Goal: Task Accomplishment & Management: Manage account settings

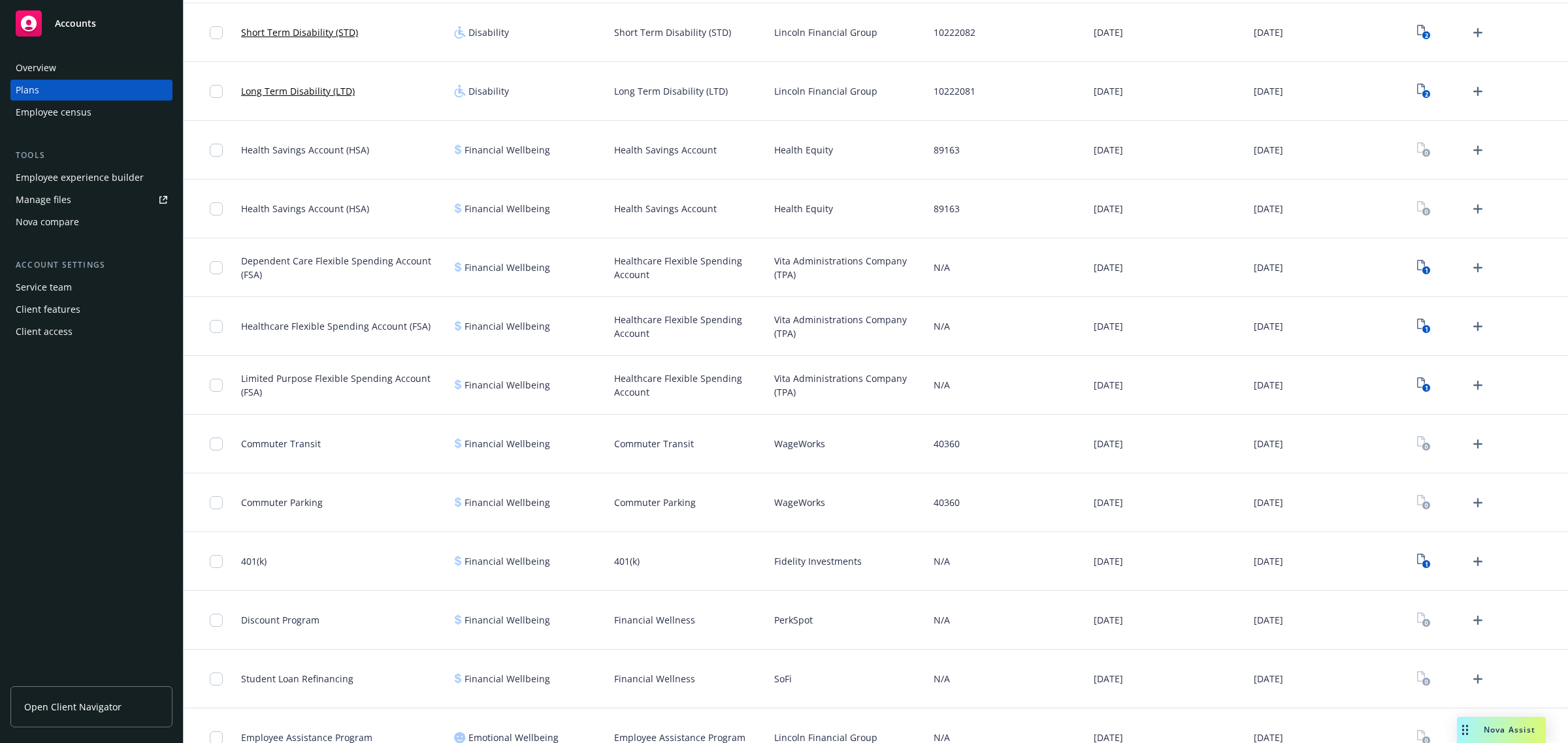
scroll to position [571, 0]
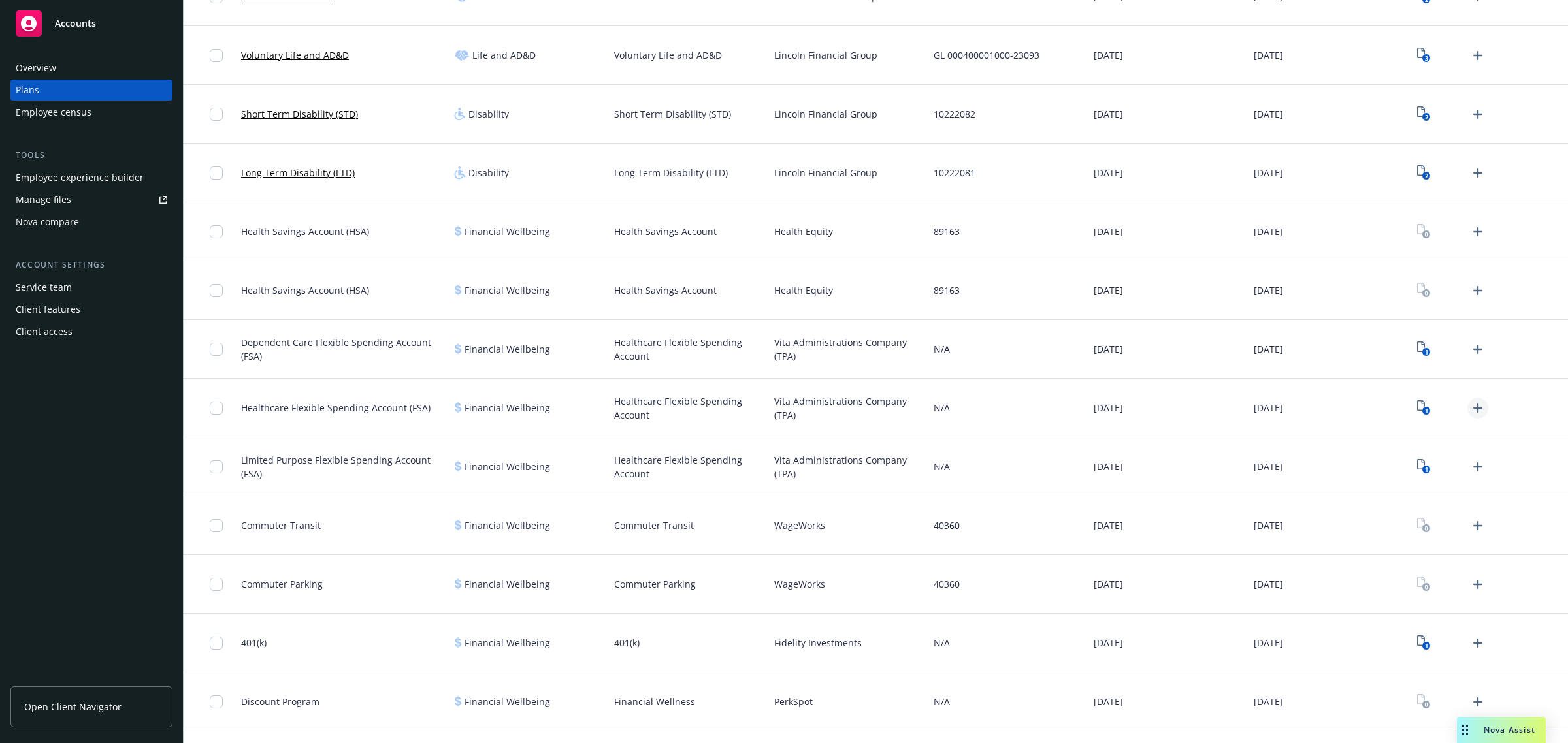
click at [1470, 403] on icon "Upload Plan Documents" at bounding box center [1477, 408] width 15 height 15
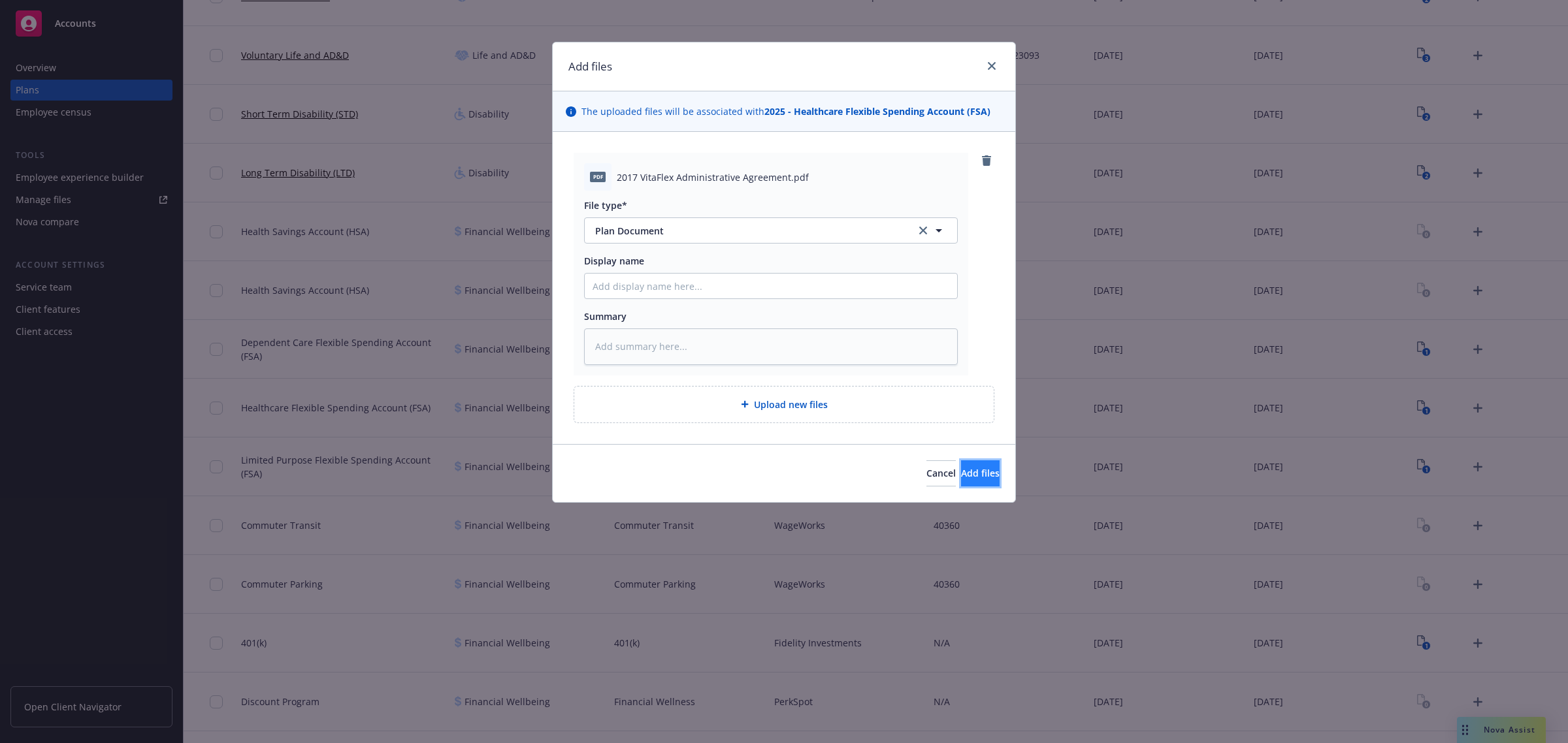
click at [961, 480] on button "Add files" at bounding box center [980, 473] width 38 height 26
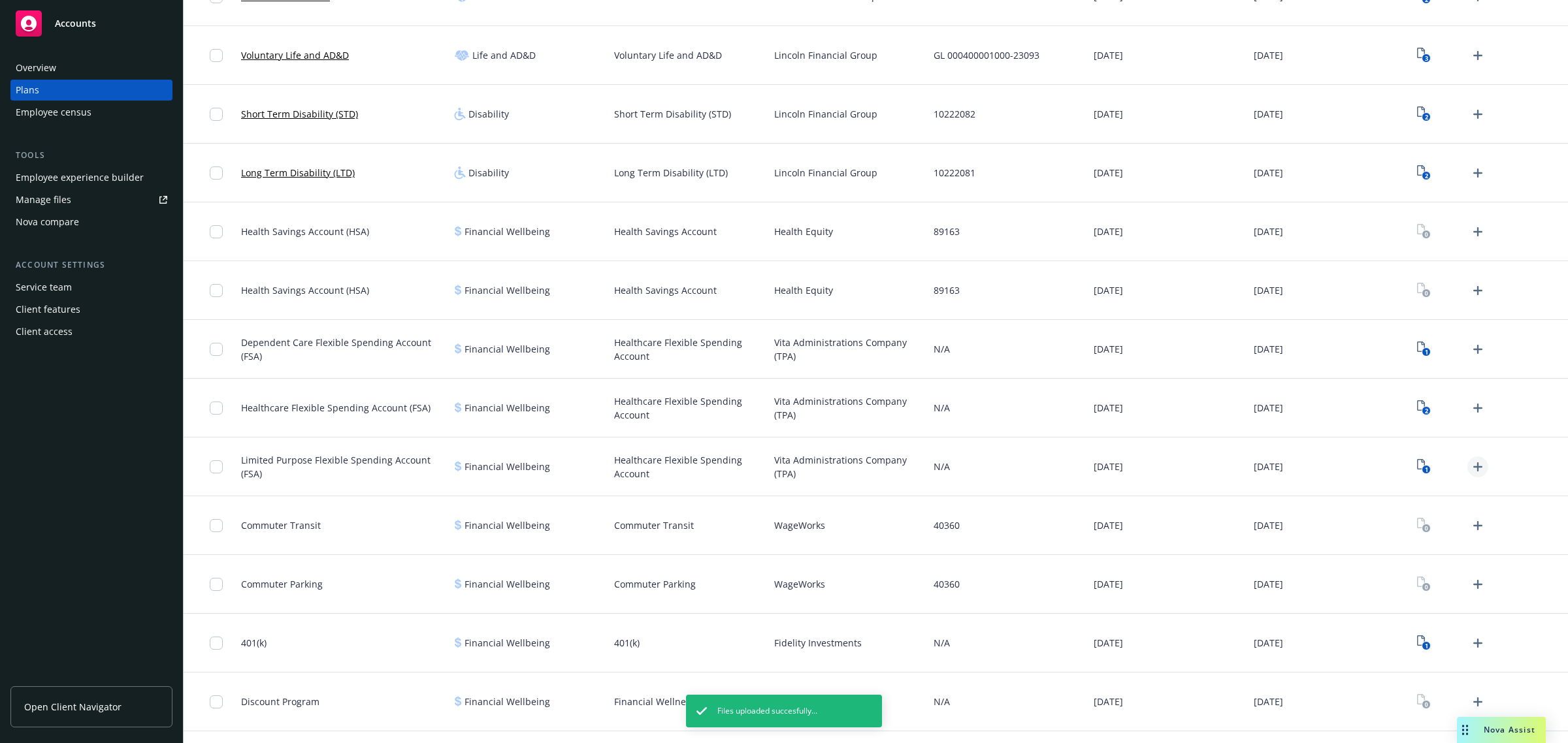
click at [1470, 471] on icon "Upload Plan Documents" at bounding box center [1477, 467] width 15 height 15
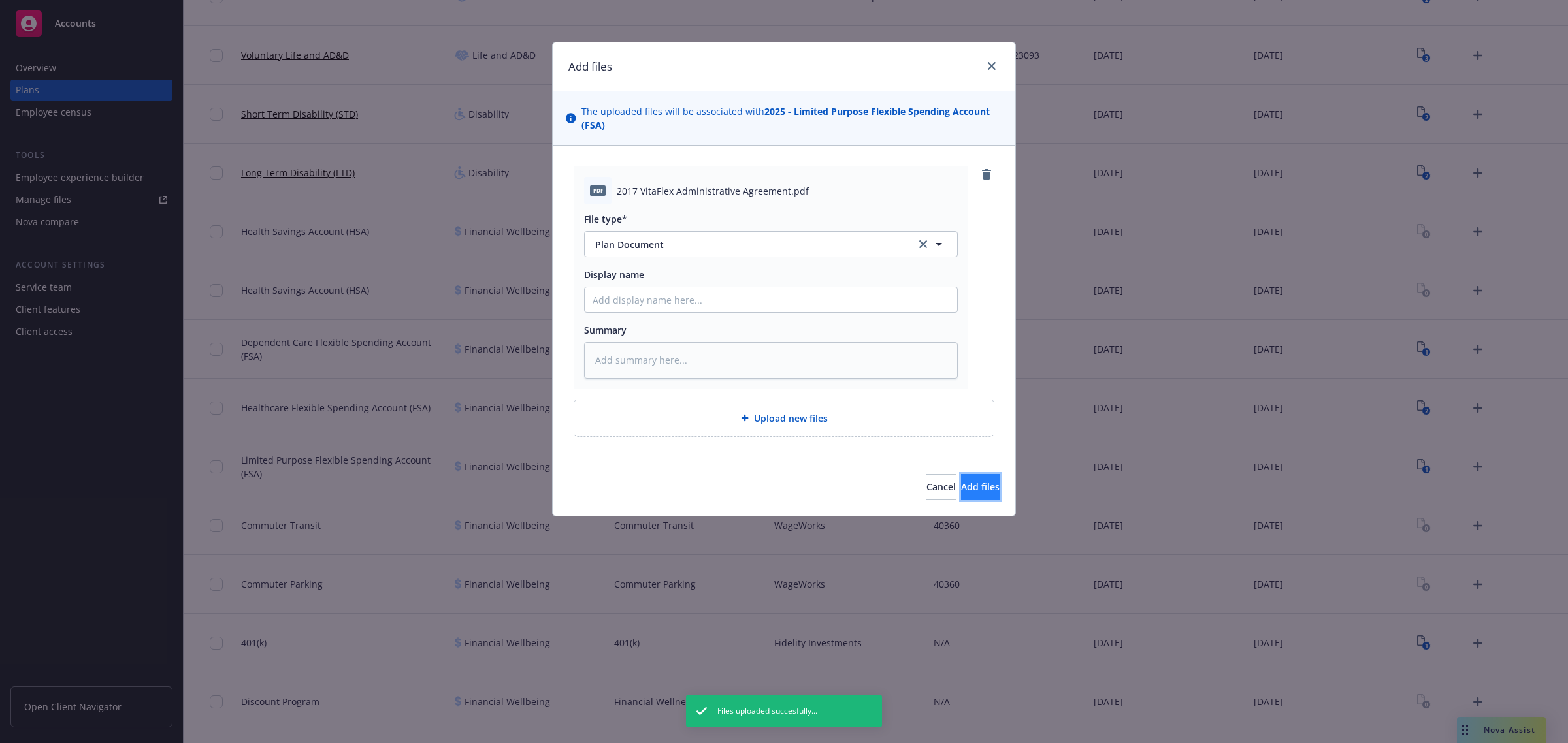
click at [974, 483] on span "Add files" at bounding box center [980, 487] width 38 height 13
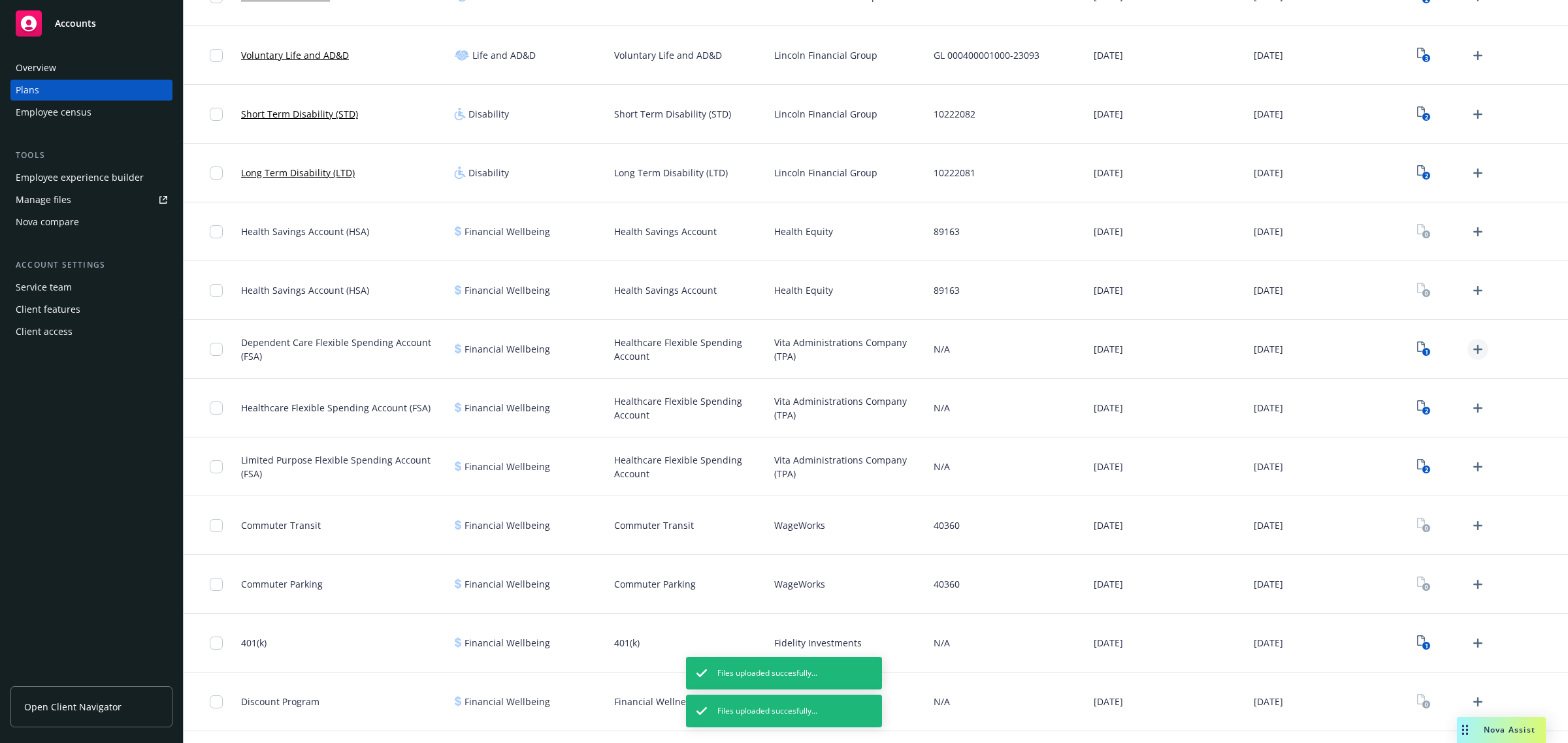
click at [1470, 342] on icon "Upload Plan Documents" at bounding box center [1477, 349] width 15 height 15
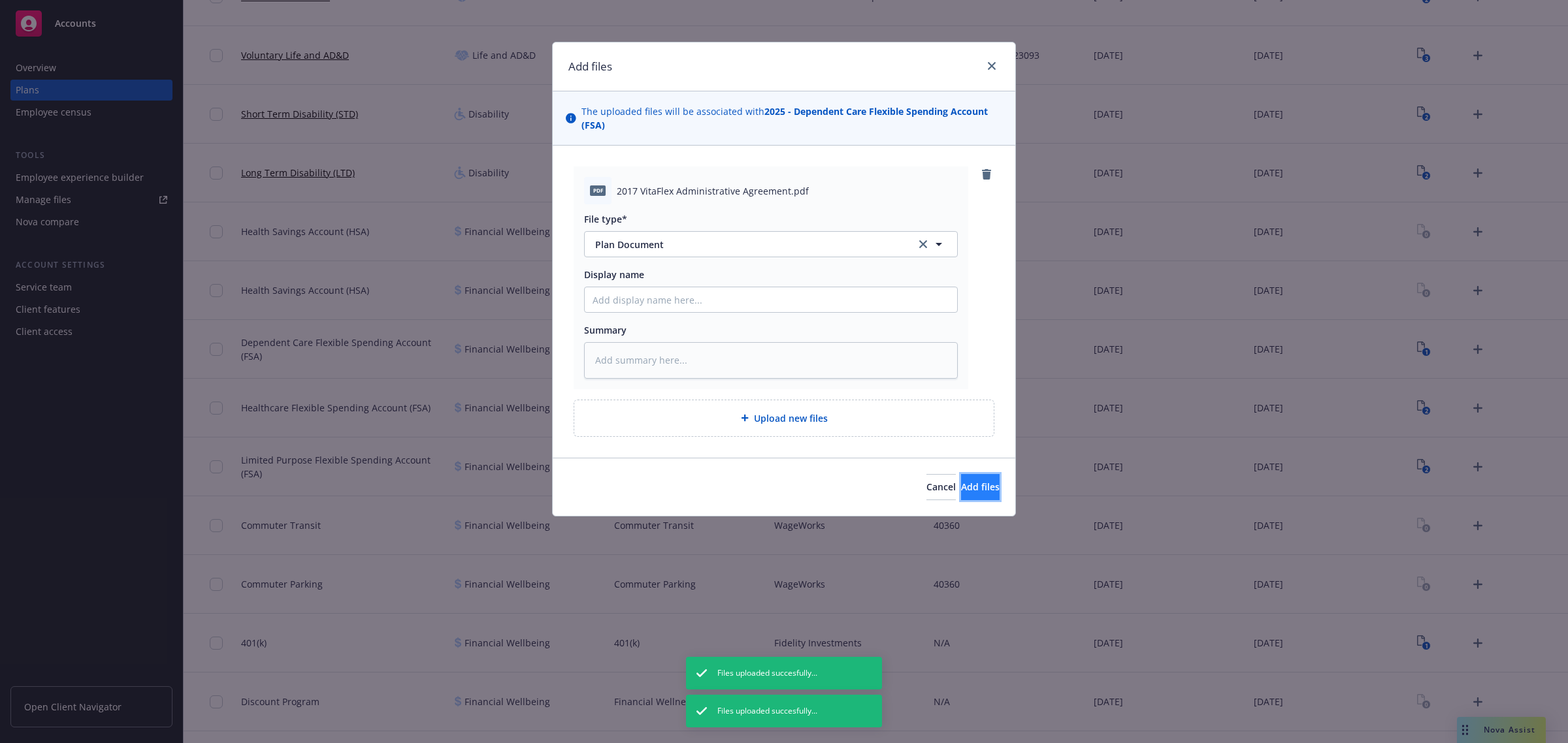
click at [961, 483] on span "Add files" at bounding box center [980, 487] width 38 height 13
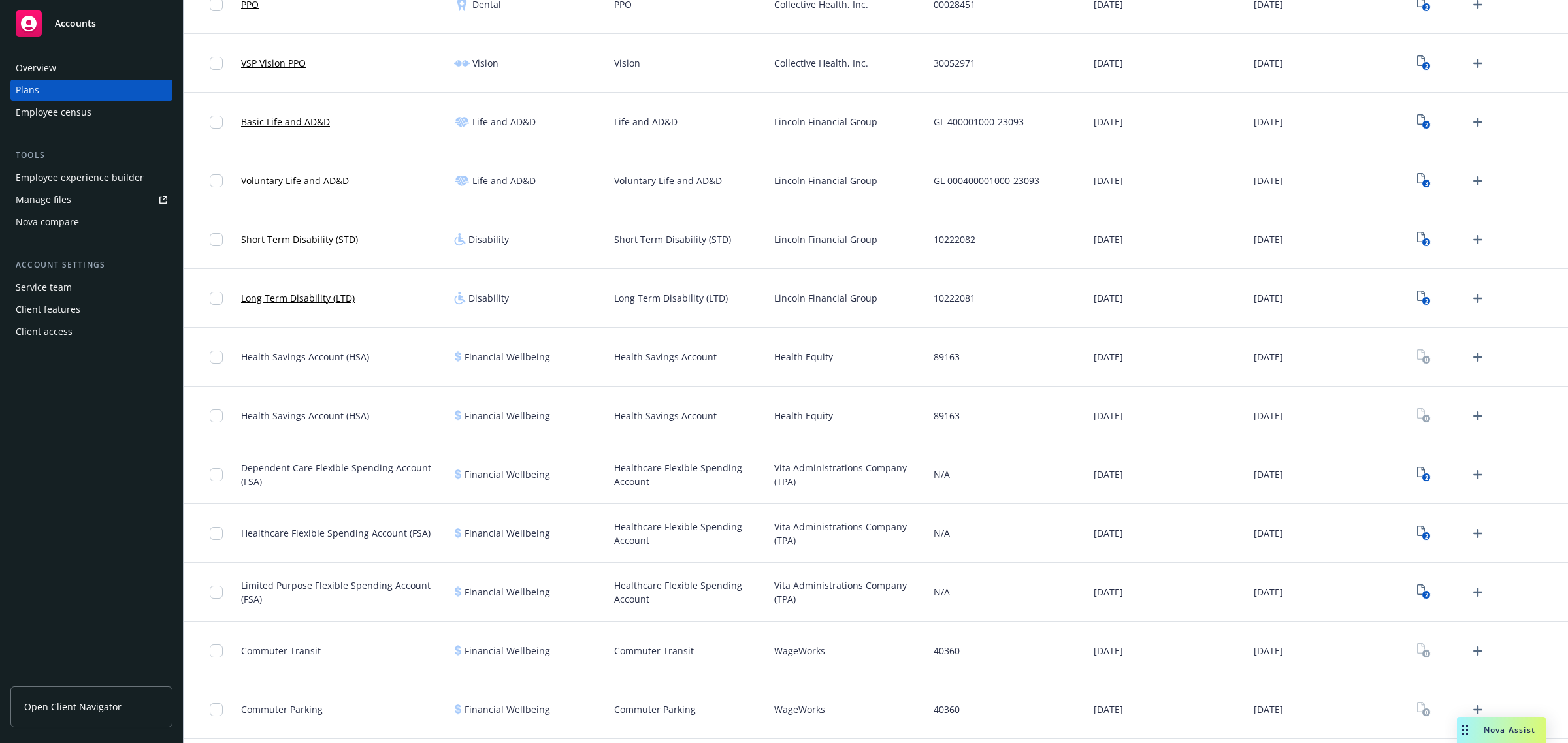
scroll to position [408, 0]
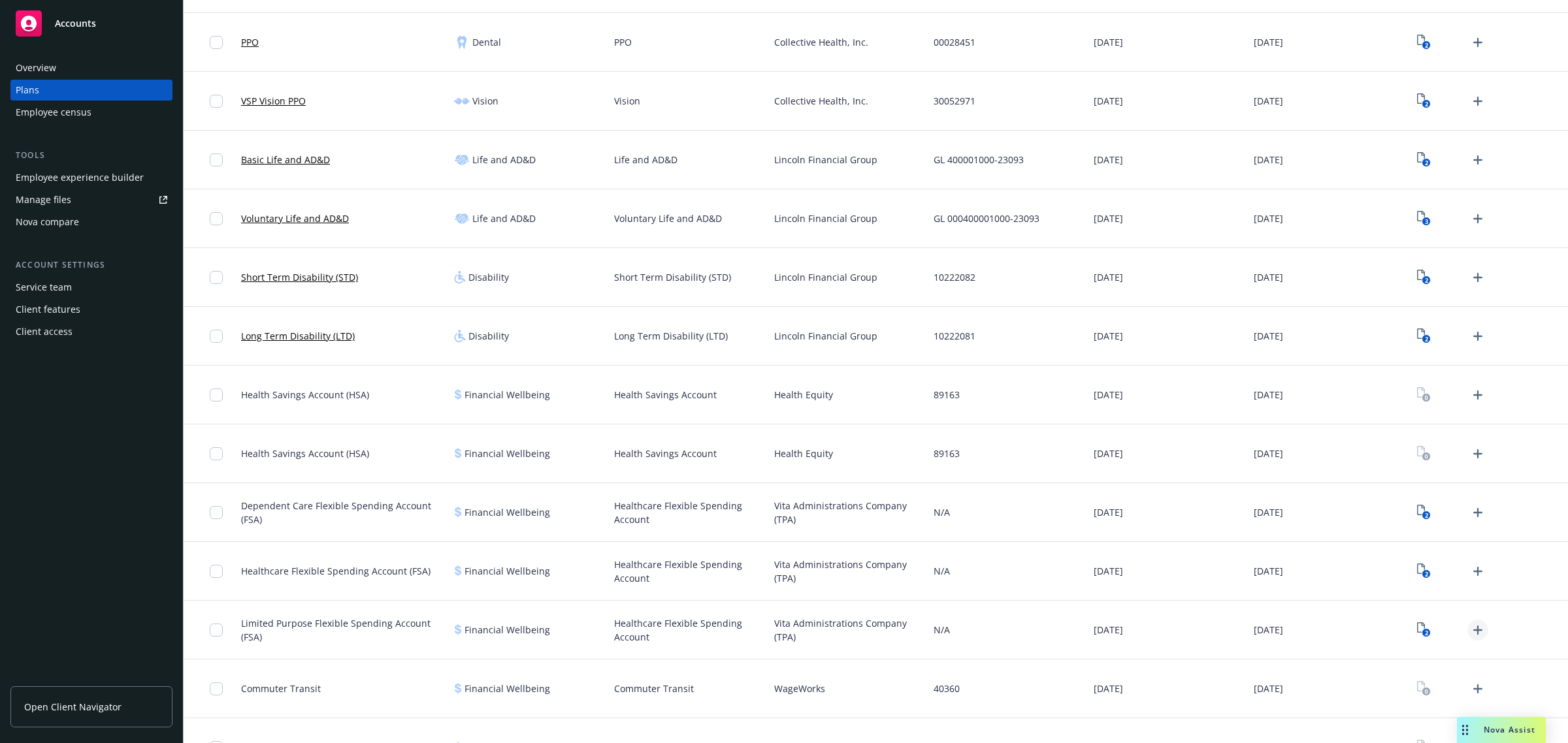
click at [1473, 630] on icon "Upload Plan Documents" at bounding box center [1477, 630] width 9 height 9
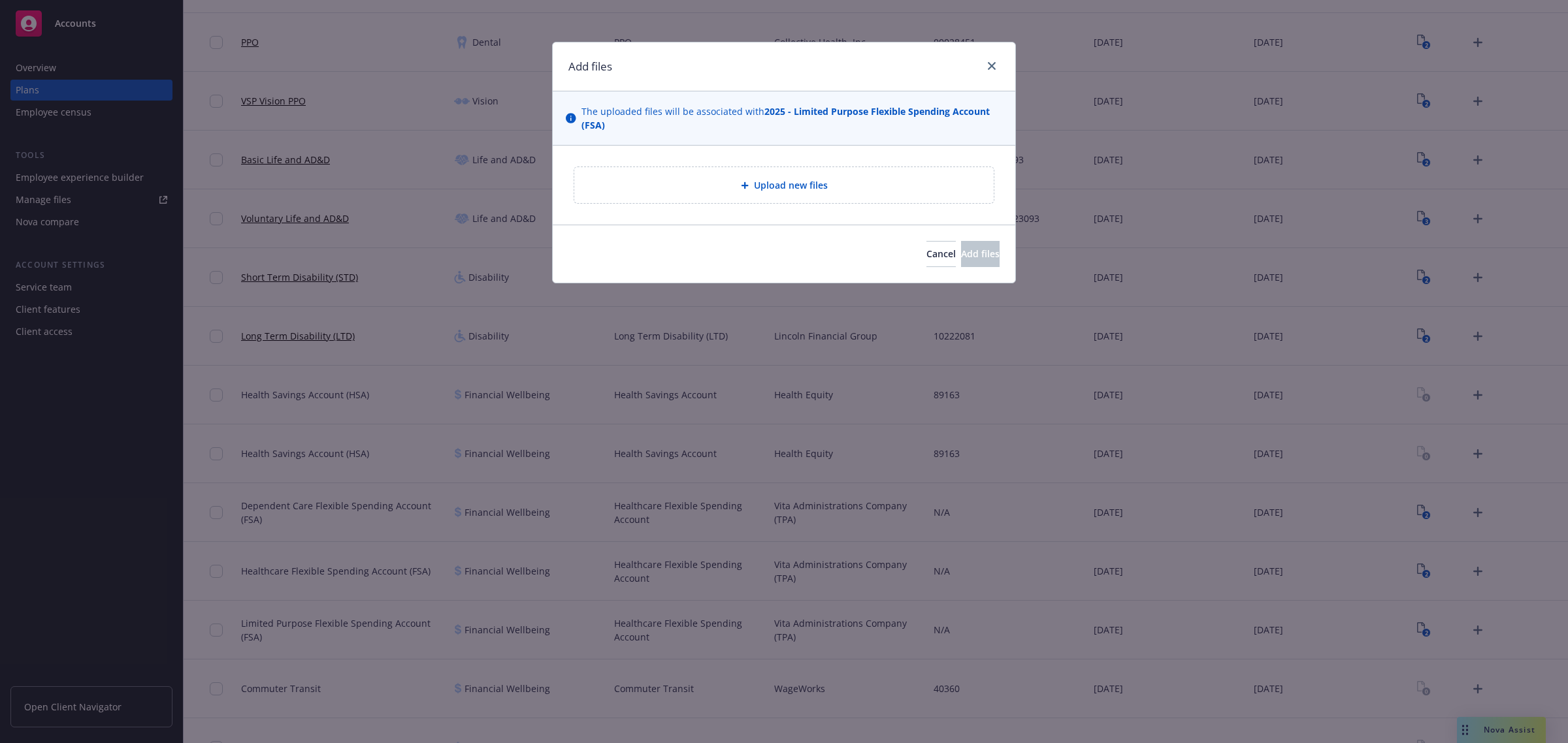
click at [901, 183] on div "Upload new files" at bounding box center [784, 185] width 398 height 15
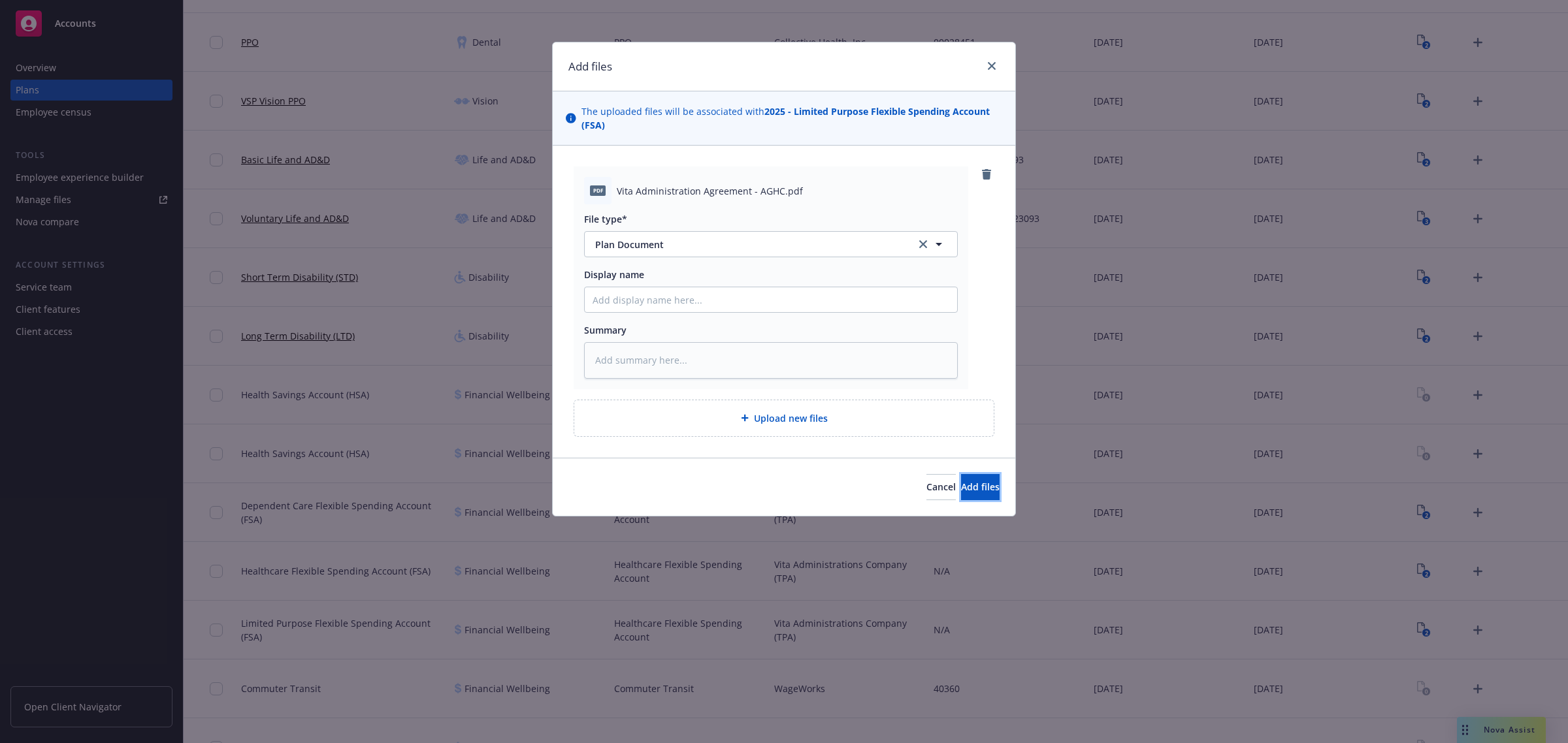
click at [974, 484] on span "Add files" at bounding box center [980, 487] width 38 height 13
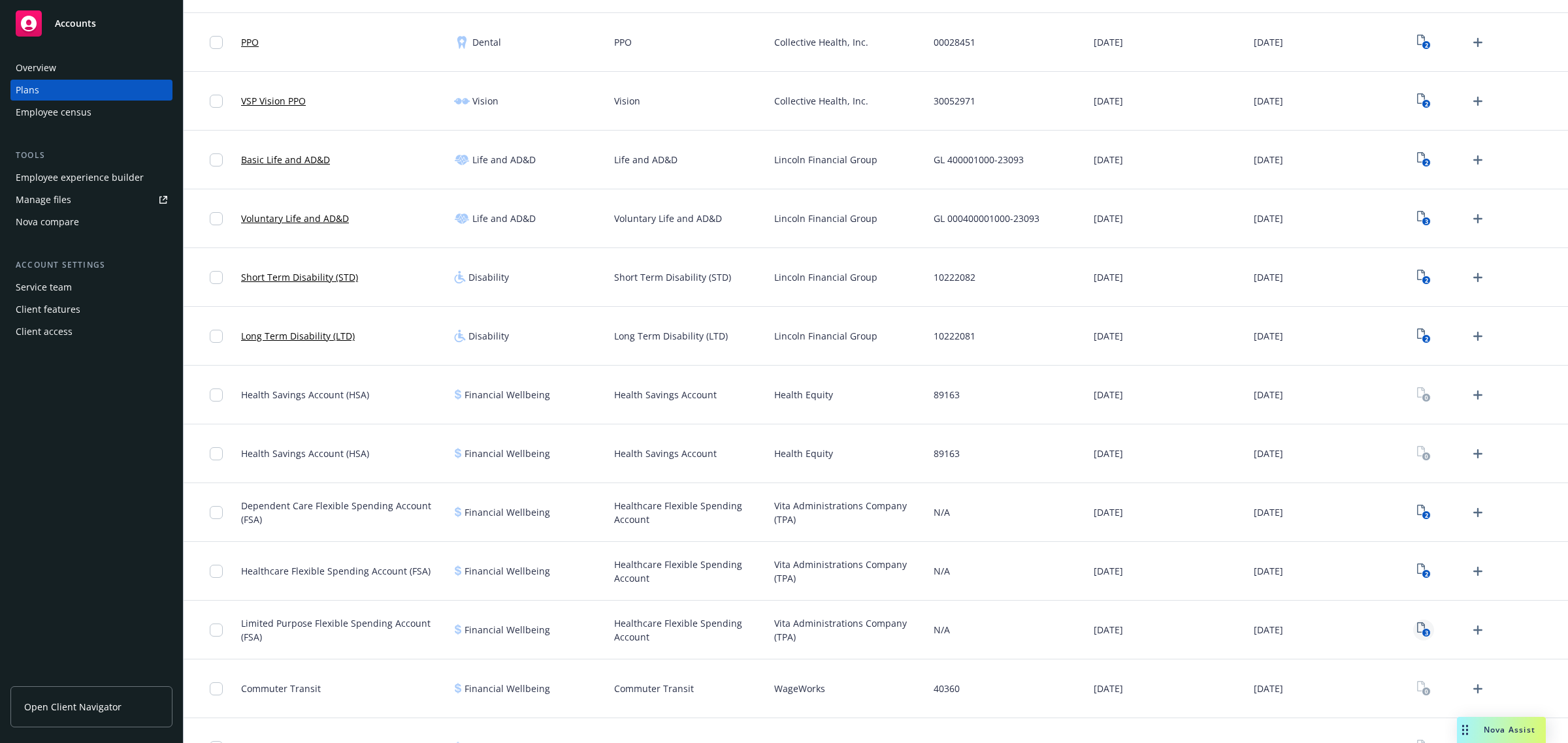
click at [1418, 624] on icon "3" at bounding box center [1424, 630] width 14 height 15
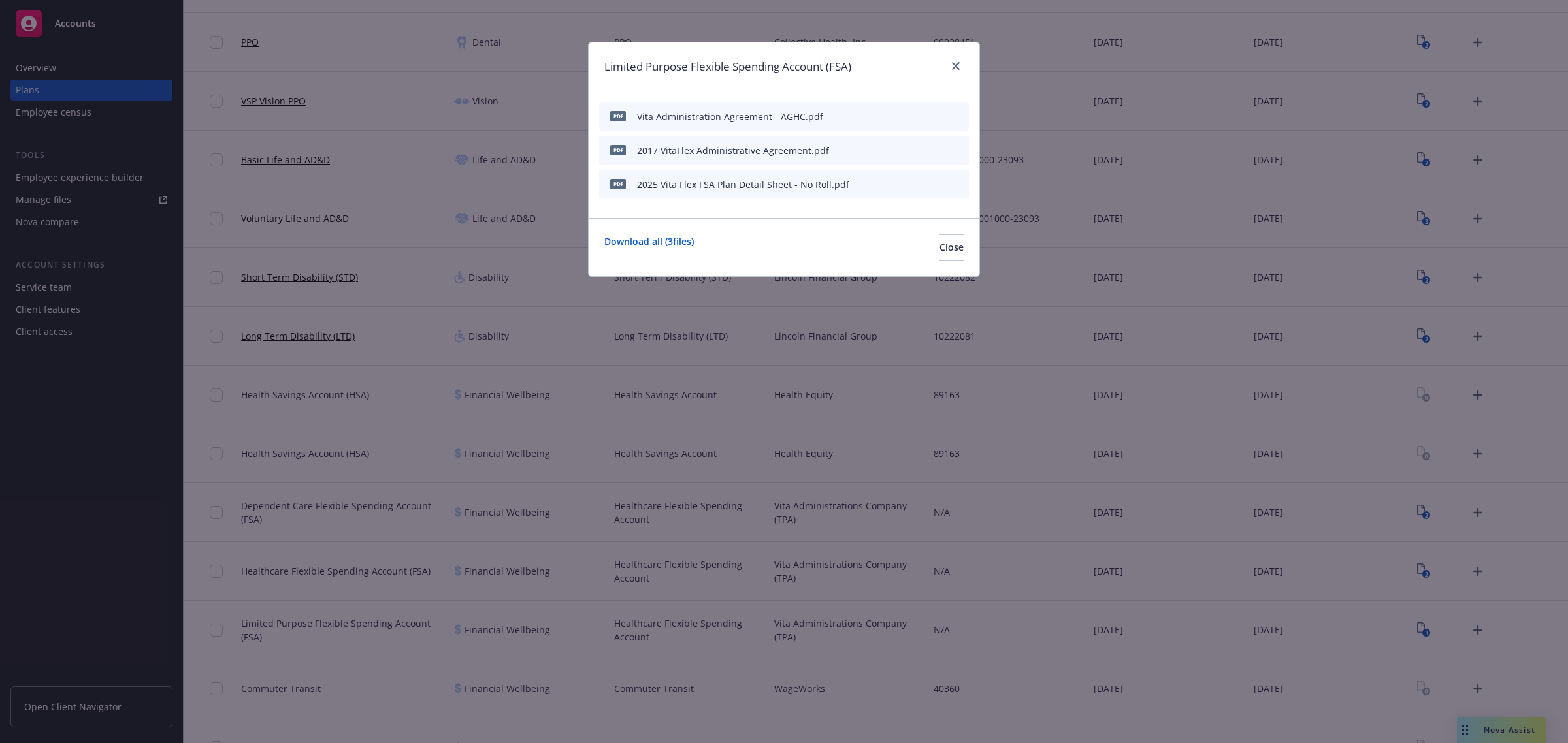
click at [938, 113] on icon "preview file" at bounding box center [935, 116] width 12 height 9
click at [955, 66] on icon "close" at bounding box center [955, 66] width 8 height 8
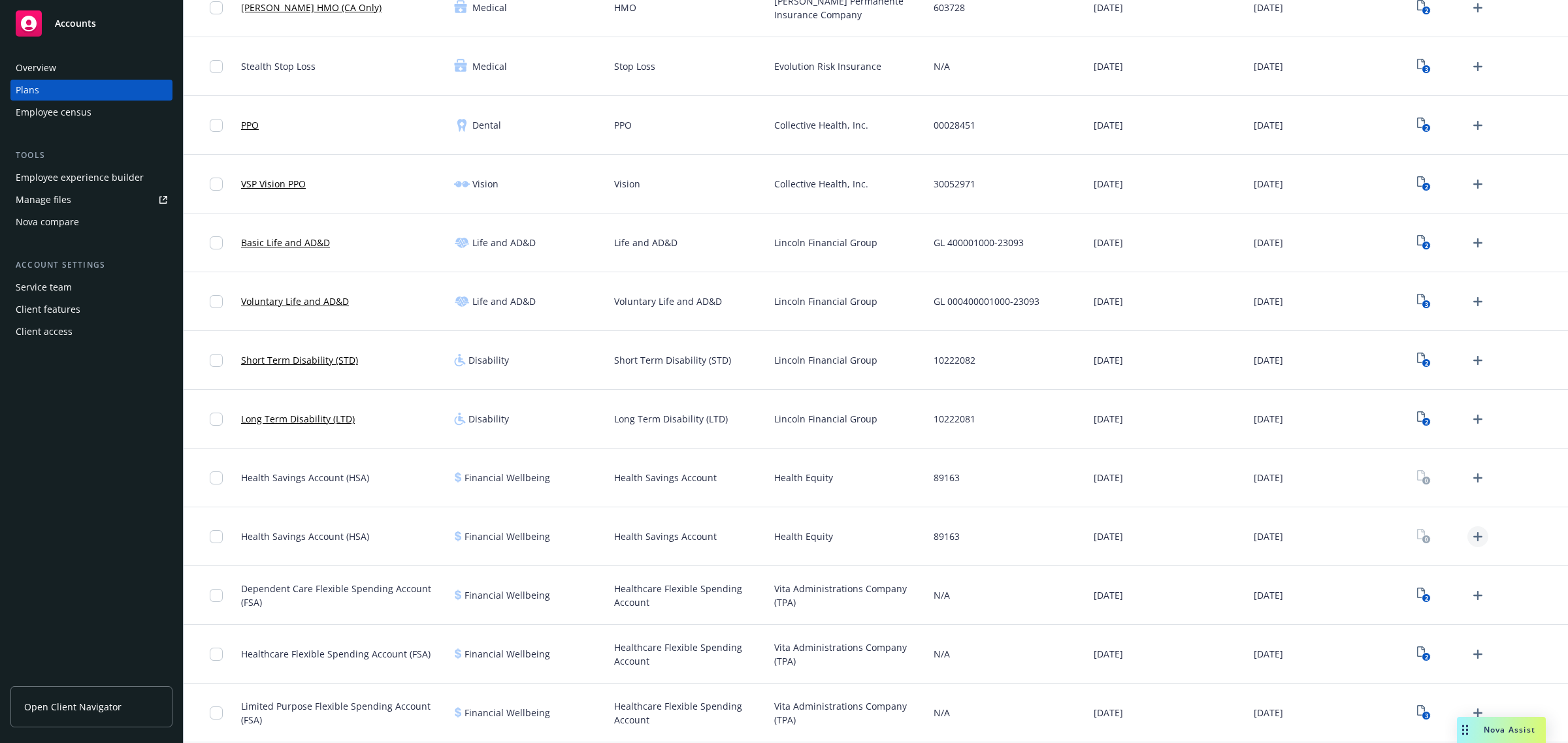
scroll to position [326, 0]
click at [1470, 655] on icon "Upload Plan Documents" at bounding box center [1477, 652] width 15 height 15
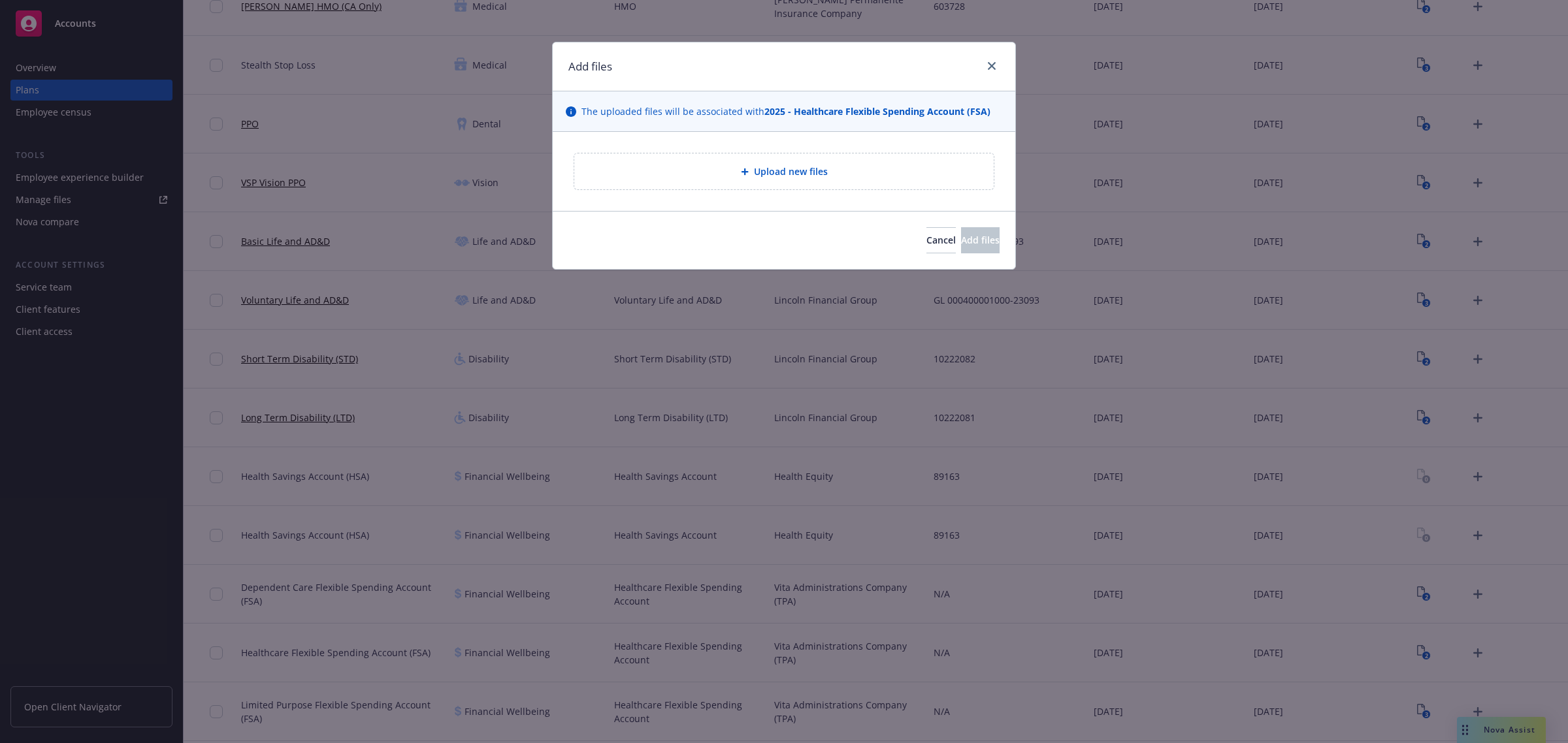
click at [805, 171] on span "Upload new files" at bounding box center [791, 172] width 74 height 14
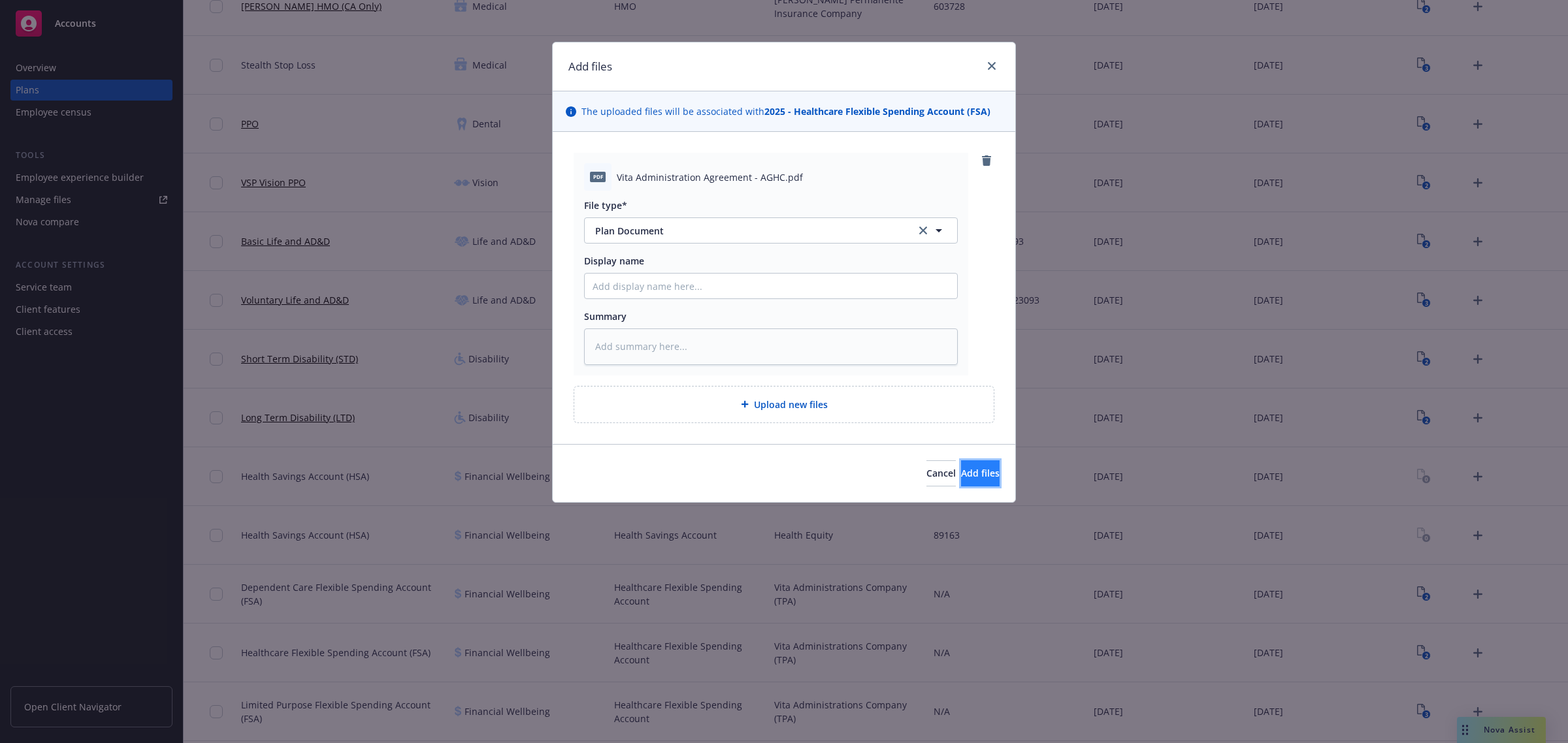
click at [985, 465] on button "Add files" at bounding box center [980, 473] width 38 height 26
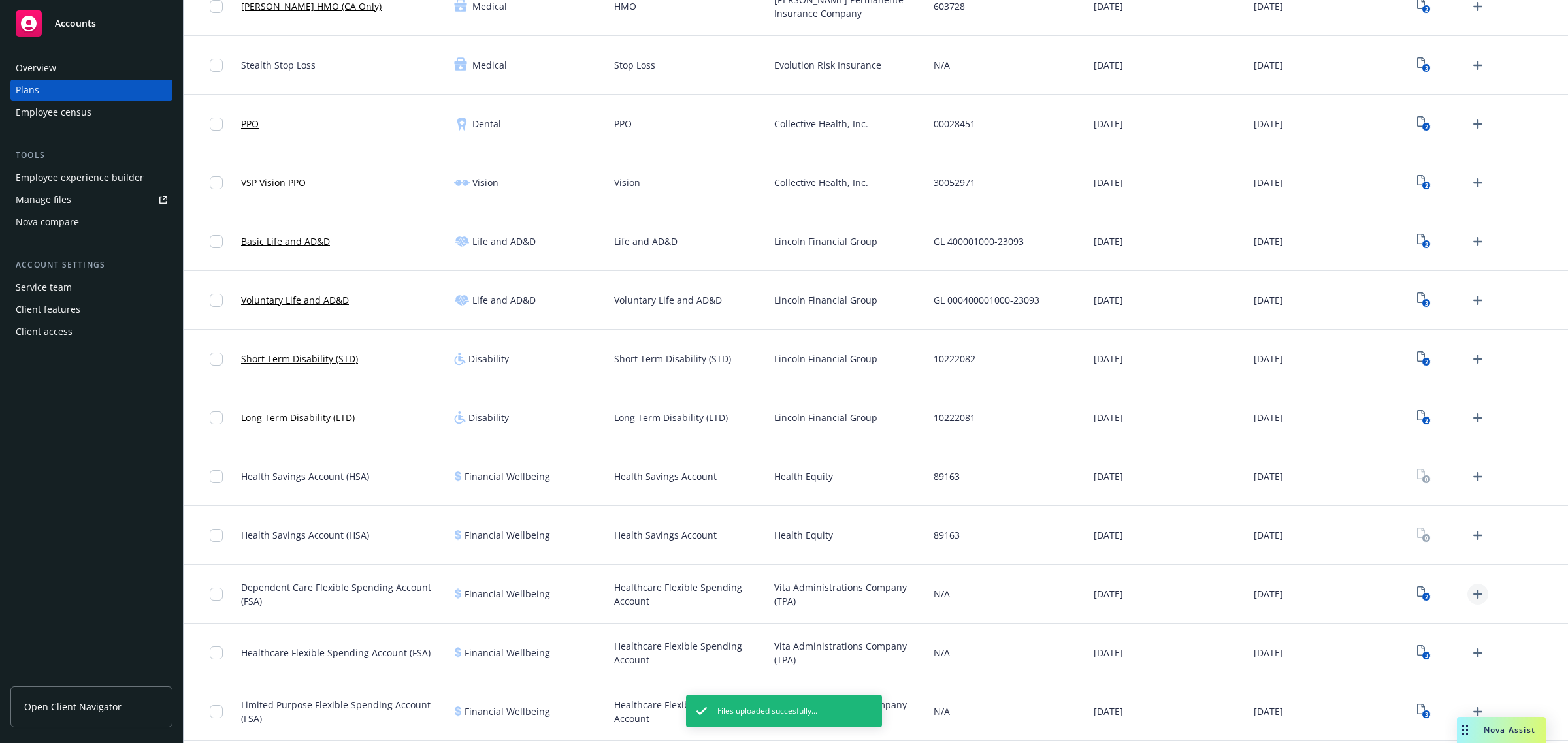
click at [1470, 592] on icon "Upload Plan Documents" at bounding box center [1477, 594] width 15 height 15
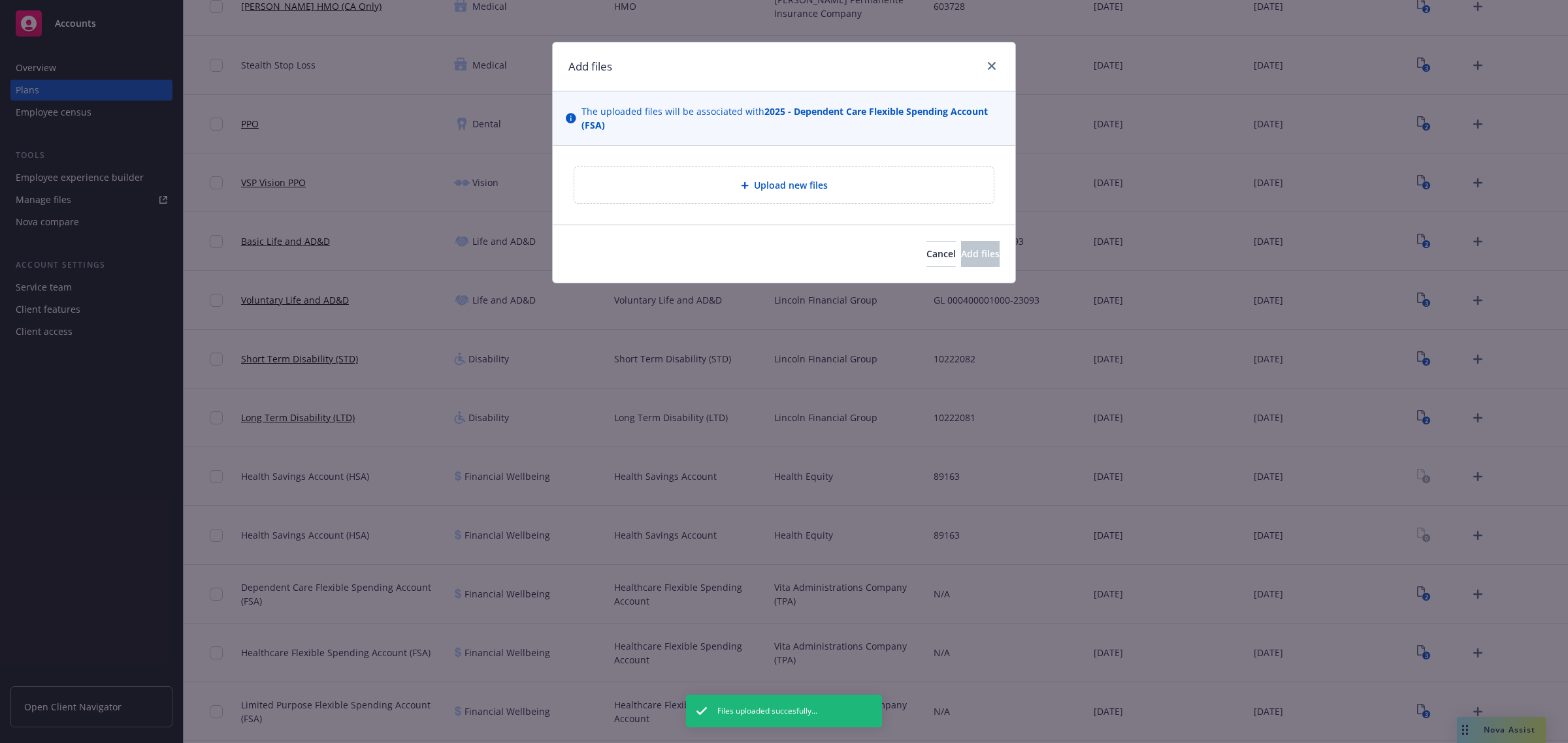
click at [879, 191] on div "Upload new files" at bounding box center [784, 185] width 398 height 15
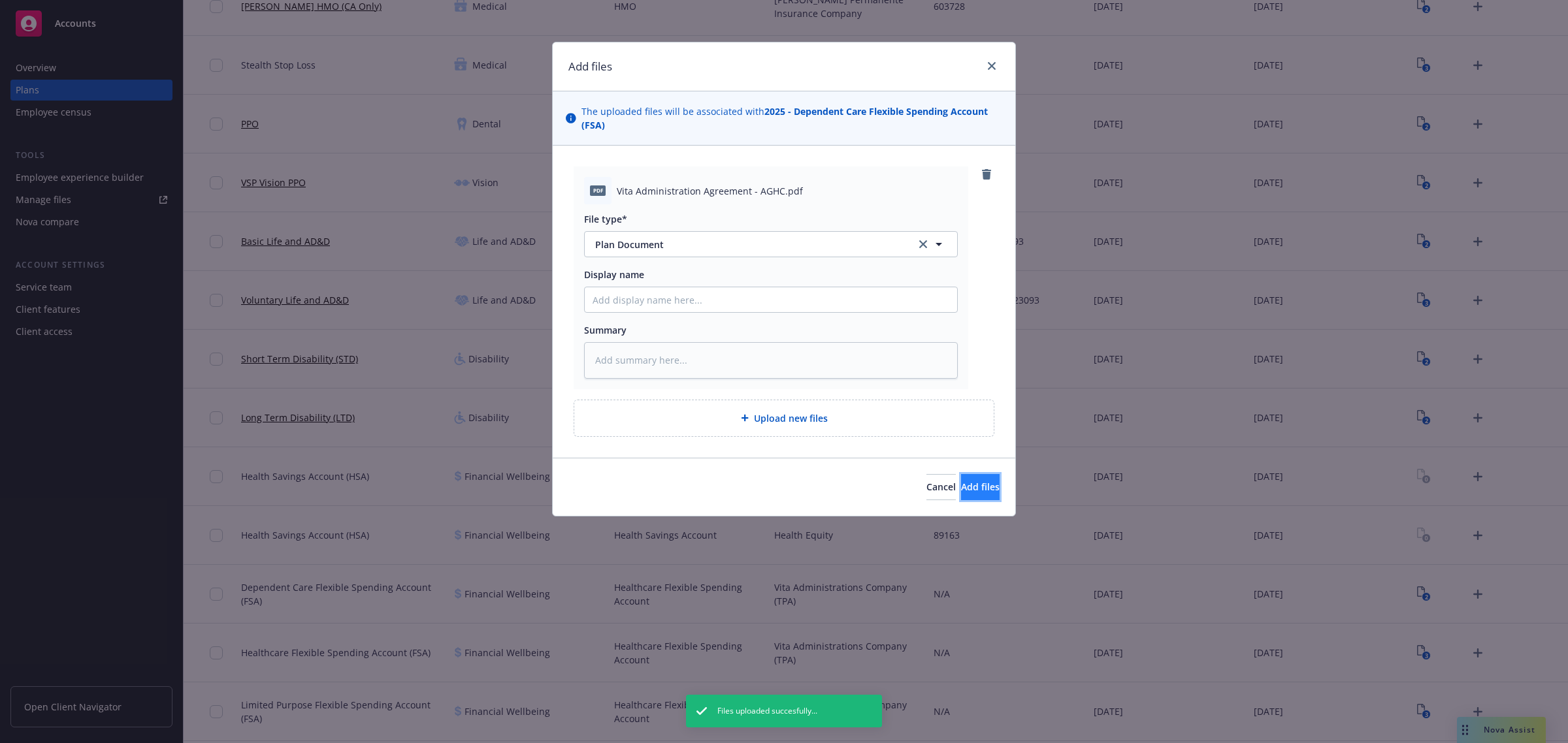
click at [961, 485] on span "Add files" at bounding box center [980, 487] width 38 height 13
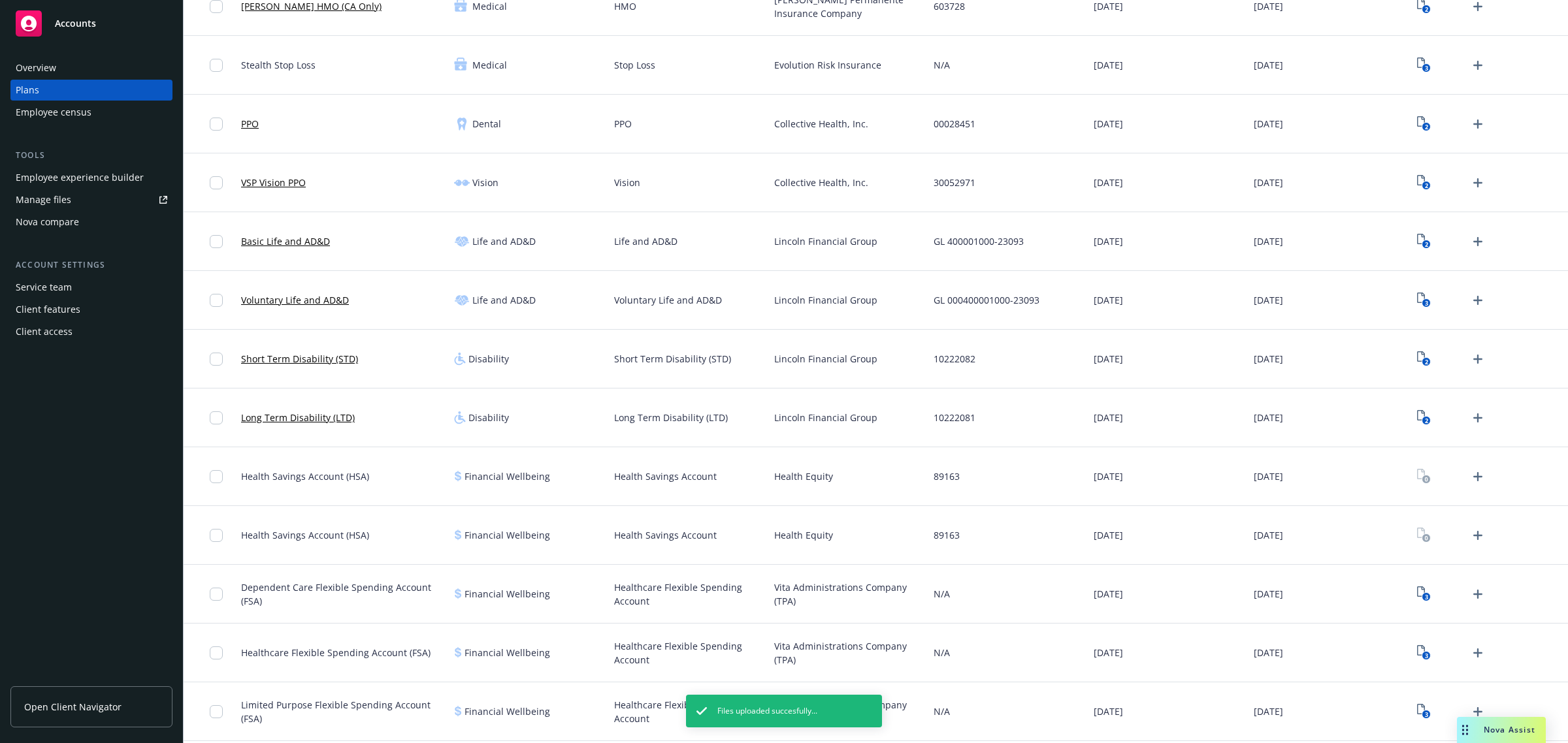
click at [1425, 599] on div "3" at bounding box center [1450, 594] width 74 height 21
click at [1417, 596] on icon "View Plan Documents" at bounding box center [1421, 592] width 8 height 10
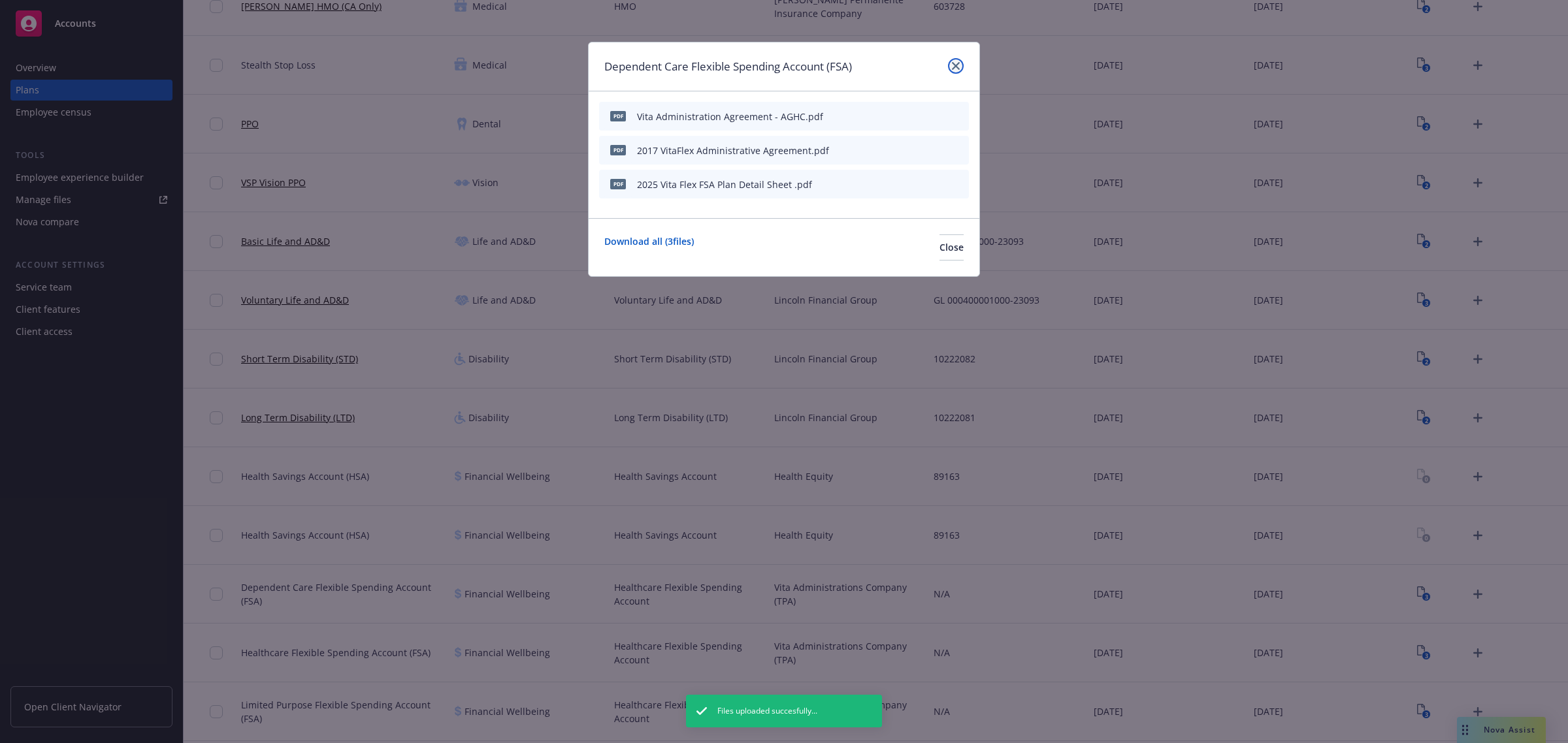
click at [952, 63] on icon "close" at bounding box center [955, 66] width 8 height 8
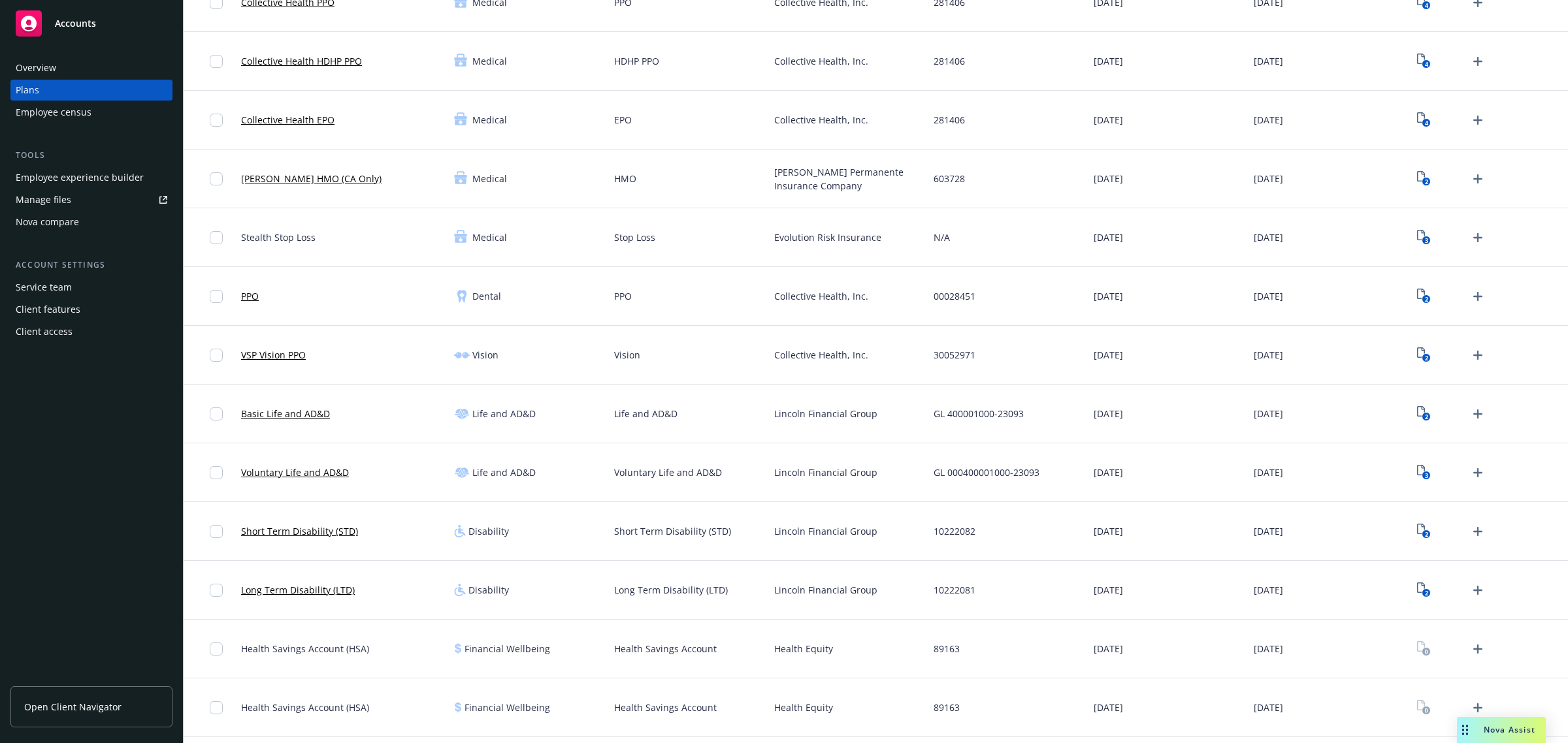
scroll to position [163, 0]
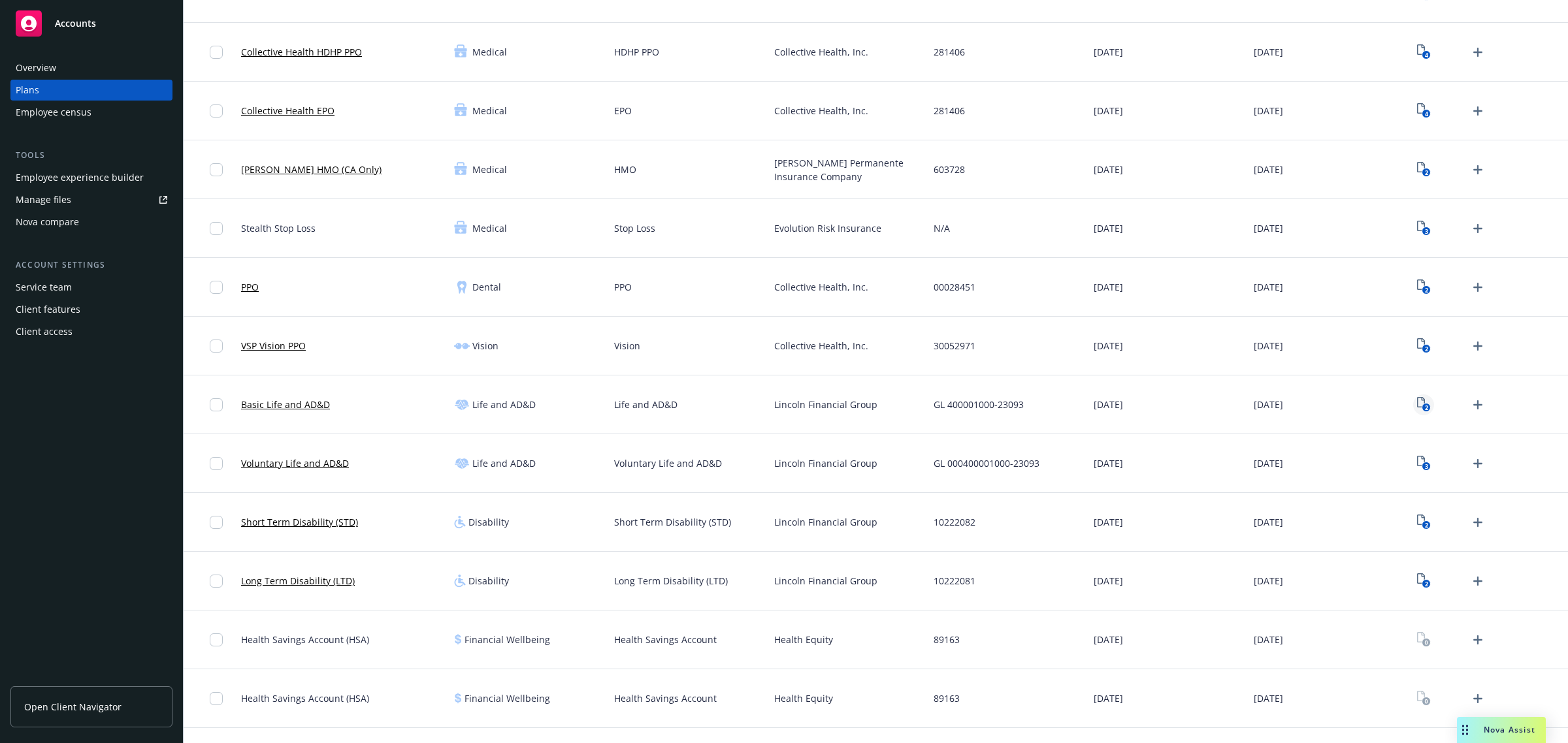
click at [1417, 404] on icon "2" at bounding box center [1424, 404] width 14 height 15
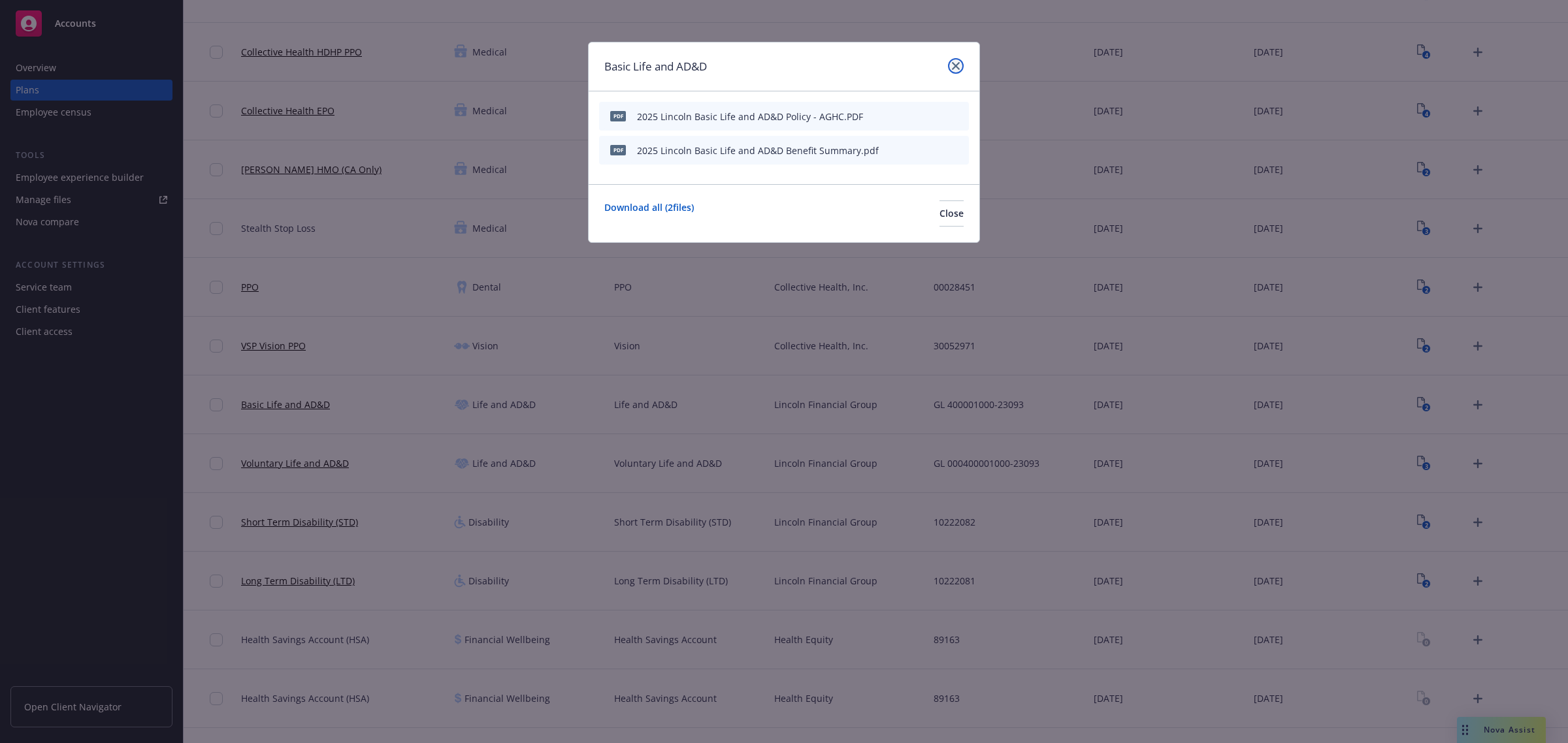
click at [952, 66] on icon "close" at bounding box center [955, 66] width 8 height 8
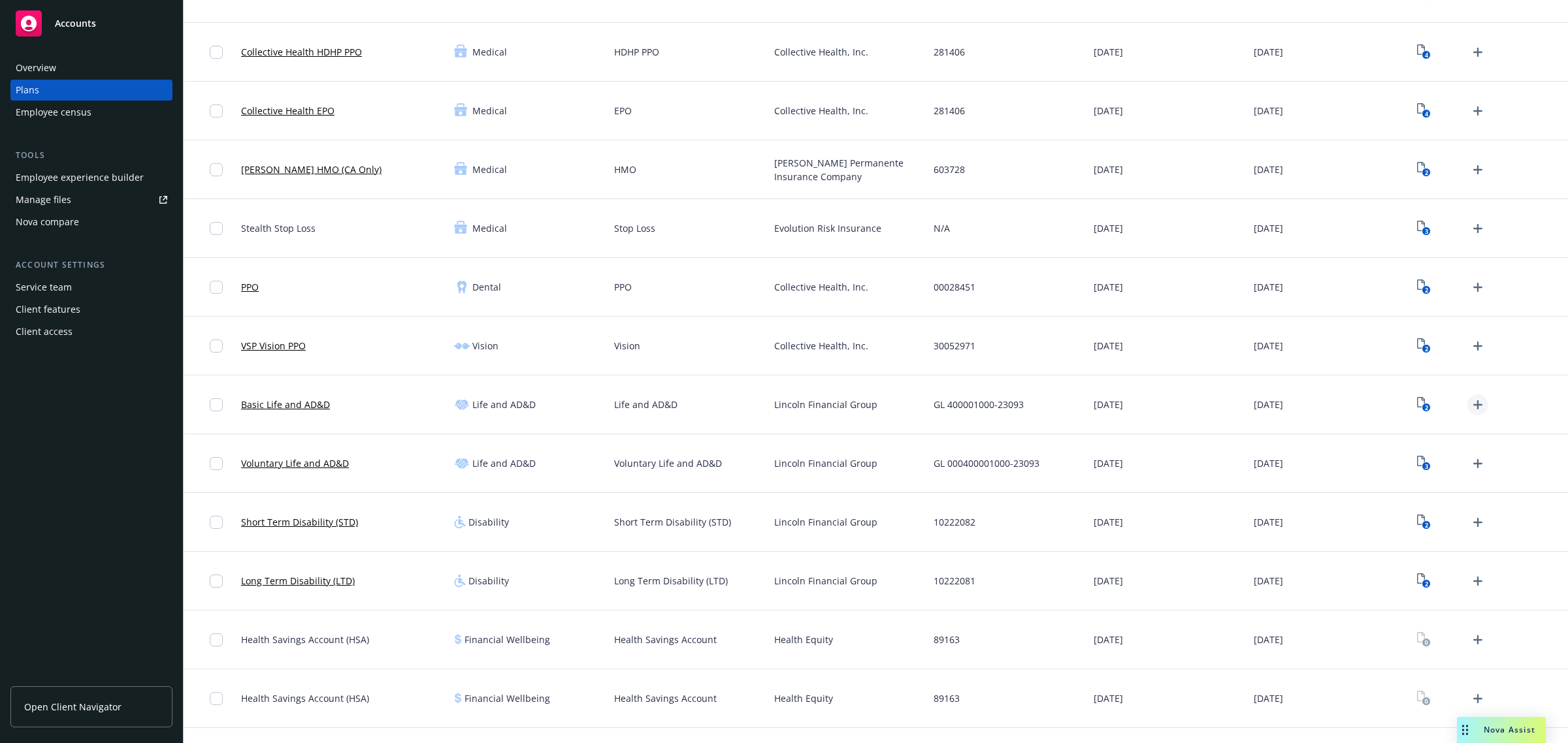
click at [1473, 405] on icon "Upload Plan Documents" at bounding box center [1477, 405] width 9 height 9
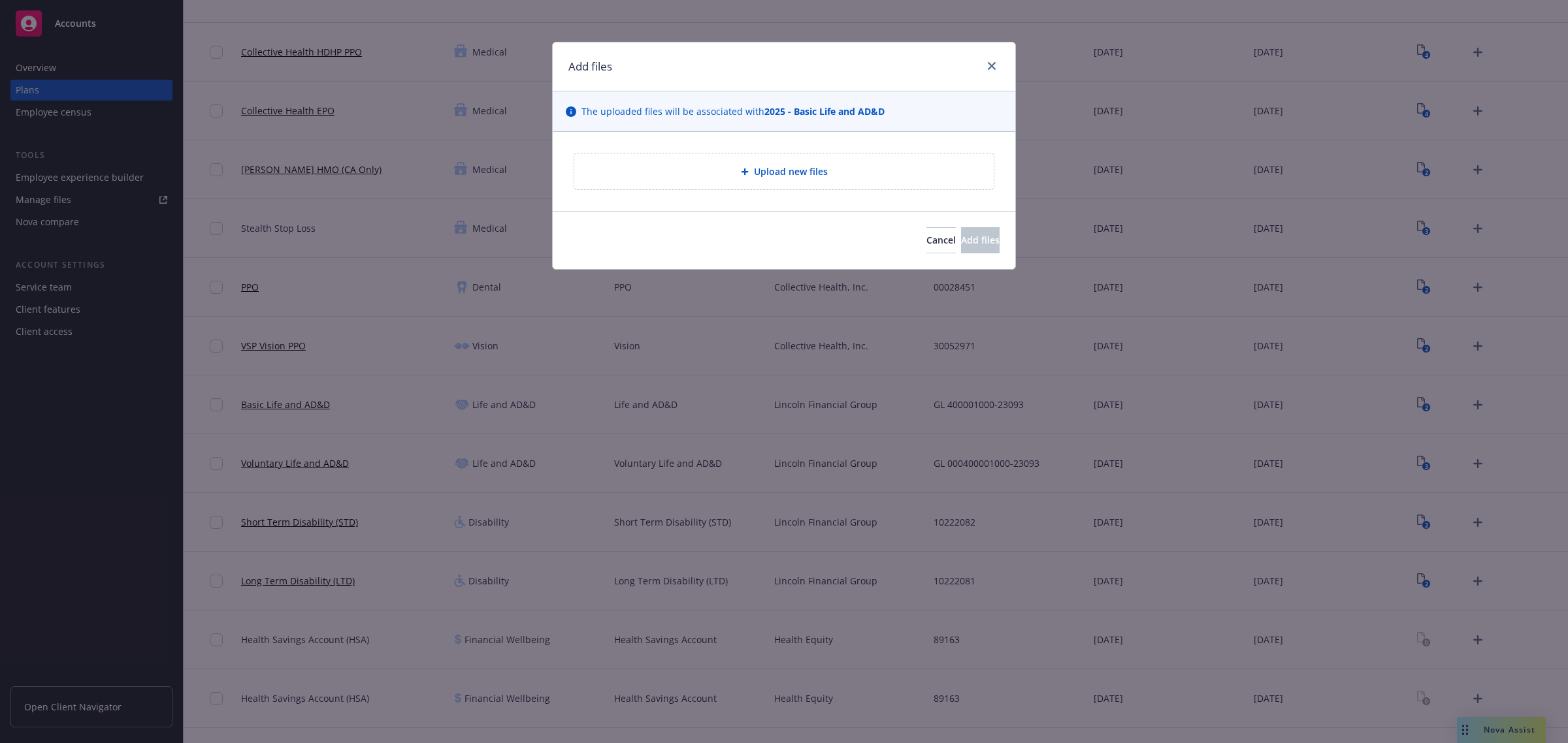
click at [823, 170] on span "Upload new files" at bounding box center [791, 172] width 74 height 14
click at [985, 62] on link "close" at bounding box center [991, 66] width 15 height 15
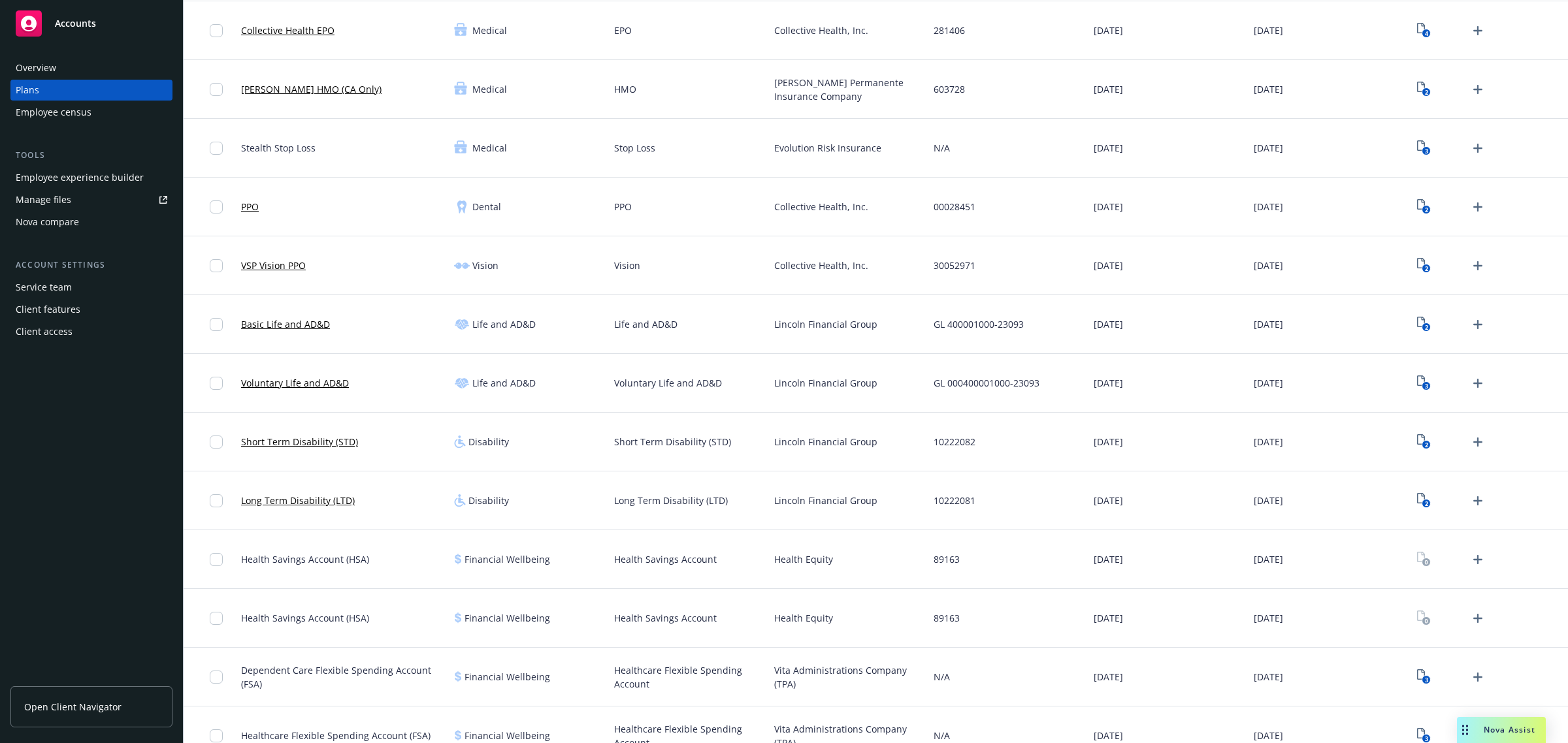
scroll to position [245, 0]
click at [1470, 325] on icon "Upload Plan Documents" at bounding box center [1477, 323] width 15 height 15
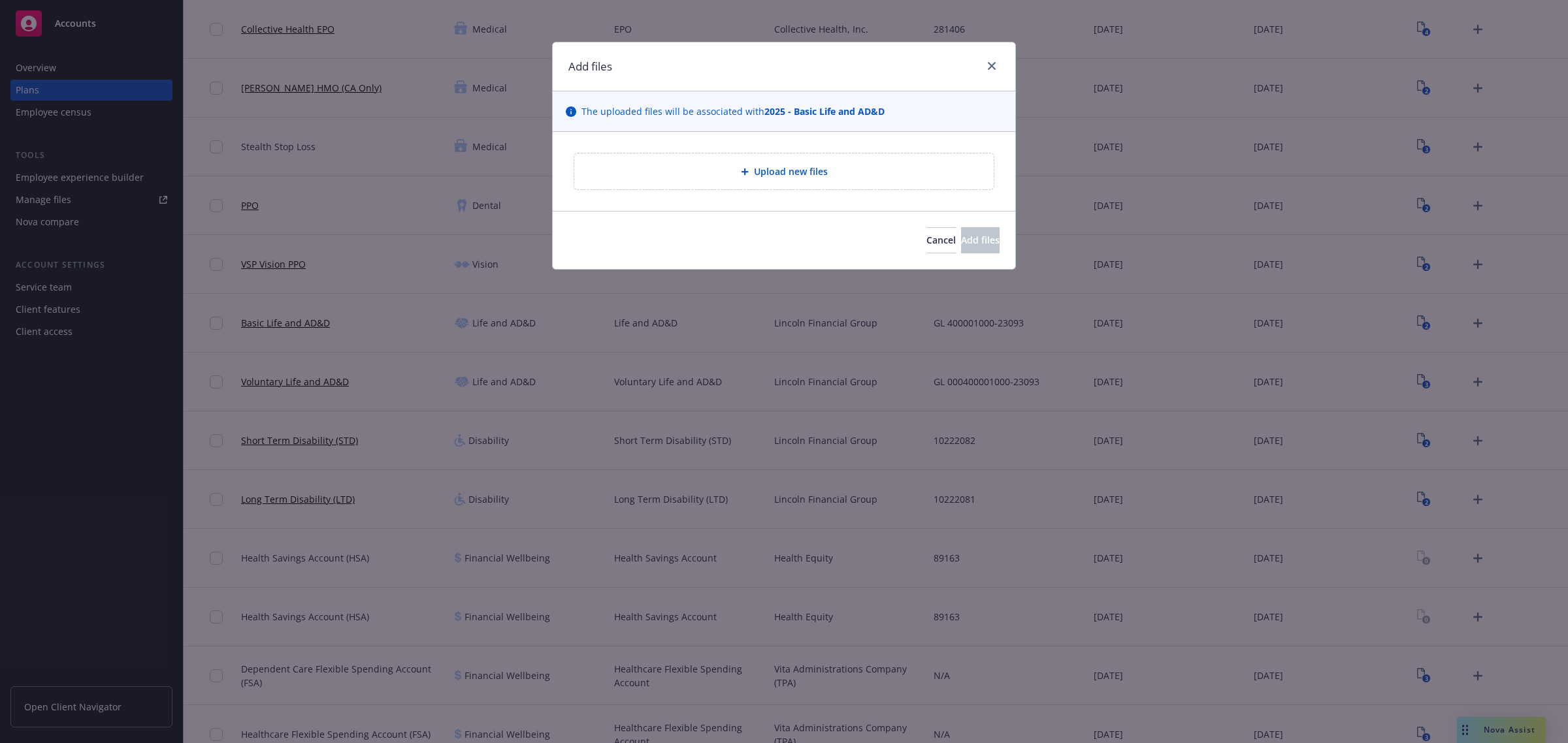
click at [908, 165] on div "Upload new files" at bounding box center [784, 172] width 398 height 15
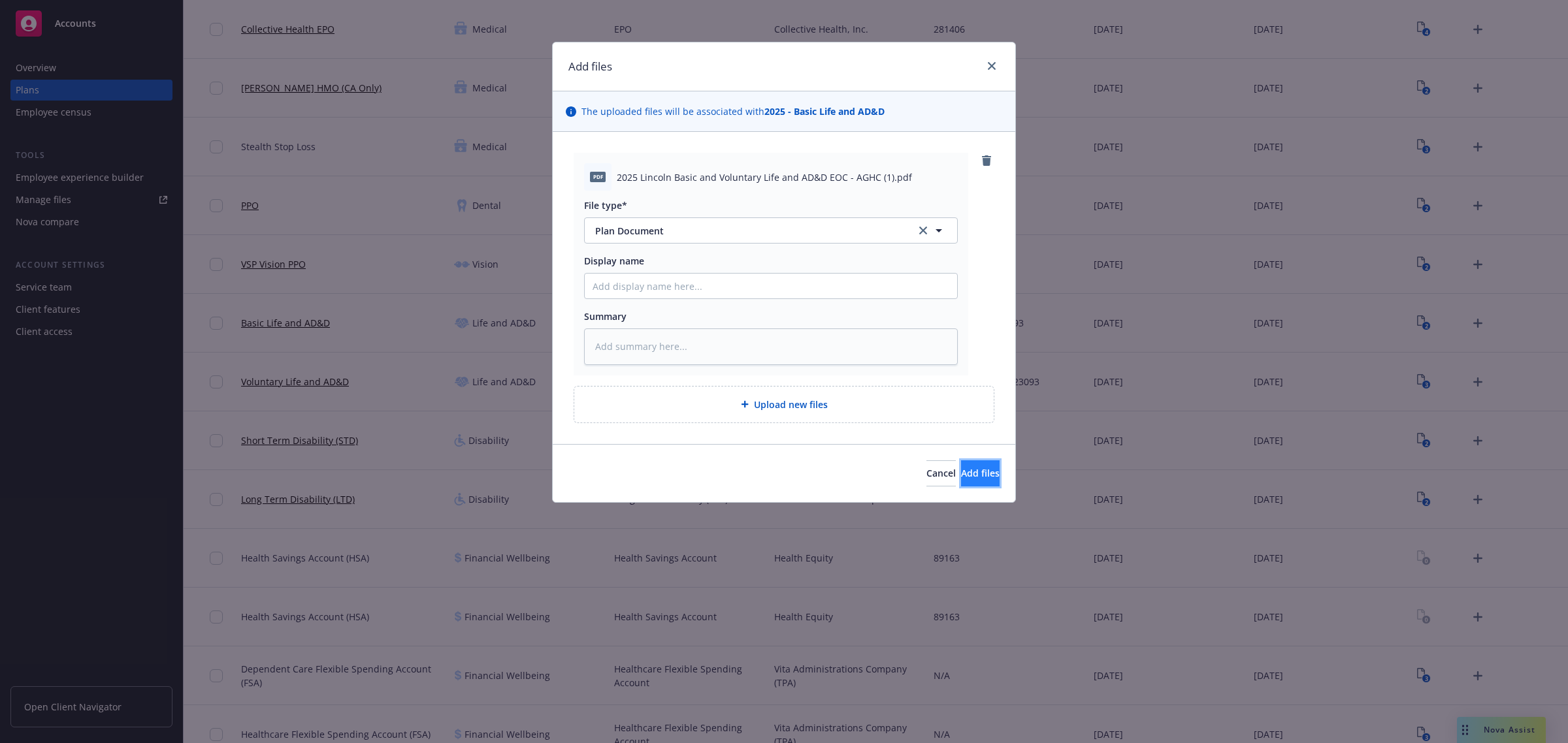
click at [980, 465] on button "Add files" at bounding box center [980, 473] width 38 height 26
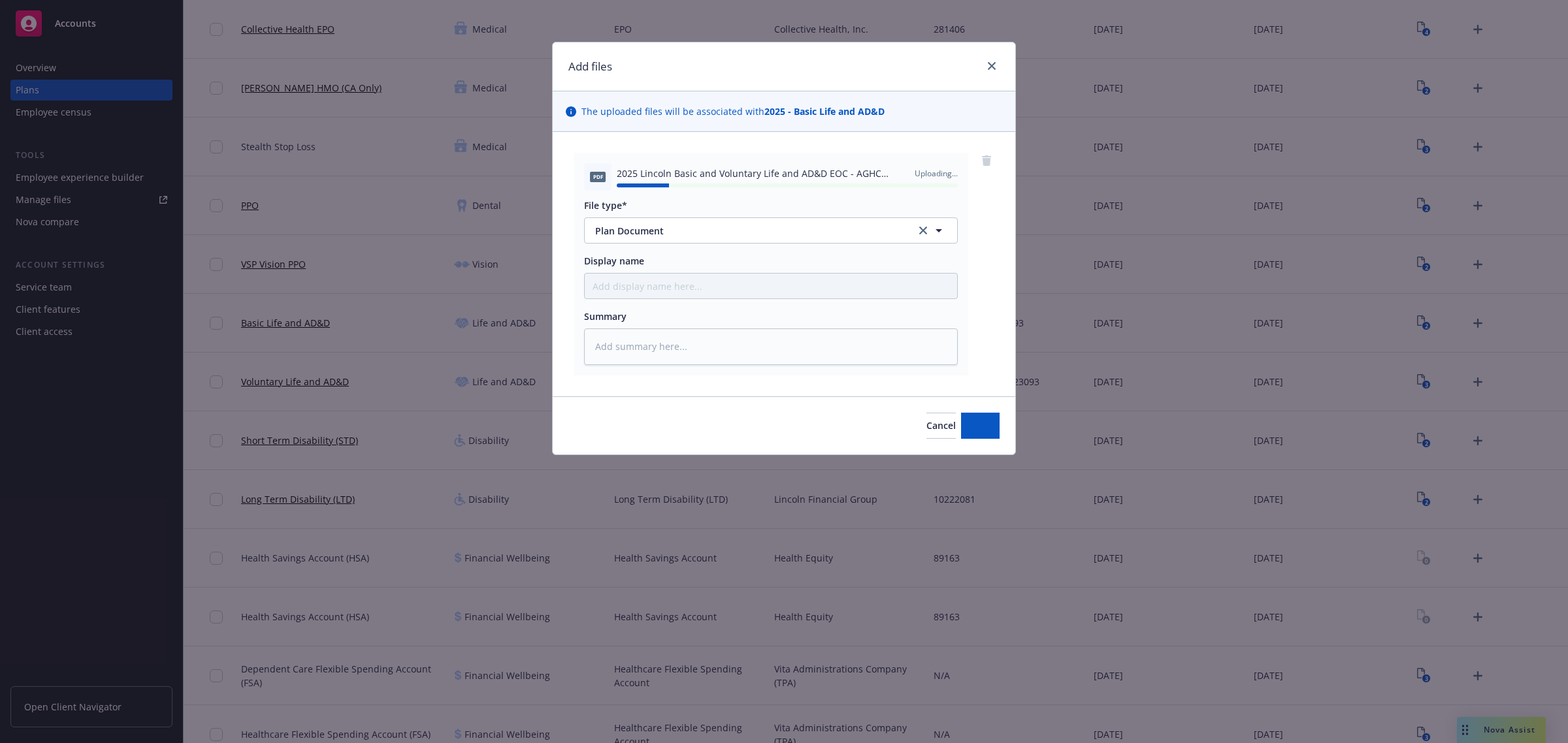
type textarea "x"
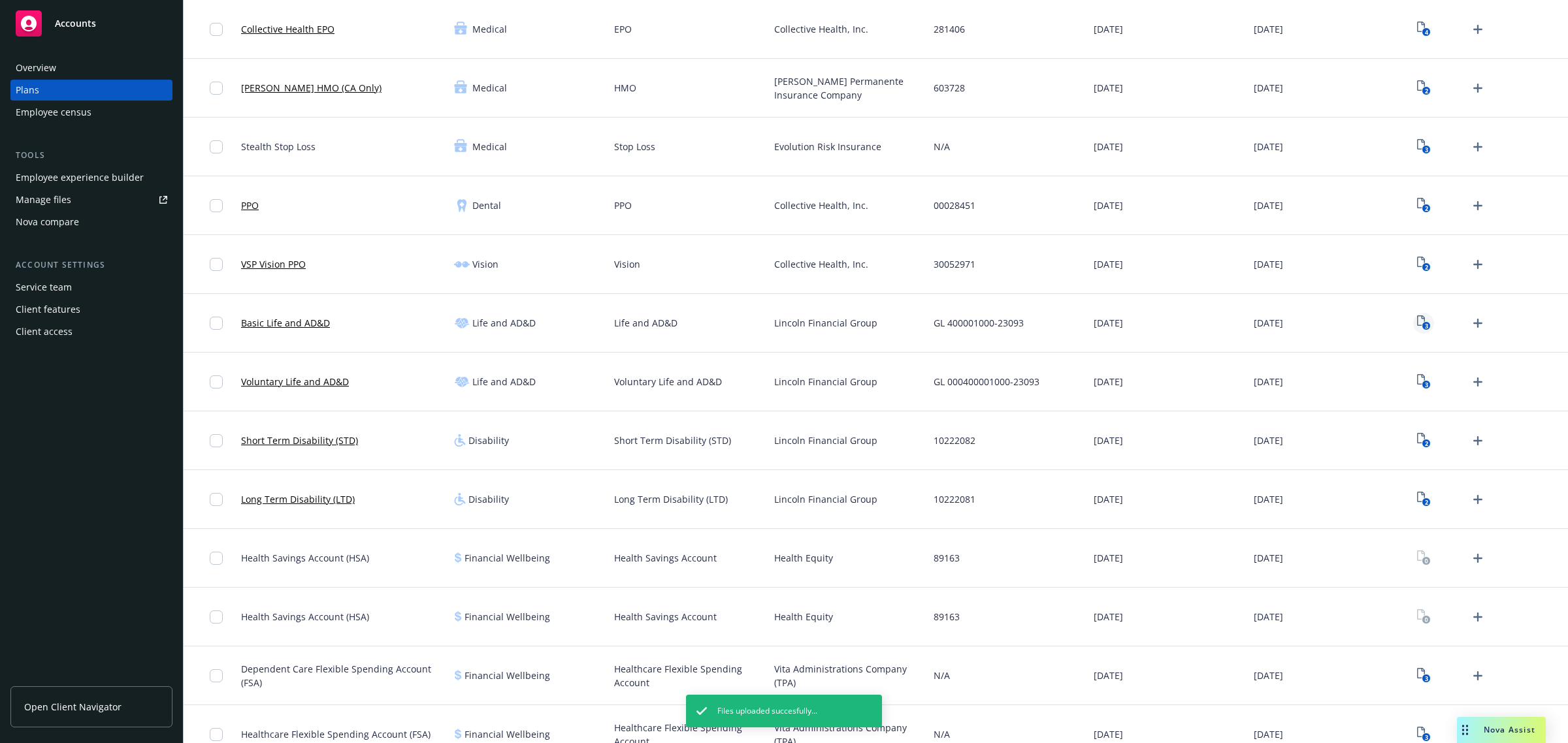
click at [1417, 325] on icon "View Plan Documents" at bounding box center [1421, 320] width 8 height 10
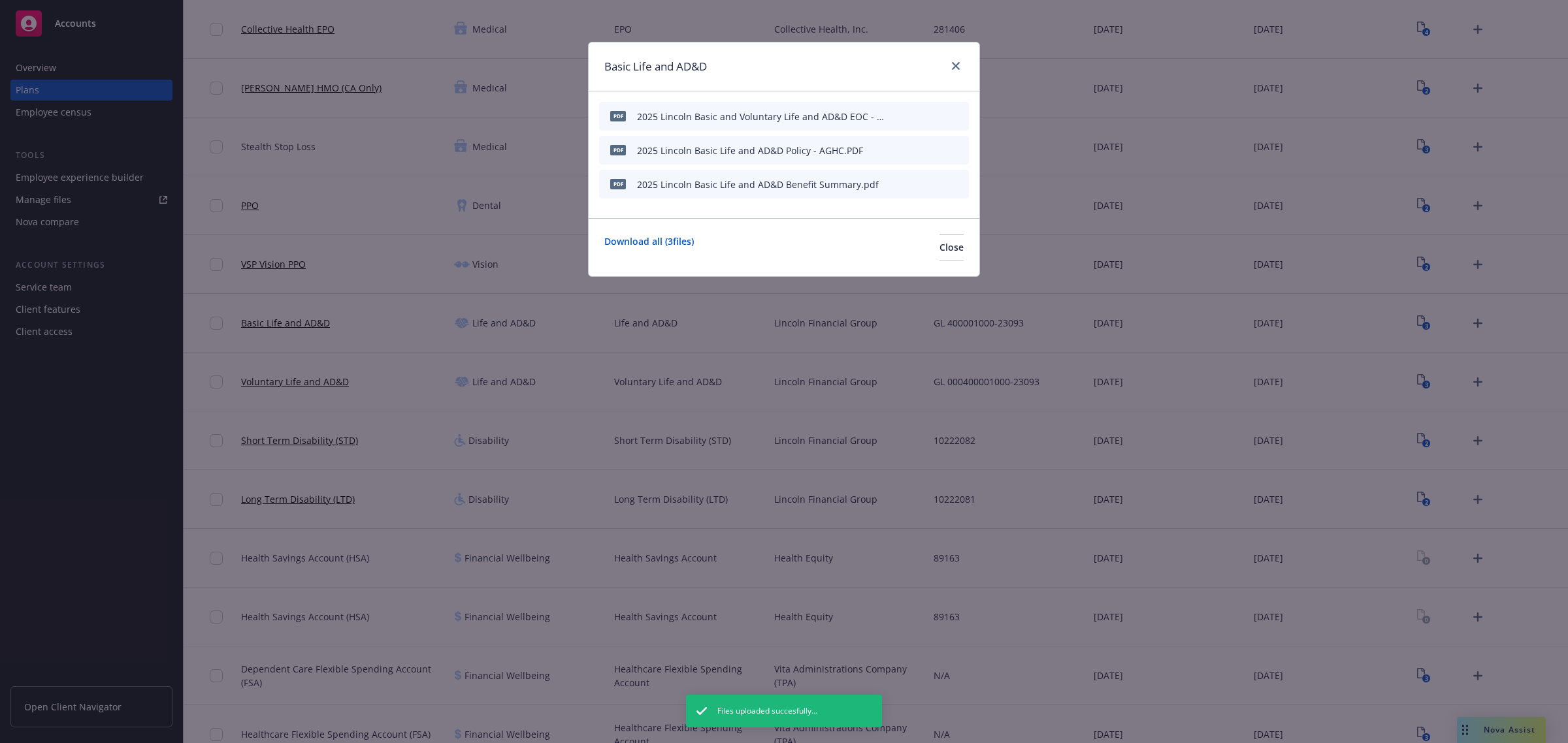
click at [899, 116] on button "button" at bounding box center [894, 116] width 10 height 10
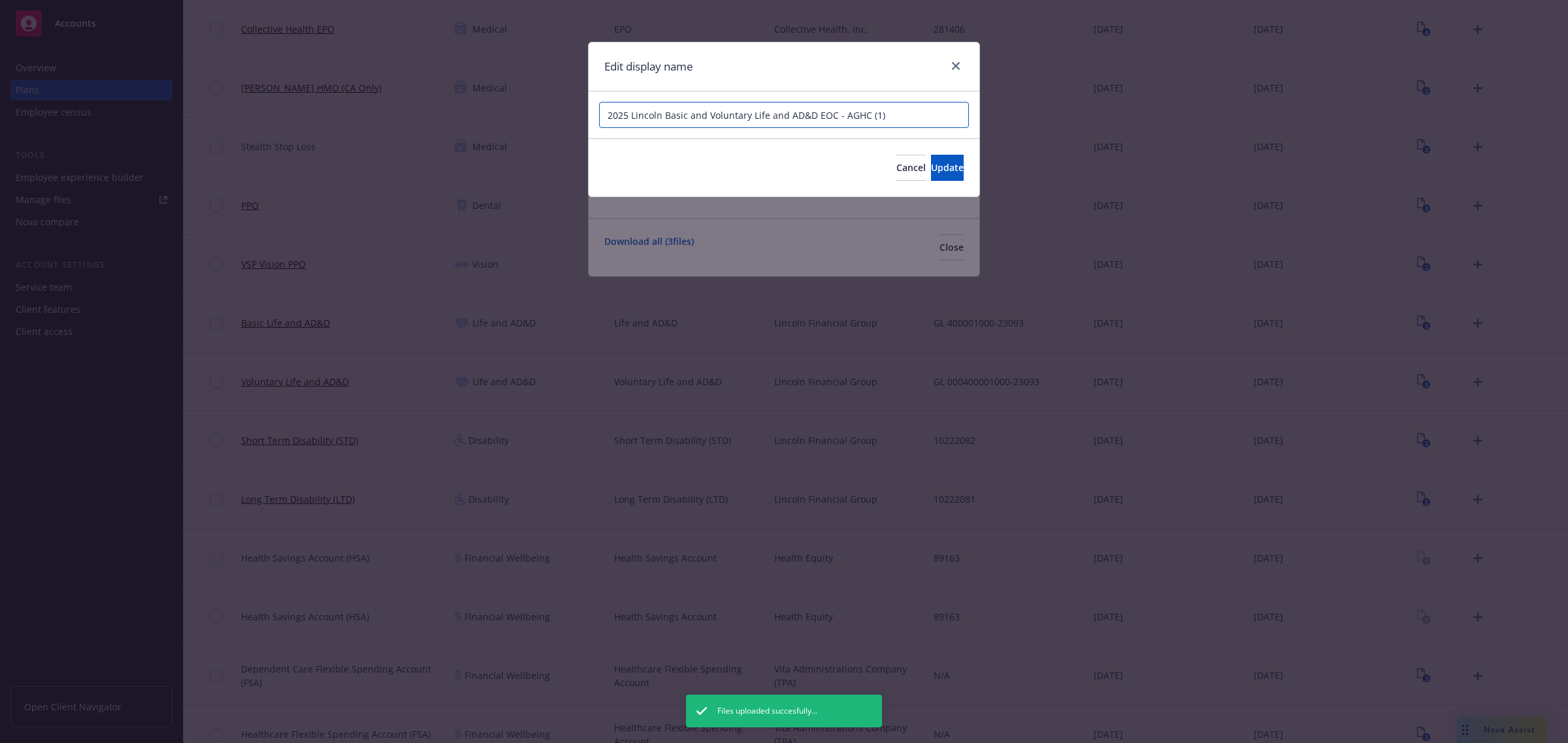
click at [897, 116] on input "2025 Lincoln Basic and Voluntary Life and AD&D EOC - AGHC (1)" at bounding box center [784, 114] width 370 height 26
type input "2025 Lincoln Basic and Voluntary Life and AD&D EOC - AGHC"
click at [931, 163] on span "Update" at bounding box center [947, 167] width 32 height 13
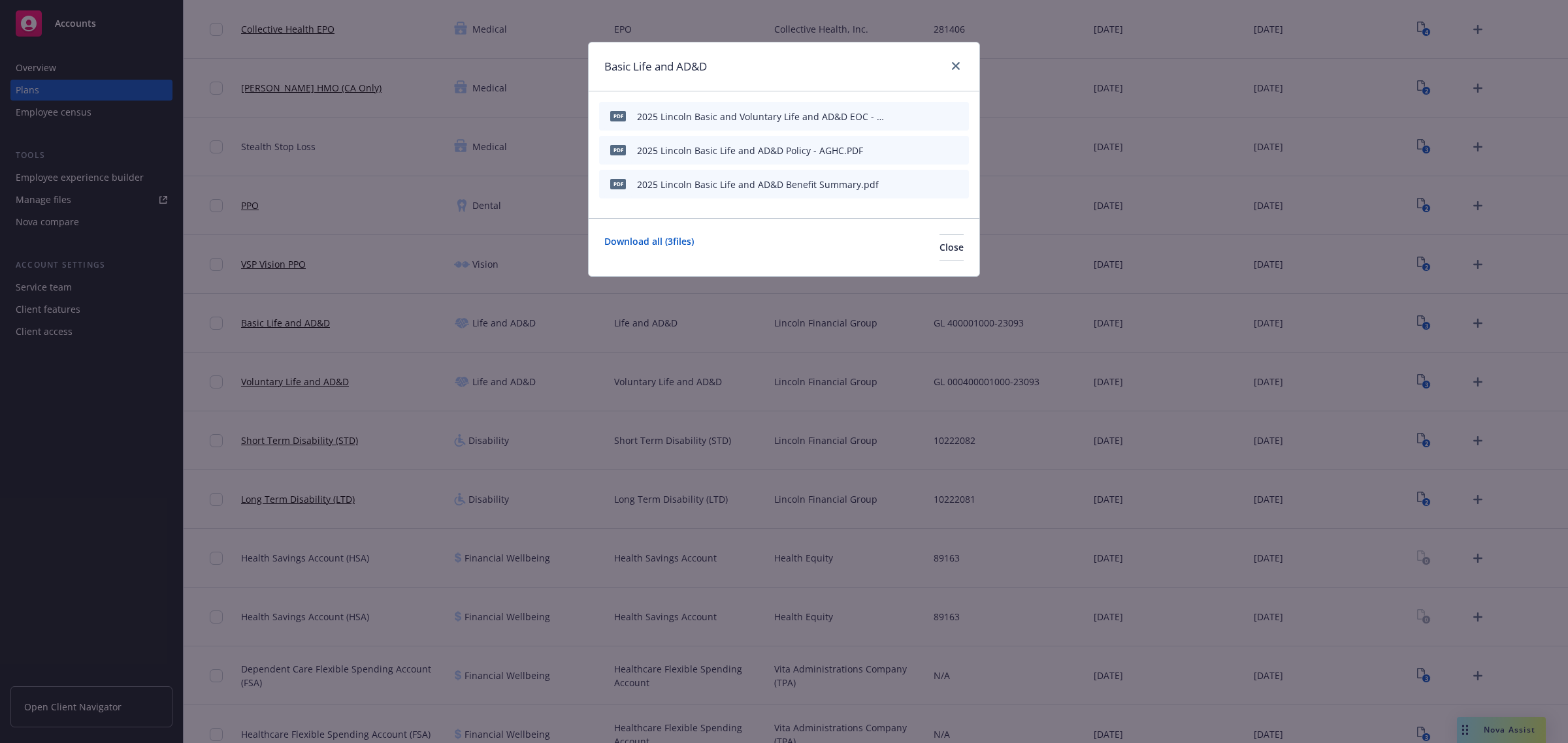
click at [896, 183] on icon "button" at bounding box center [893, 185] width 7 height 7
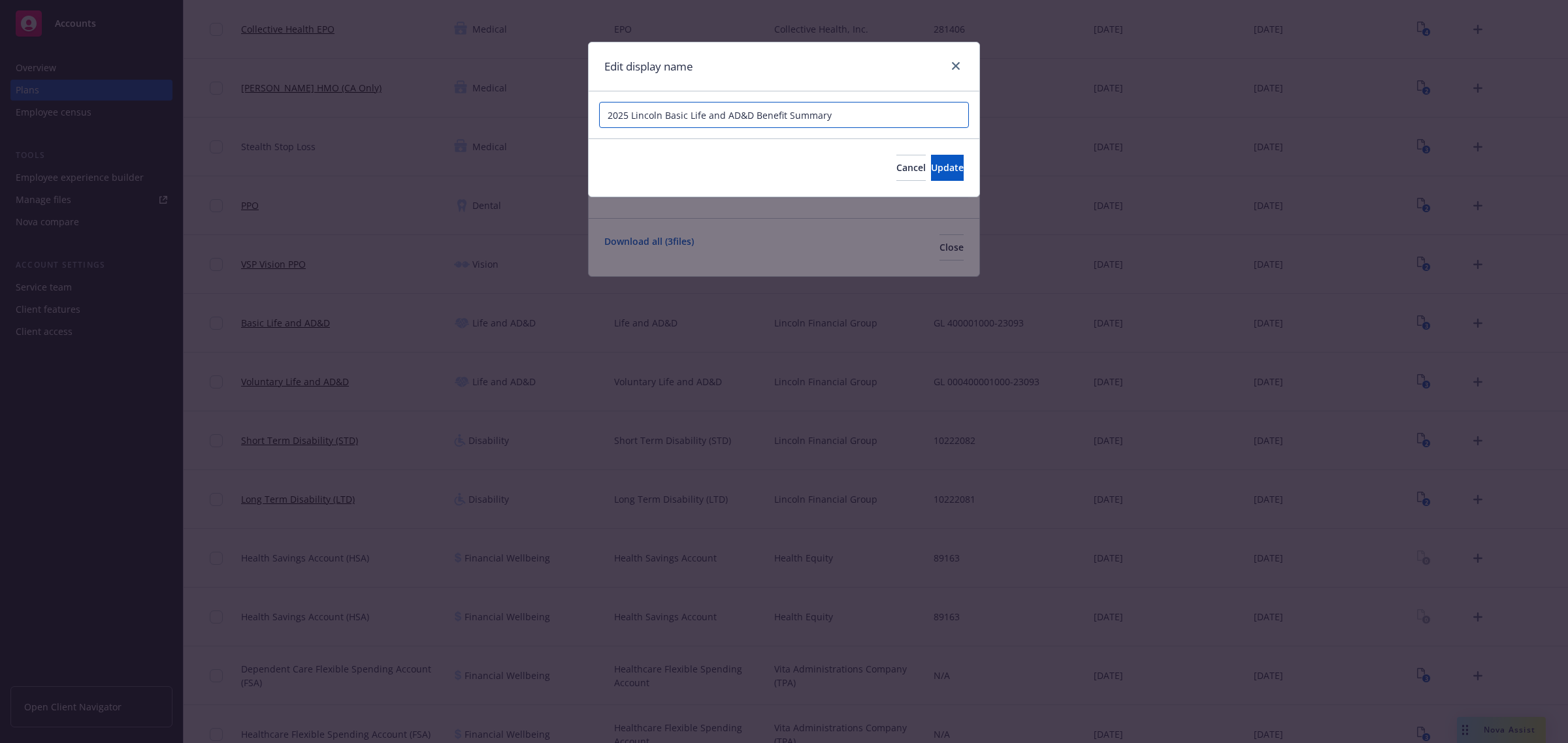
click at [879, 119] on input "2025 Lincoln Basic Life and AD&D Benefit Summary" at bounding box center [784, 114] width 370 height 26
type input "2025 Lincoln Basic Life and AD&D Benefit Summary - AGHC"
click at [939, 165] on span "Update" at bounding box center [947, 167] width 32 height 13
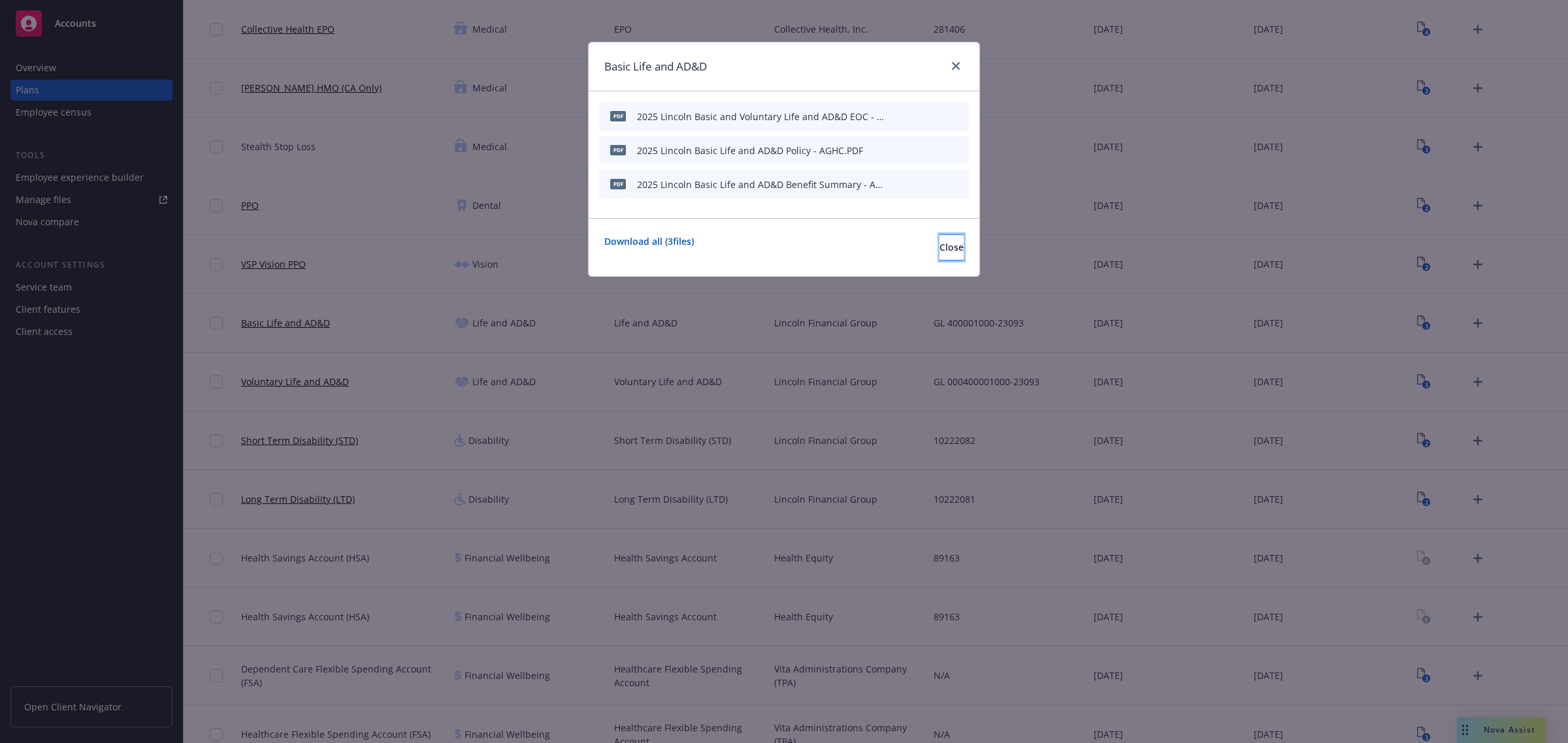
click at [939, 248] on span "Close" at bounding box center [951, 247] width 24 height 13
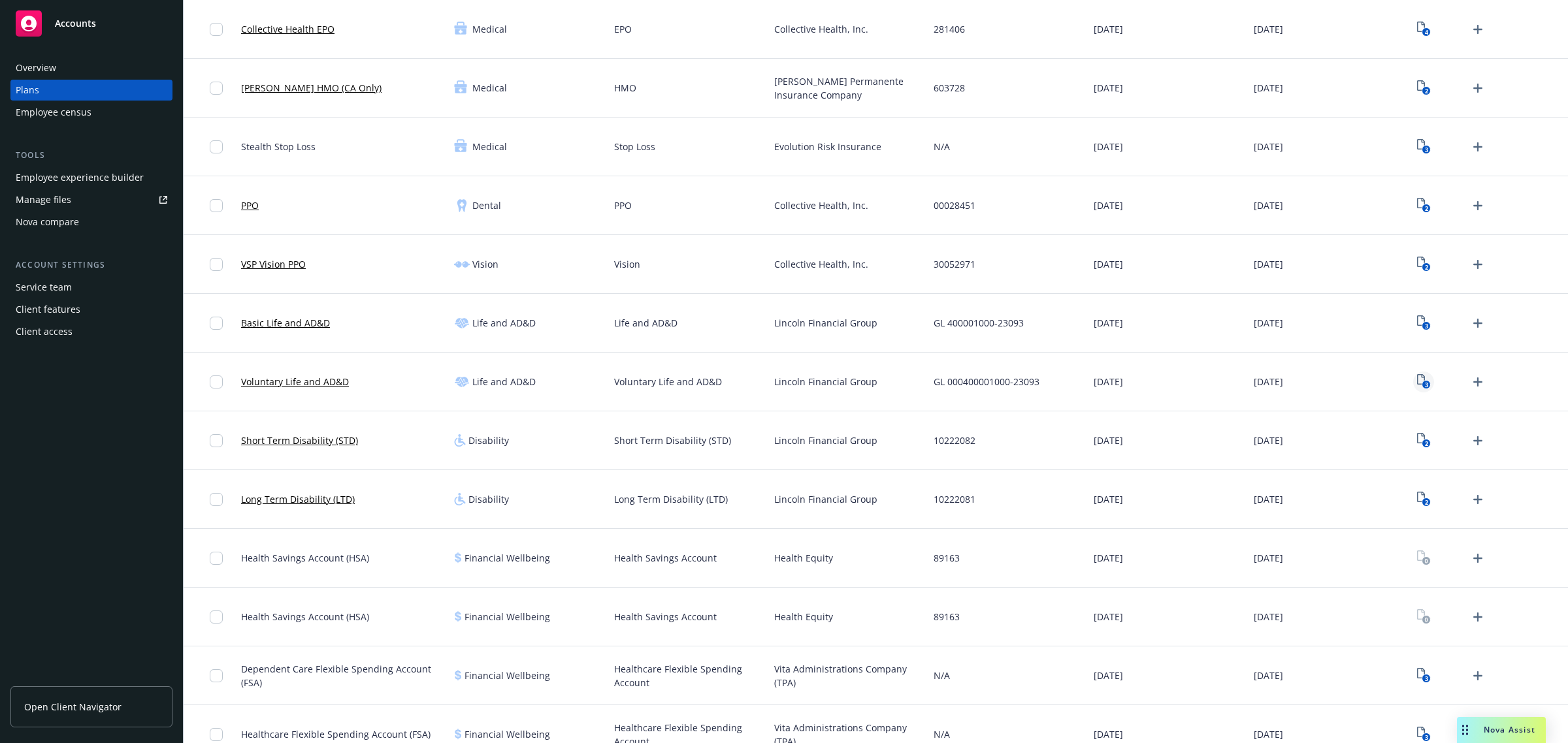
click at [1413, 392] on link "3" at bounding box center [1424, 382] width 21 height 21
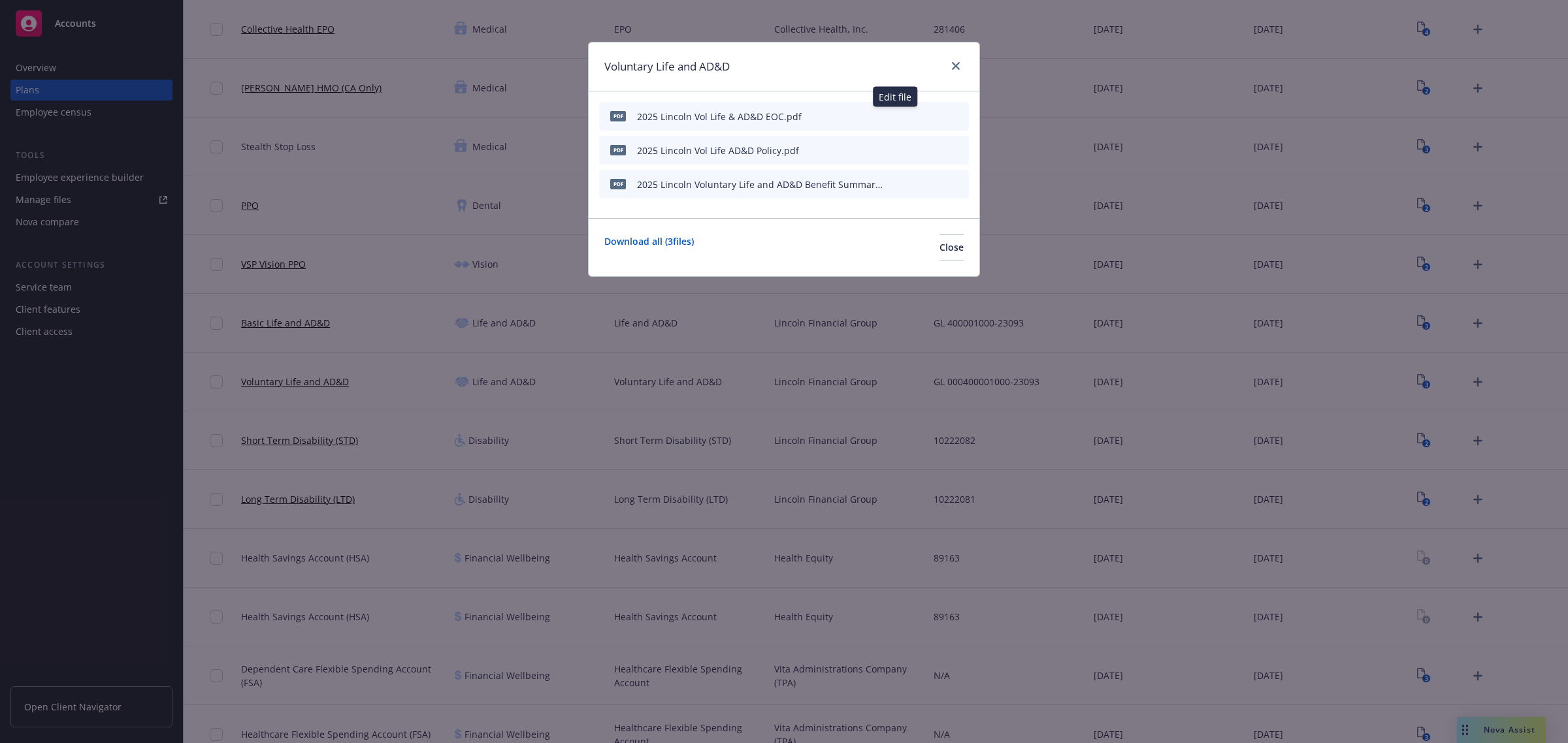
click at [896, 118] on icon "button" at bounding box center [894, 116] width 8 height 8
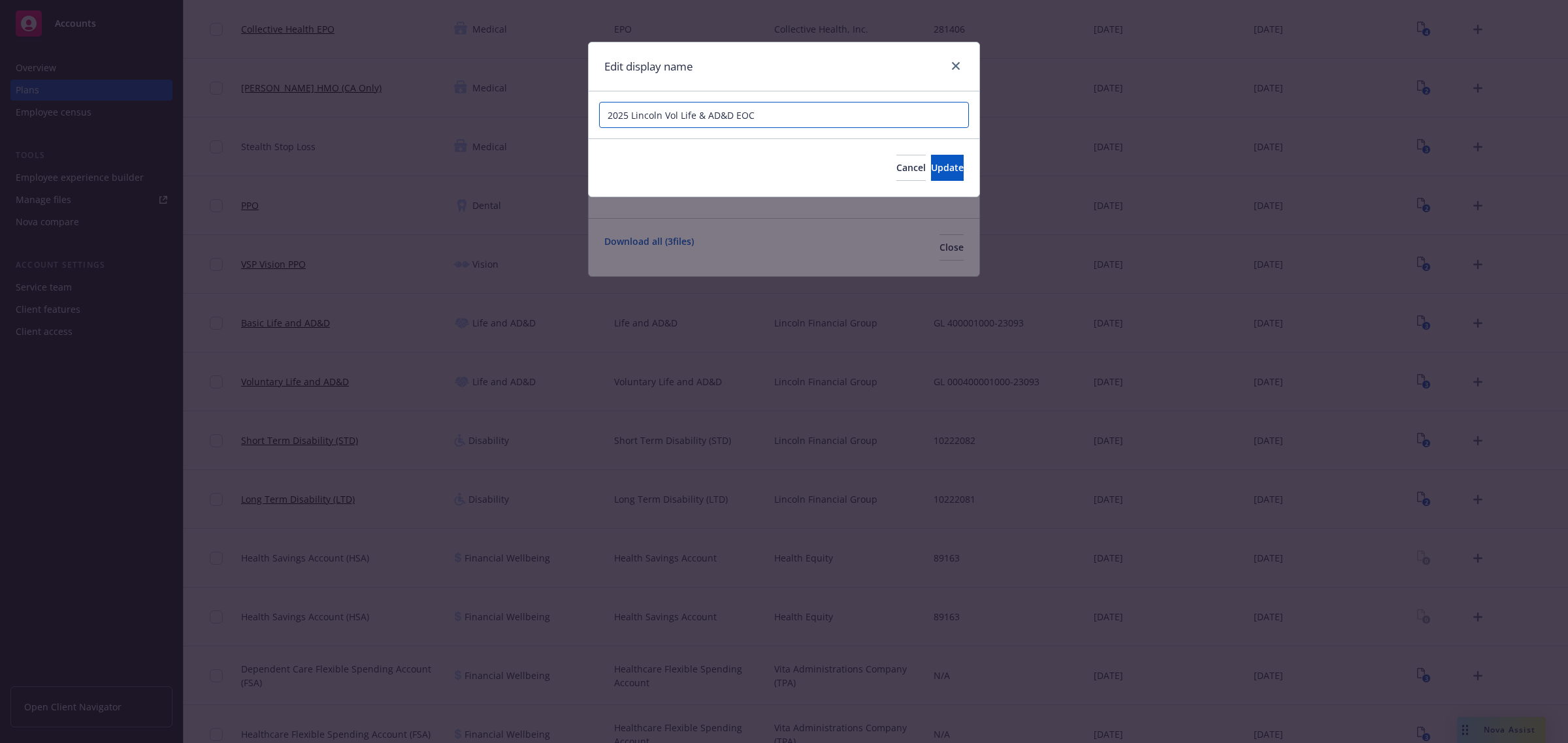
click at [859, 124] on input "2025 Lincoln Vol Life & AD&D EOC" at bounding box center [784, 114] width 370 height 26
drag, startPoint x: 846, startPoint y: 122, endPoint x: 755, endPoint y: 124, distance: 91.0
click at [755, 124] on input "2025 Lincoln Vol Life & AD&D EOC - AGHC" at bounding box center [784, 114] width 370 height 26
type input "2025 Lincoln Vol Life & AD&D EOC - AGHC"
click at [931, 168] on button "Update" at bounding box center [947, 167] width 32 height 26
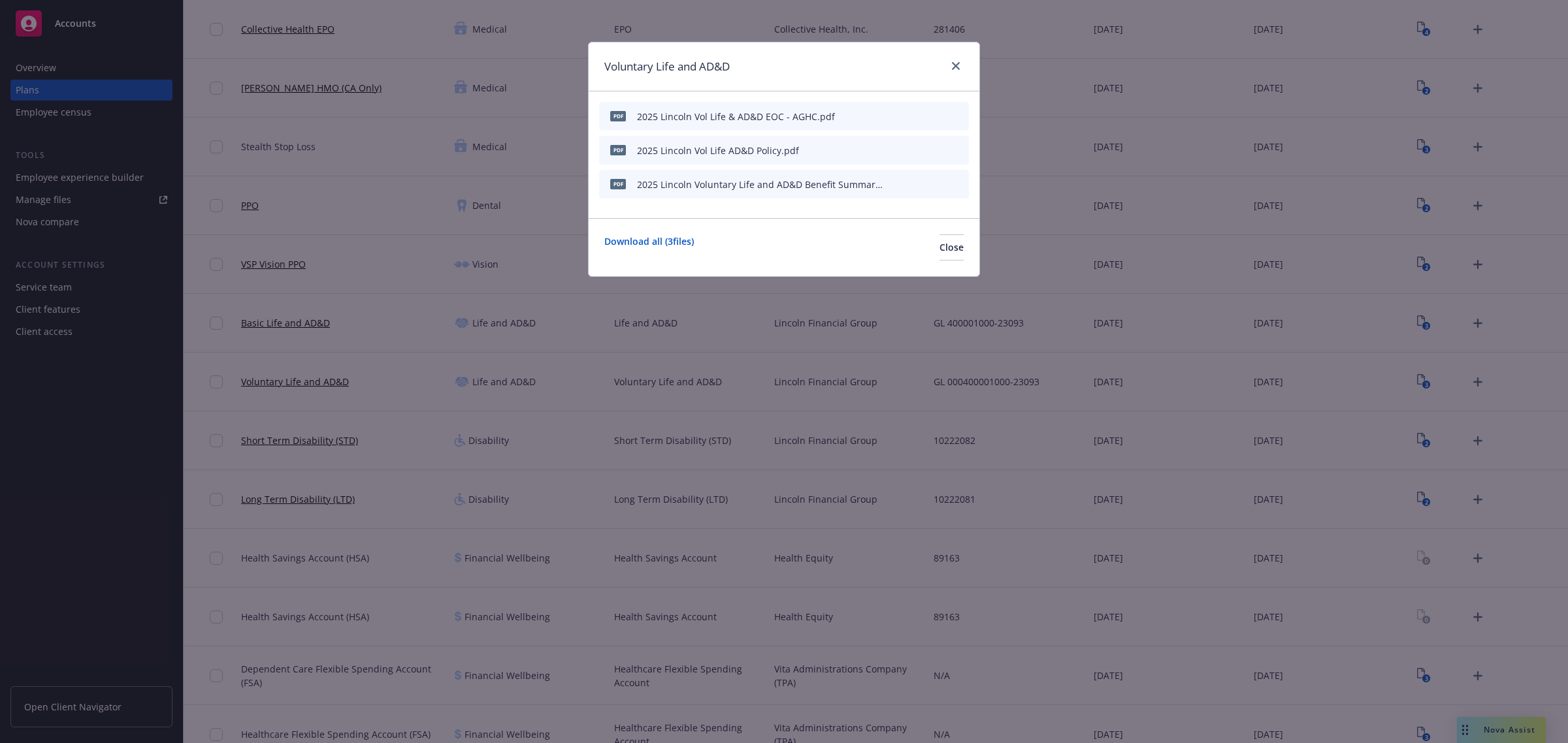
click at [895, 149] on icon "button" at bounding box center [893, 150] width 7 height 7
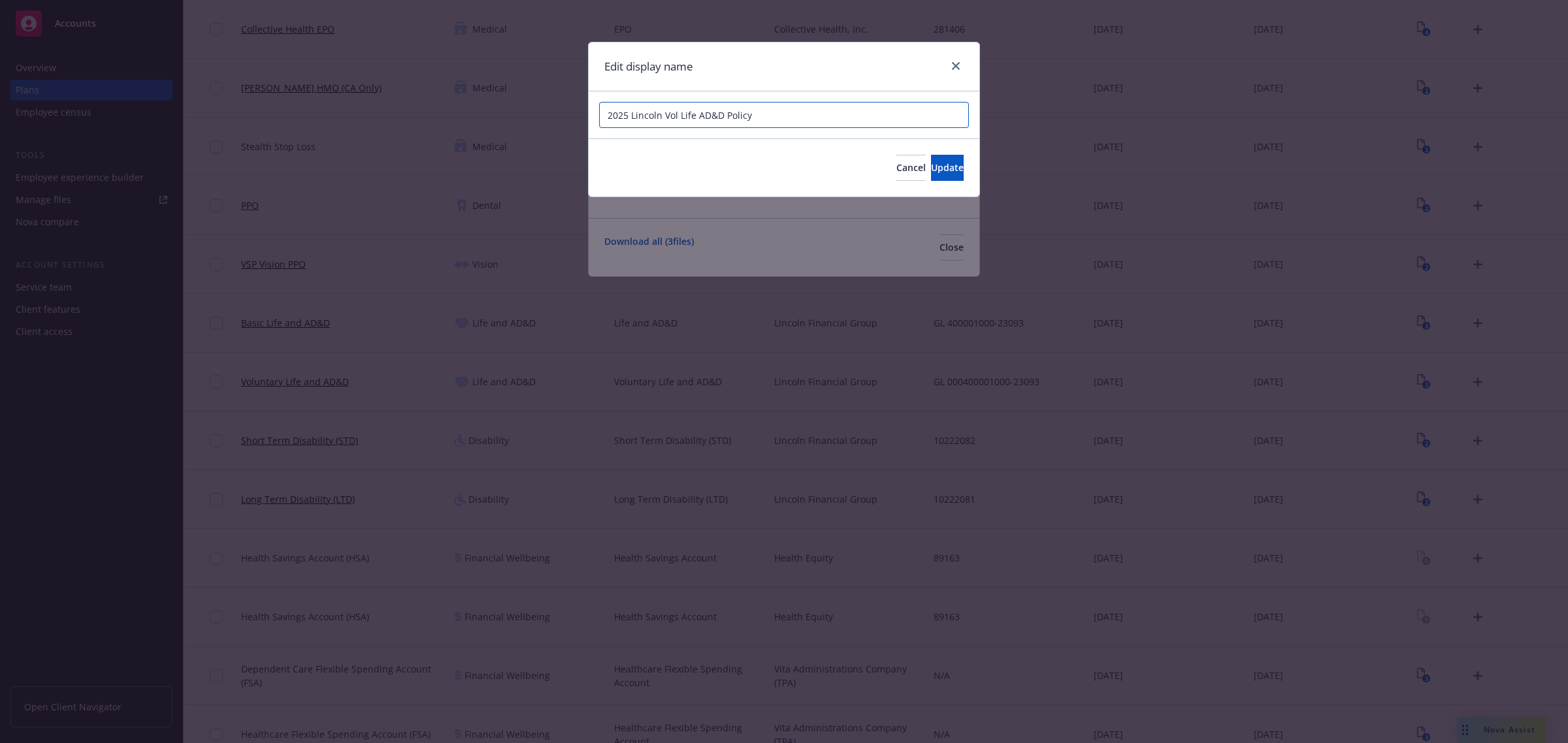
click at [832, 115] on input "2025 Lincoln Vol Life AD&D Policy" at bounding box center [784, 114] width 370 height 26
paste input "- AGHC"
click at [748, 119] on input "2025 Lincoln Vol Life AD&D Policy- AGHC" at bounding box center [784, 114] width 370 height 26
type input "2025 Lincoln Vol Life AD&D Policy - AGHC"
click at [931, 164] on span "Update" at bounding box center [947, 167] width 32 height 13
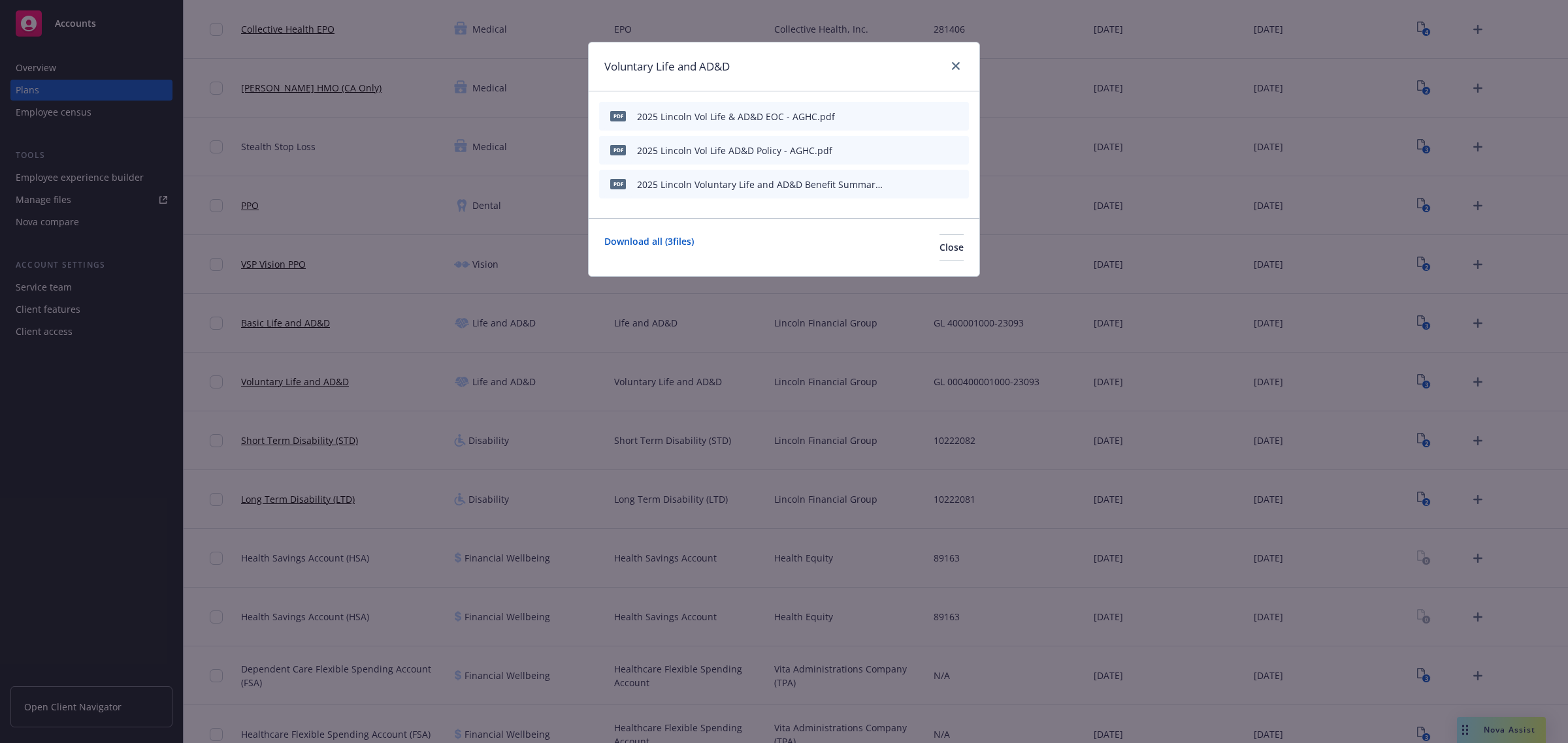
click at [895, 186] on icon "button" at bounding box center [894, 184] width 8 height 8
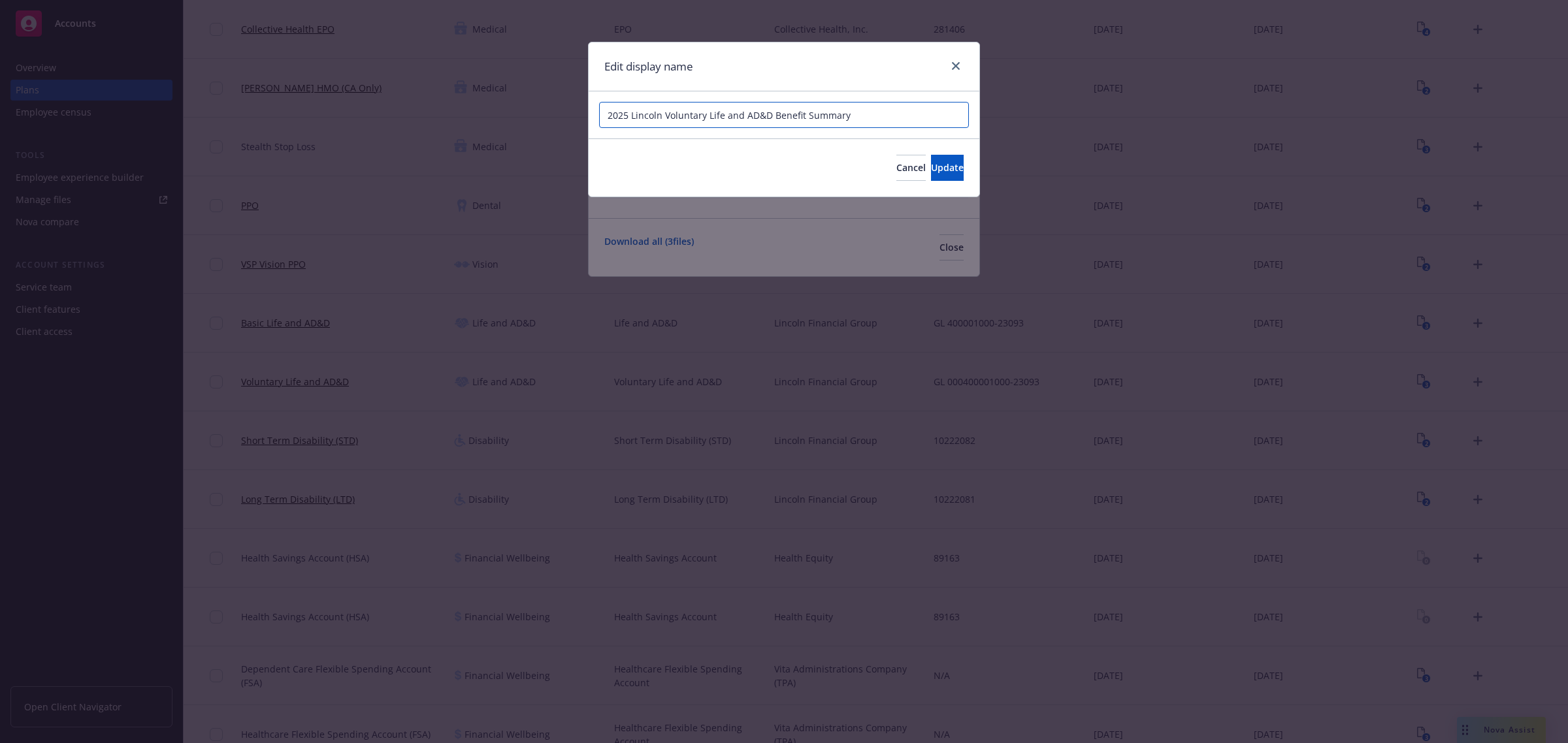
click at [873, 112] on input "2025 Lincoln Voluntary Life and AD&D Benefit Summary" at bounding box center [784, 114] width 370 height 26
paste input "- AGHC"
type input "2025 Lincoln Voluntary Life and AD&D Benefit Summary - AGHC"
click at [931, 165] on button "Update" at bounding box center [947, 167] width 32 height 26
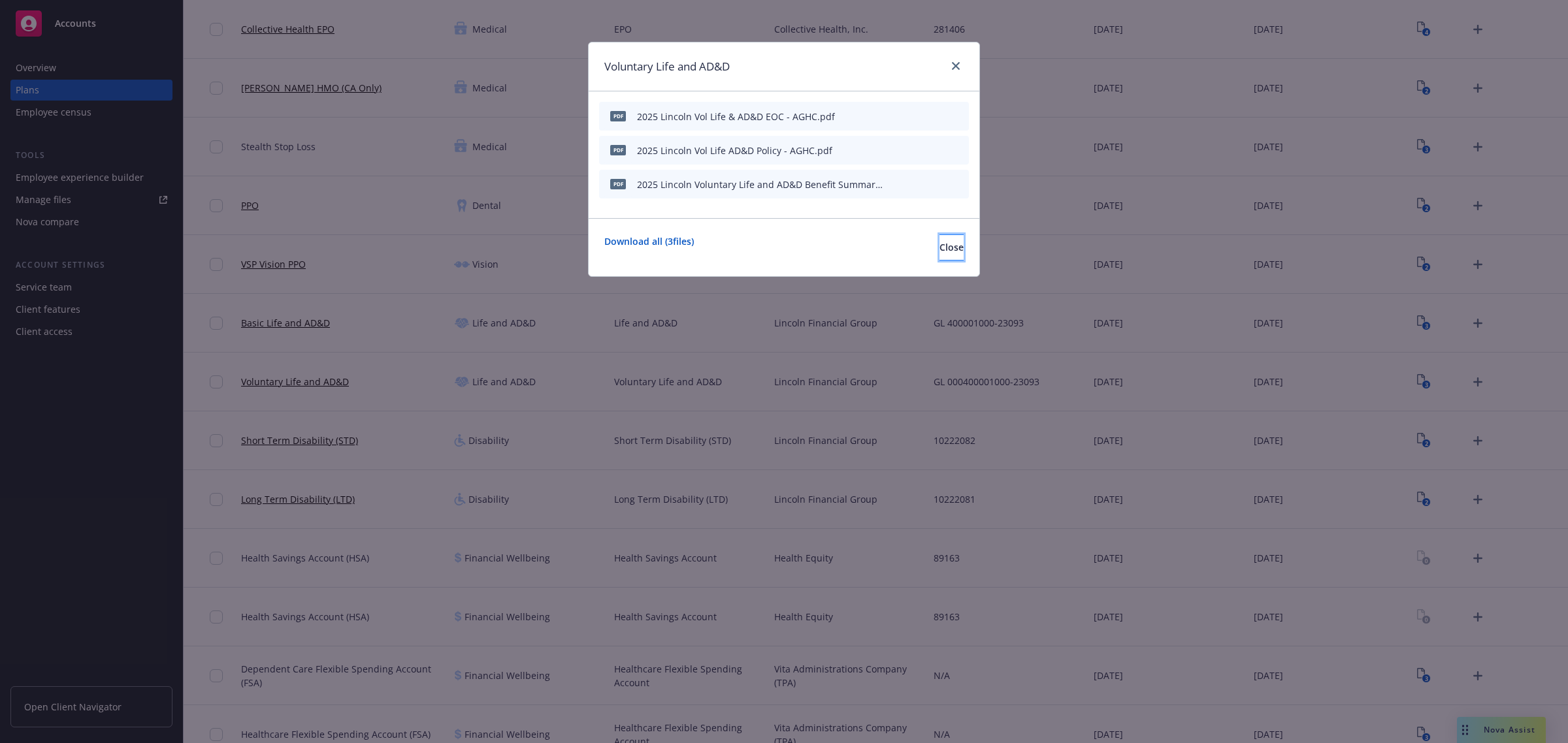
click at [939, 246] on span "Close" at bounding box center [951, 247] width 24 height 13
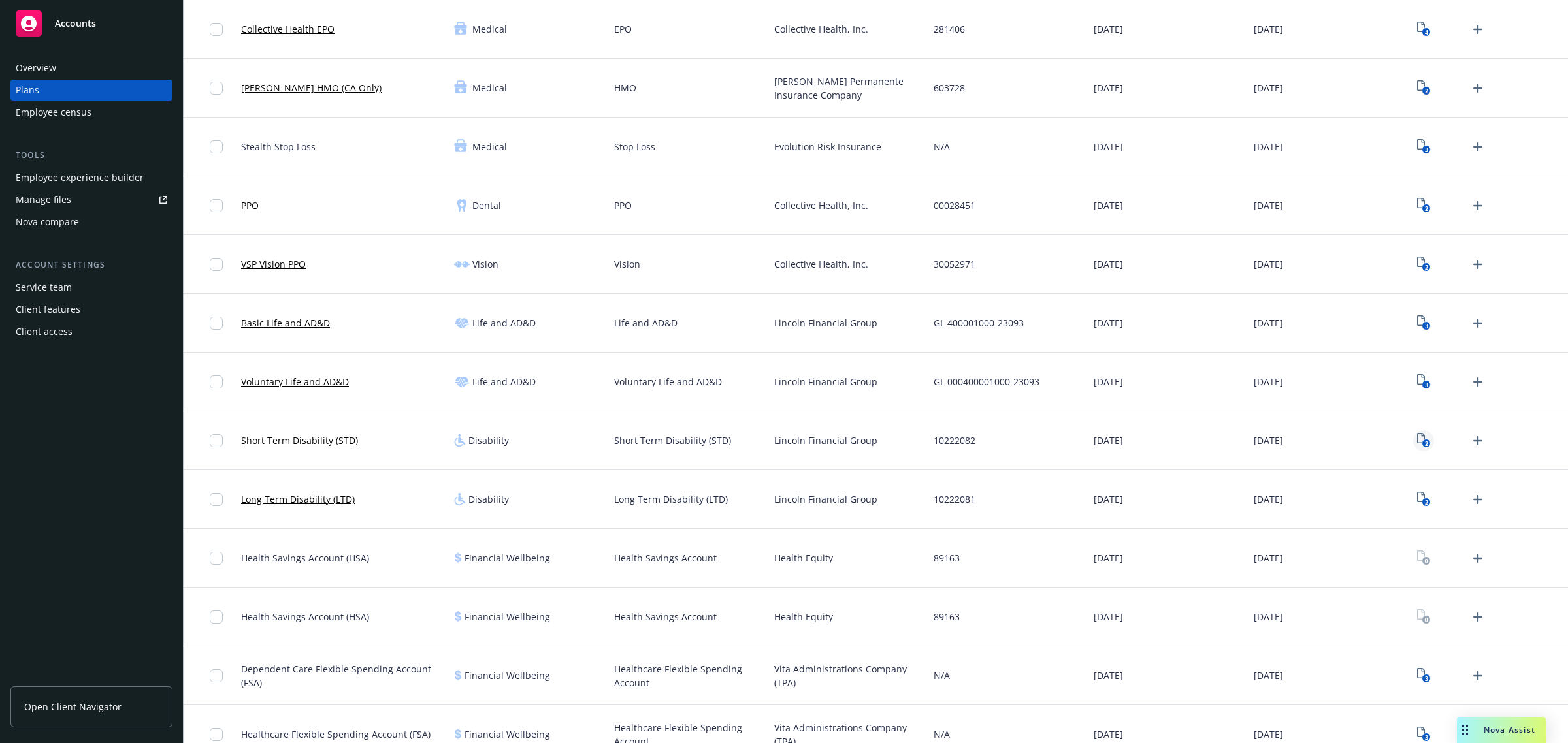
click at [1416, 451] on link "2" at bounding box center [1424, 441] width 21 height 21
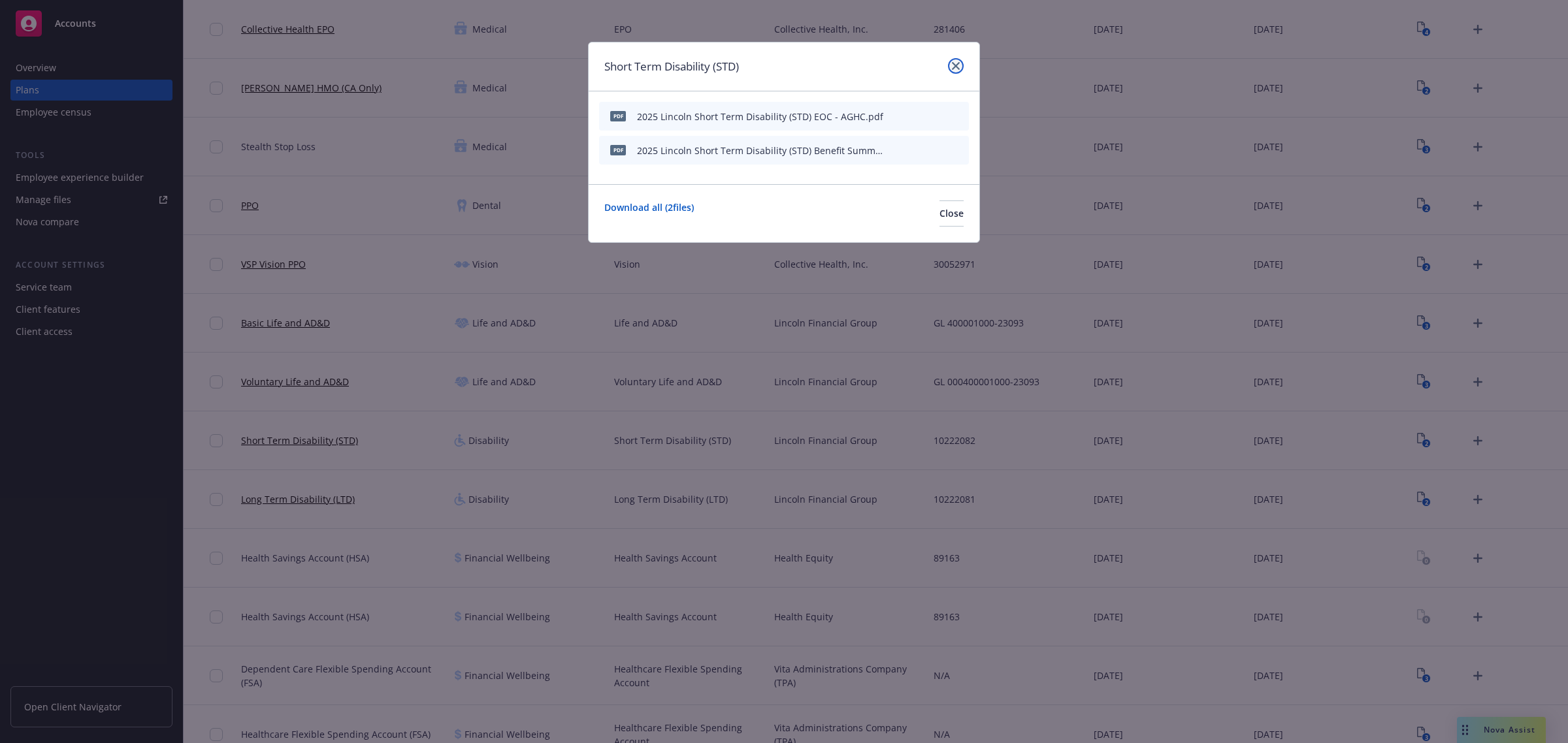
click at [962, 66] on link "close" at bounding box center [955, 66] width 15 height 15
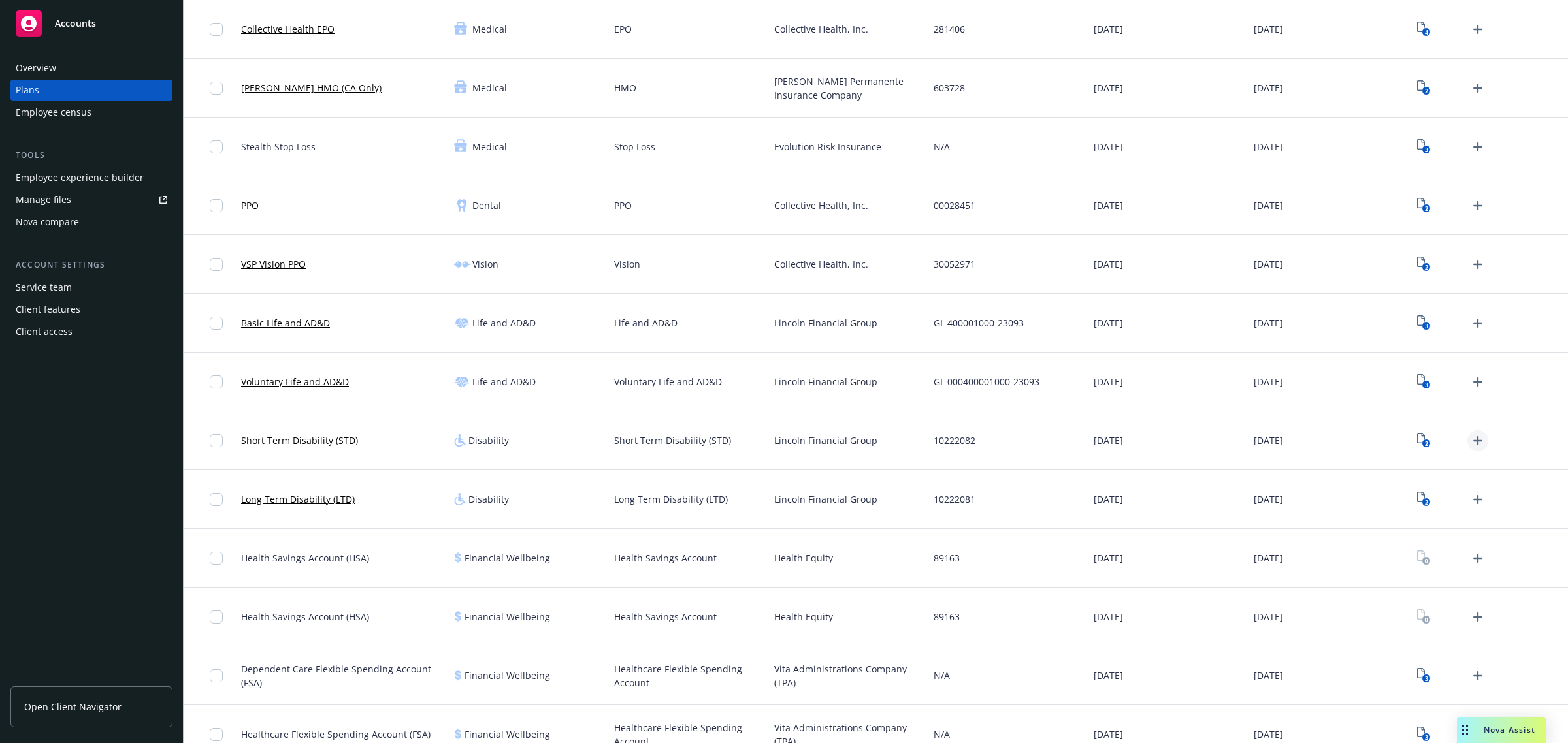
click at [1470, 438] on icon "Upload Plan Documents" at bounding box center [1477, 440] width 15 height 15
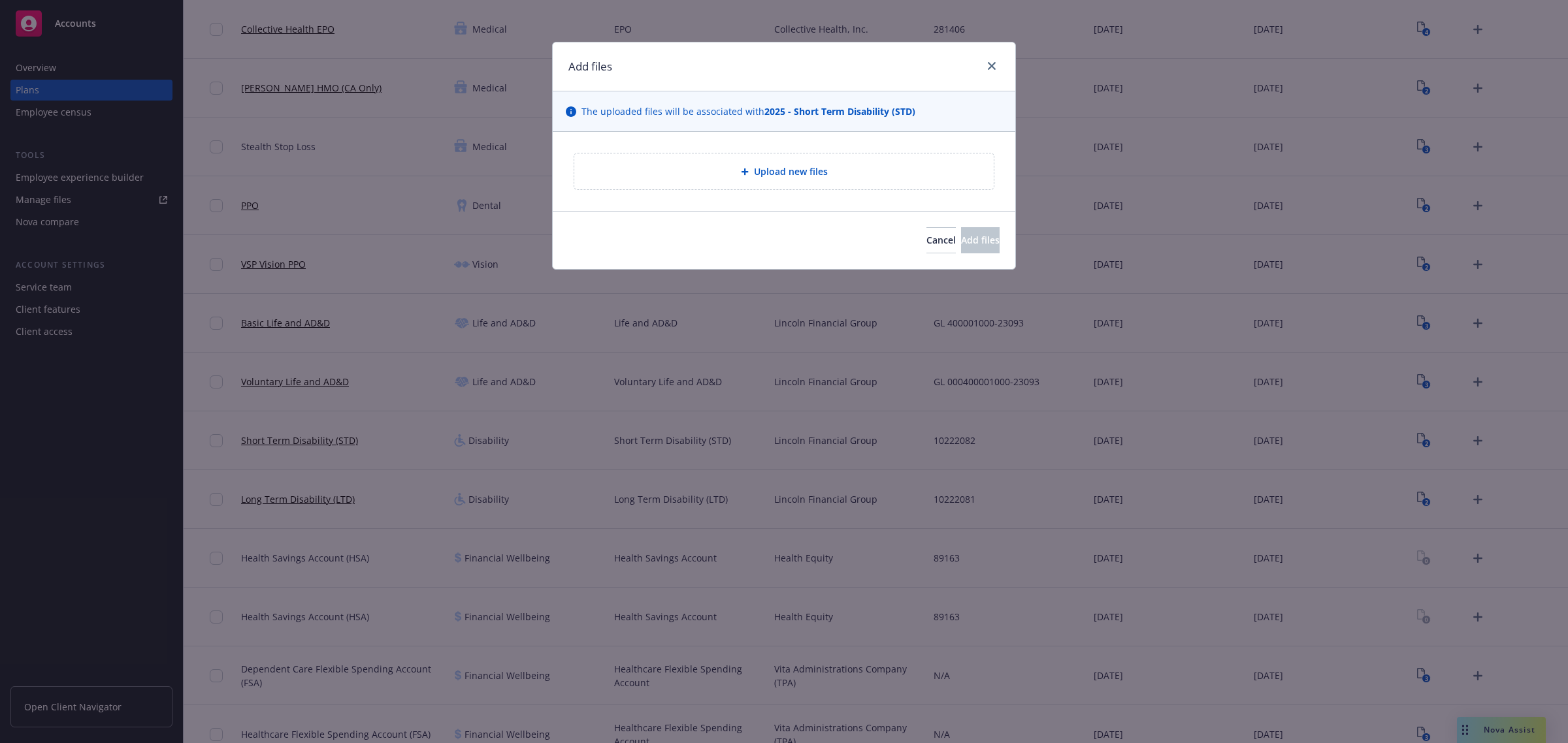
click at [795, 171] on span "Upload new files" at bounding box center [791, 172] width 74 height 14
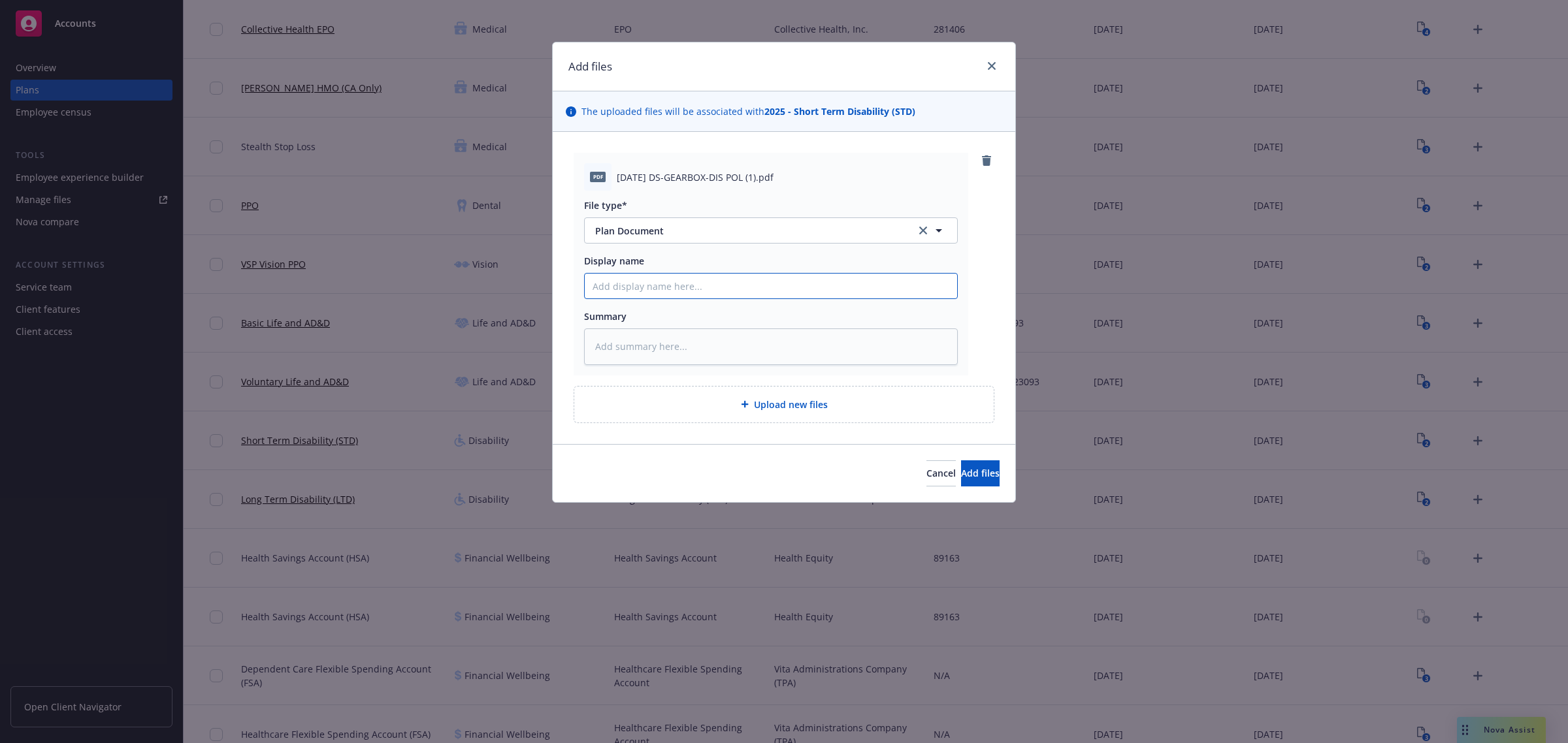
click at [679, 283] on input "Display name" at bounding box center [771, 286] width 373 height 25
type textarea "x"
type input "2"
type textarea "x"
type input "20"
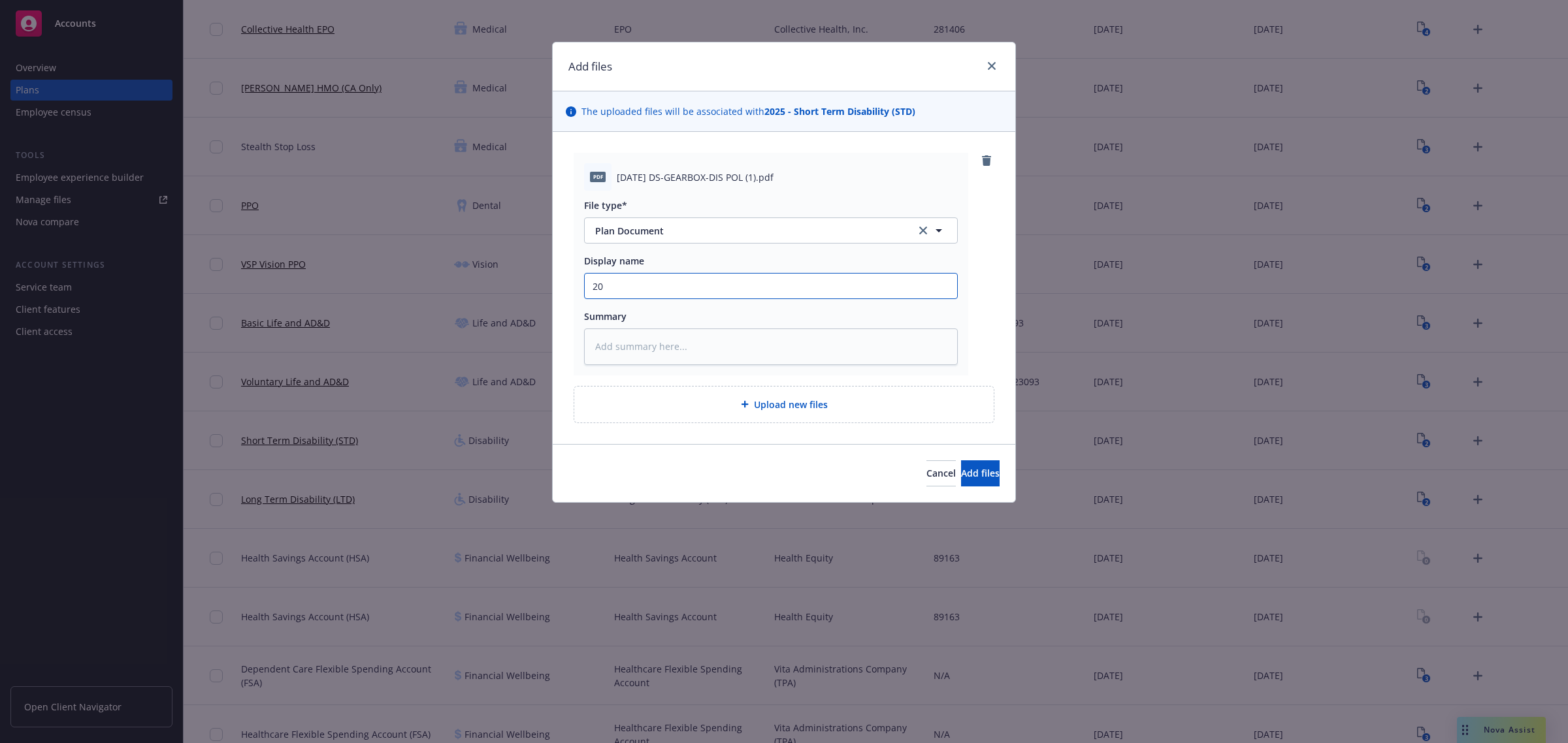
type textarea "x"
type input "202"
type textarea "x"
type input "2025"
type textarea "x"
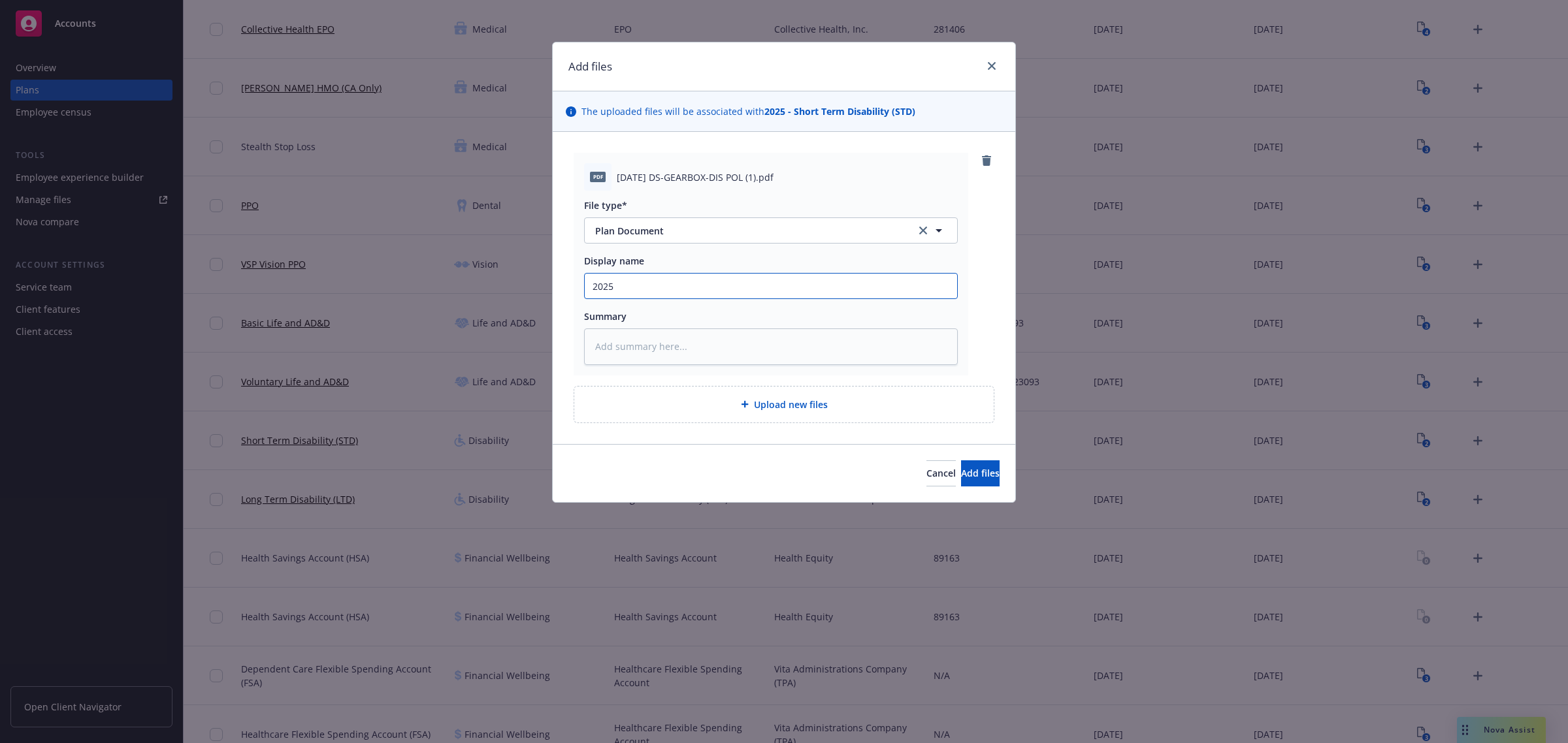
type input "2025"
type textarea "x"
type input "2025 L"
type textarea "x"
type input "2025 [PERSON_NAME]"
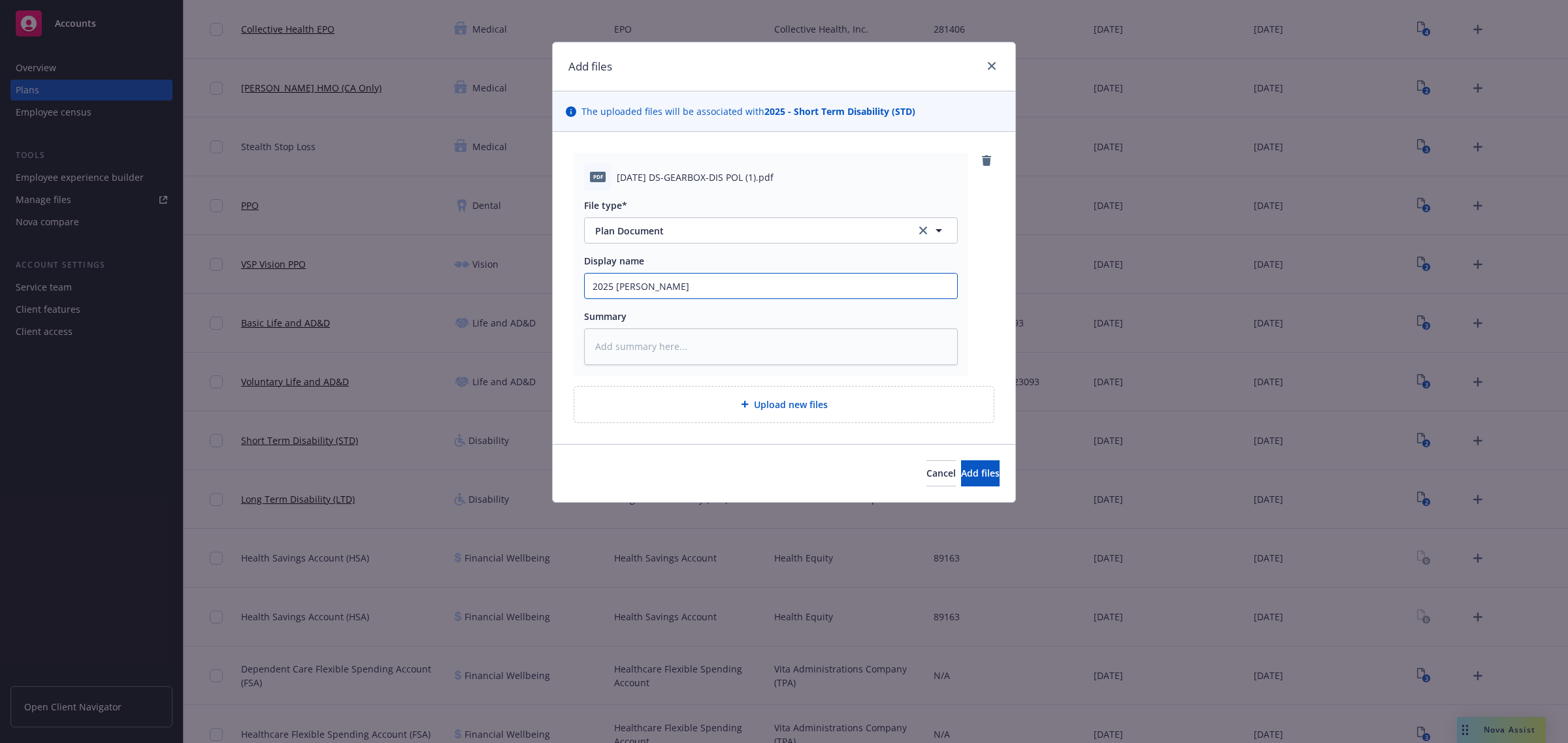
type textarea "x"
type input "2025 [PERSON_NAME]"
type textarea "x"
type input "2025 Linco"
type textarea "x"
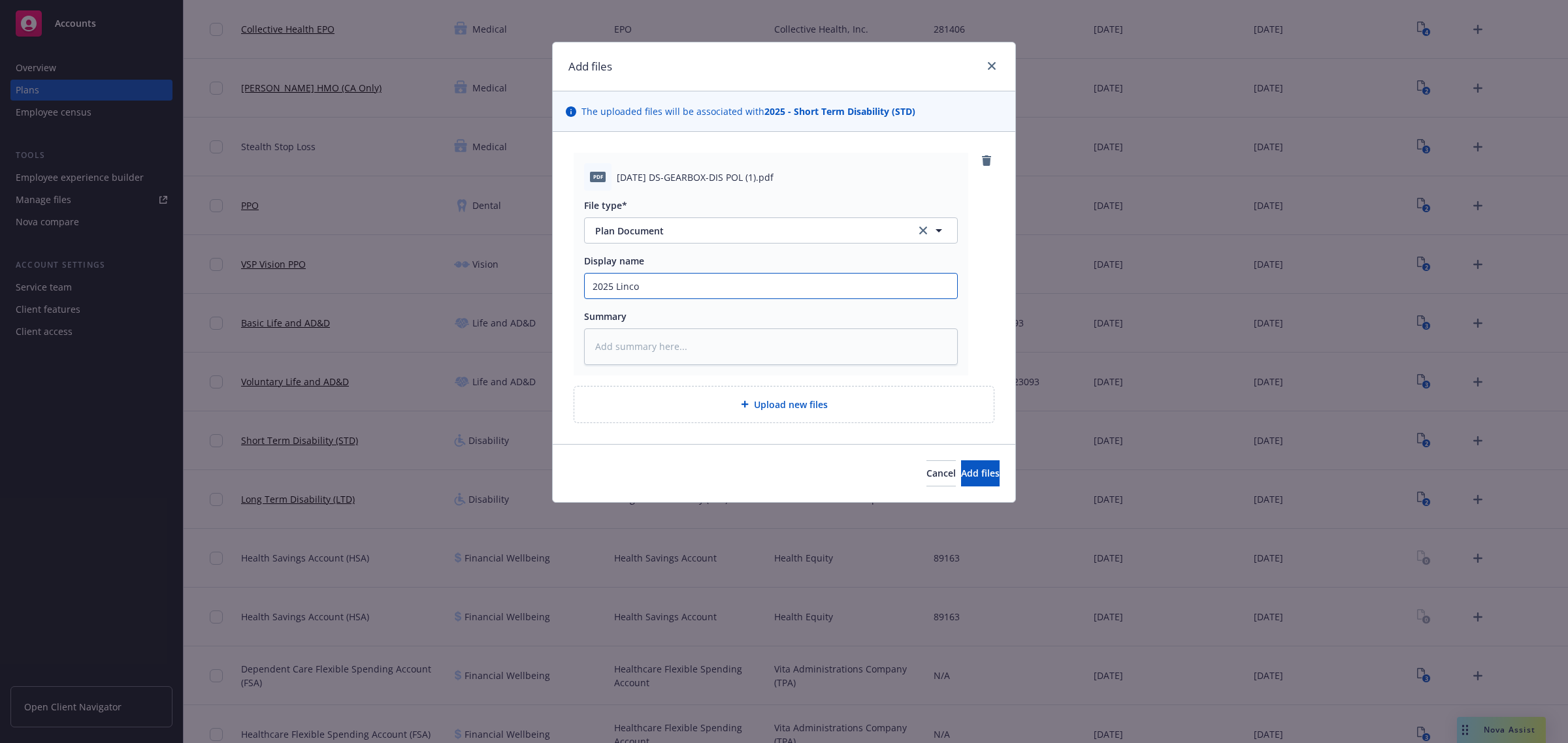
type input "2025 Lincol"
type textarea "x"
type input "2025 Lincoln"
type textarea "x"
type input "2025 Lincoln"
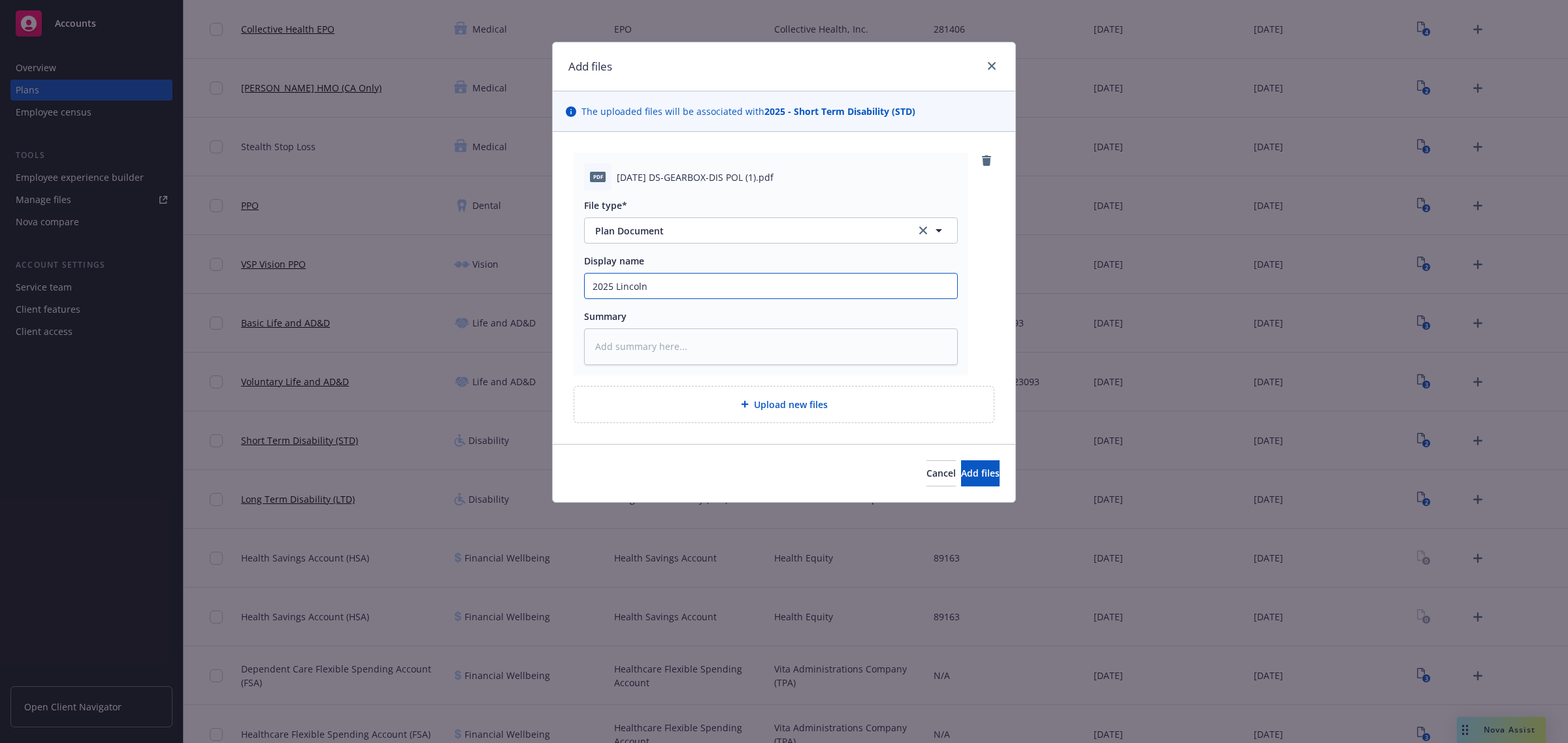
type textarea "x"
type input "2025 Lincoln F"
type textarea "x"
type input "2025 Lincoln FI"
type textarea "x"
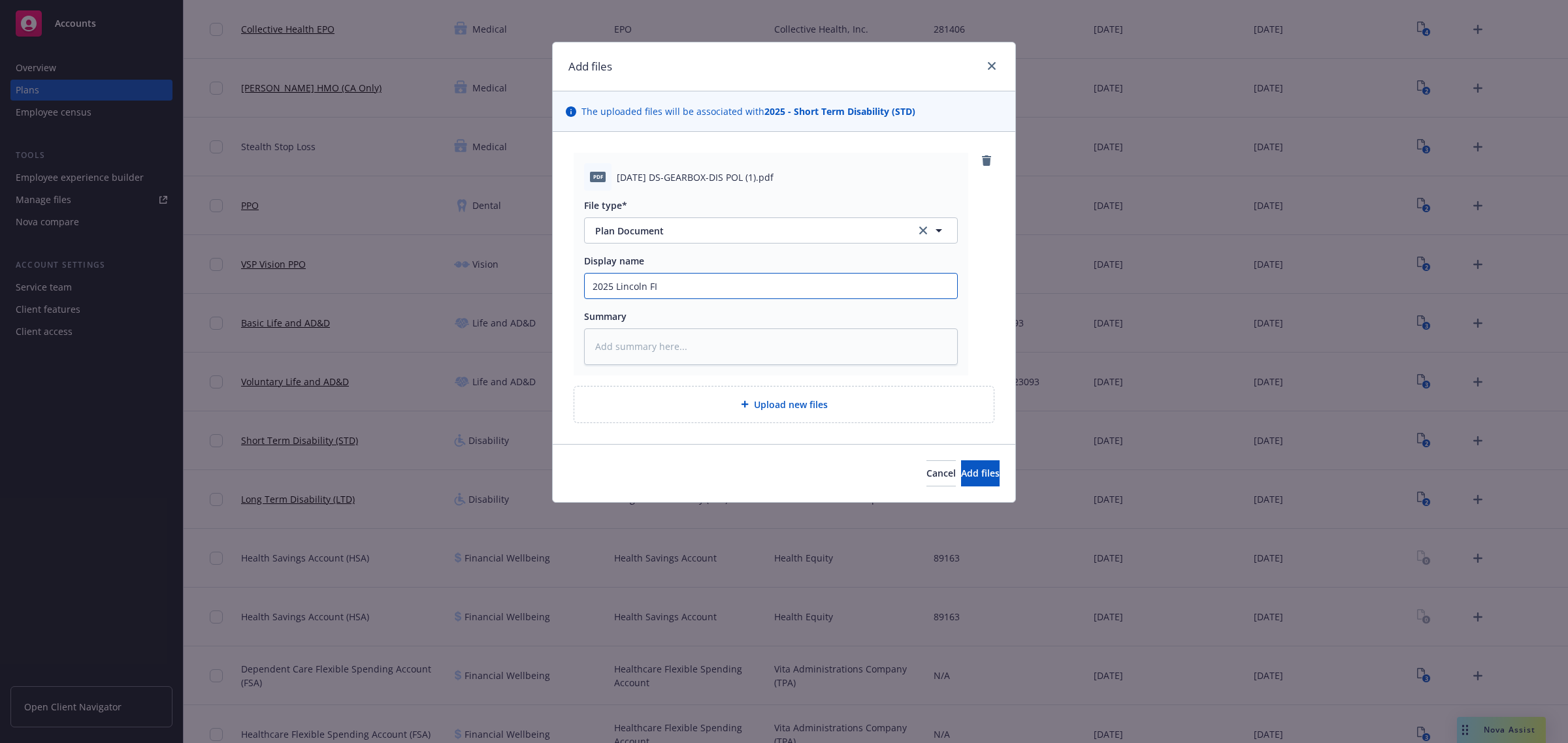
type input "2025 Lincoln FIn"
type textarea "x"
type input "2025 Lincoln FIna"
type textarea "x"
type input "2025 Lincoln [PERSON_NAME]"
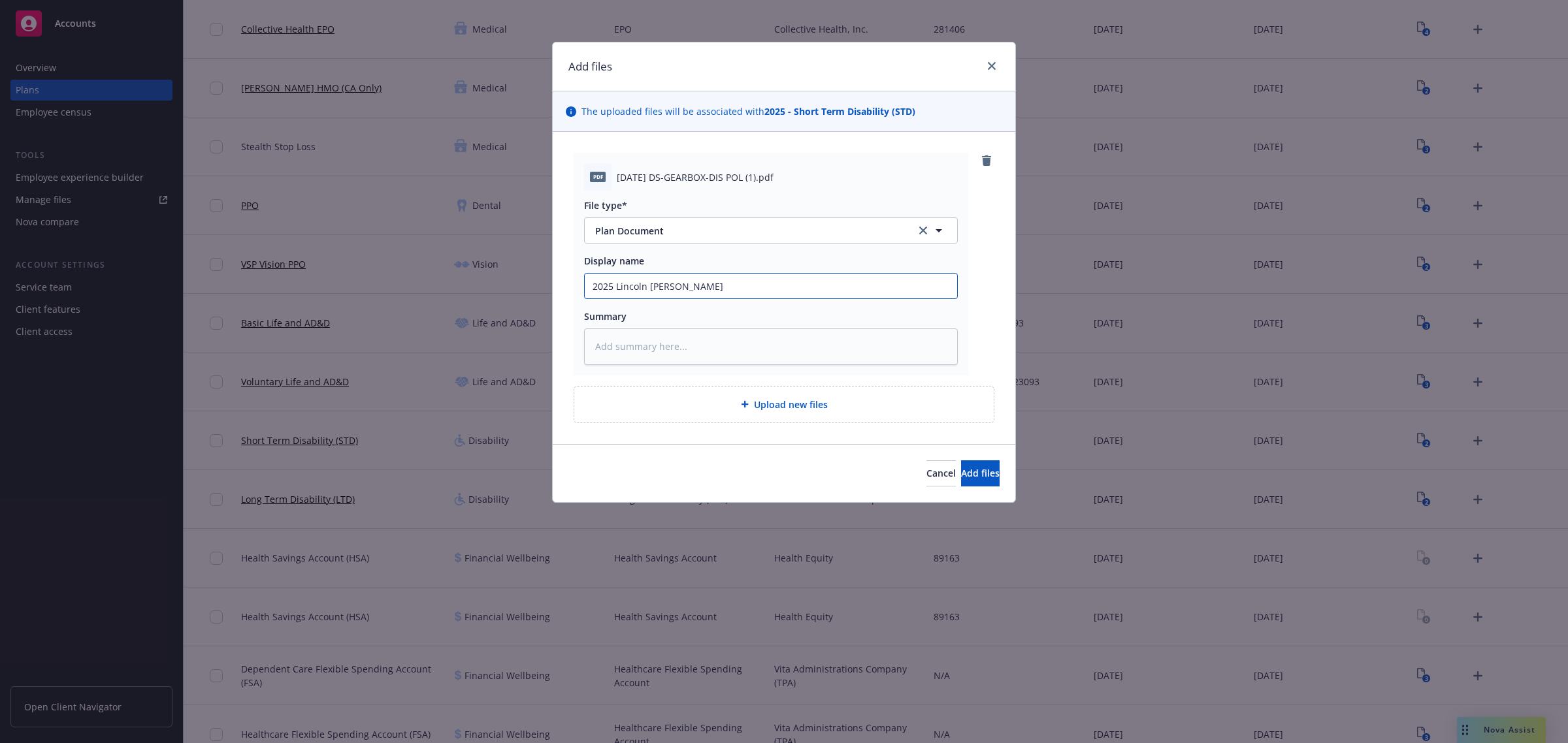
type textarea "x"
type input "2025 Lincoln FInanc"
type textarea "x"
type input "2025 Lincoln FInanci"
type textarea "x"
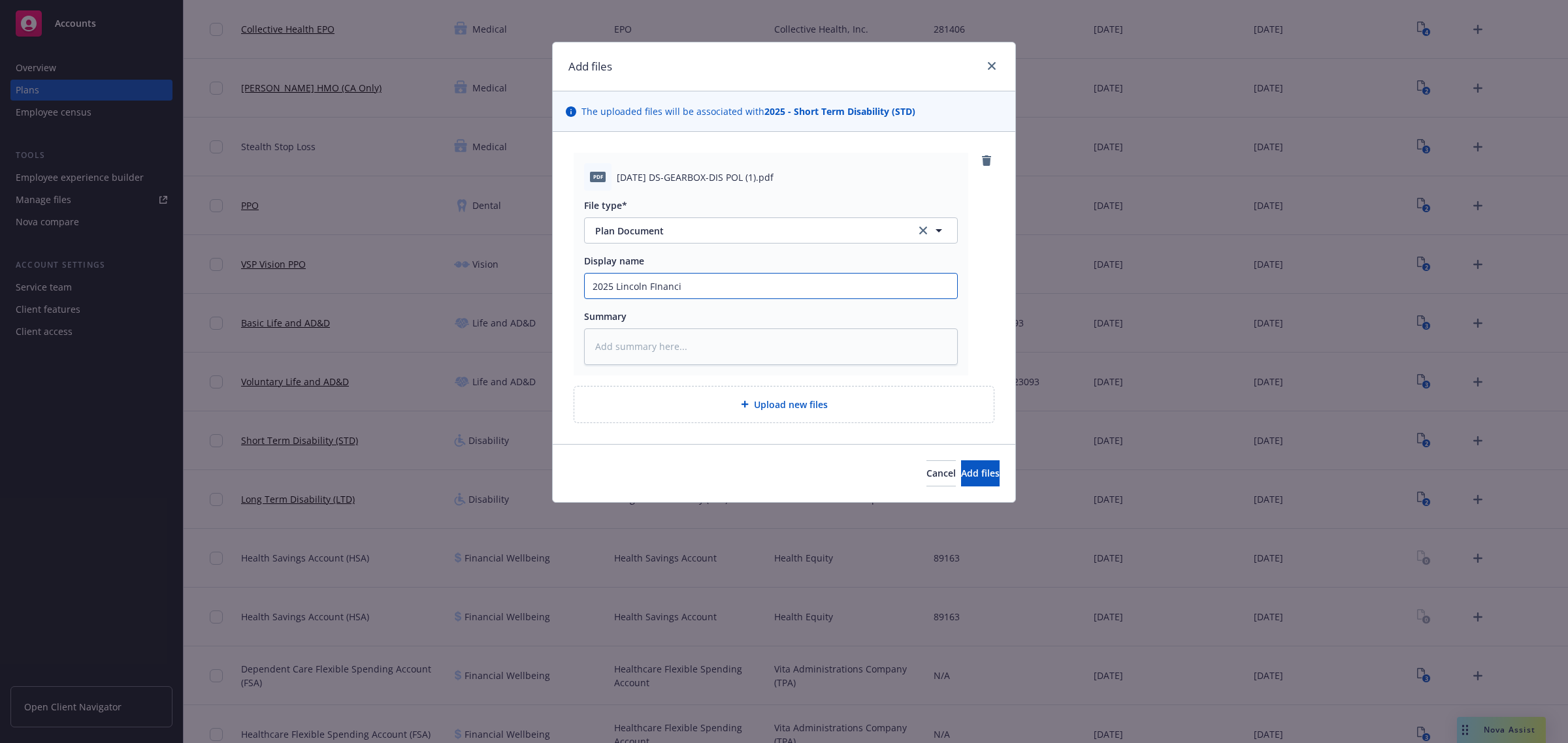
type input "2025 Lincoln FInancia"
type textarea "x"
type input "2025 Lincoln FInancial"
type textarea "x"
type input "2025 Lincoln FInancial"
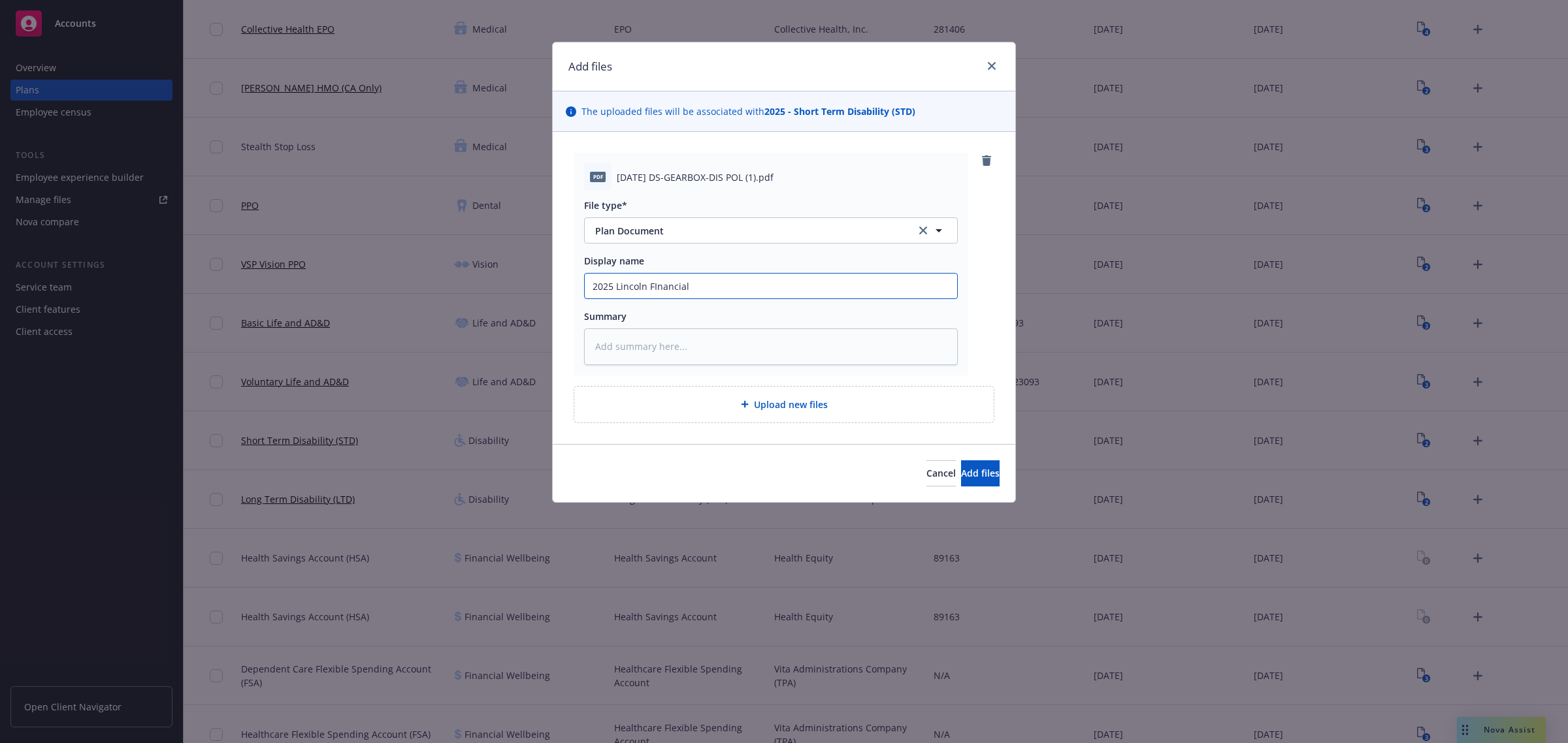
type textarea "x"
type input "2025 Lincoln FInancial D"
type textarea "x"
type input "2025 Lincoln FInancial"
type textarea "x"
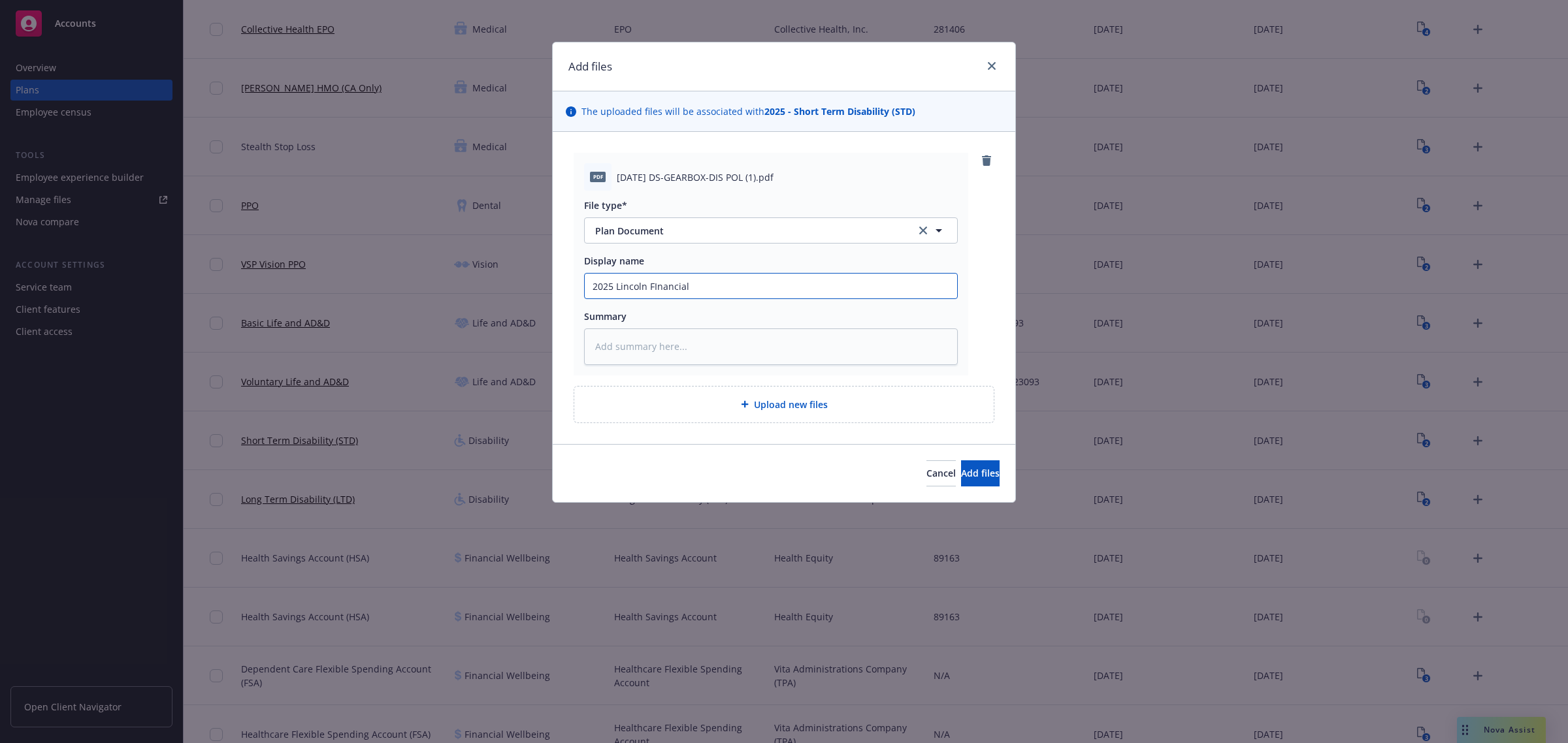
type input "2025 Lincoln FInancial"
type textarea "x"
type input "2025 Lincoln FInancia"
type textarea "x"
type input "2025 Lincoln FInanci"
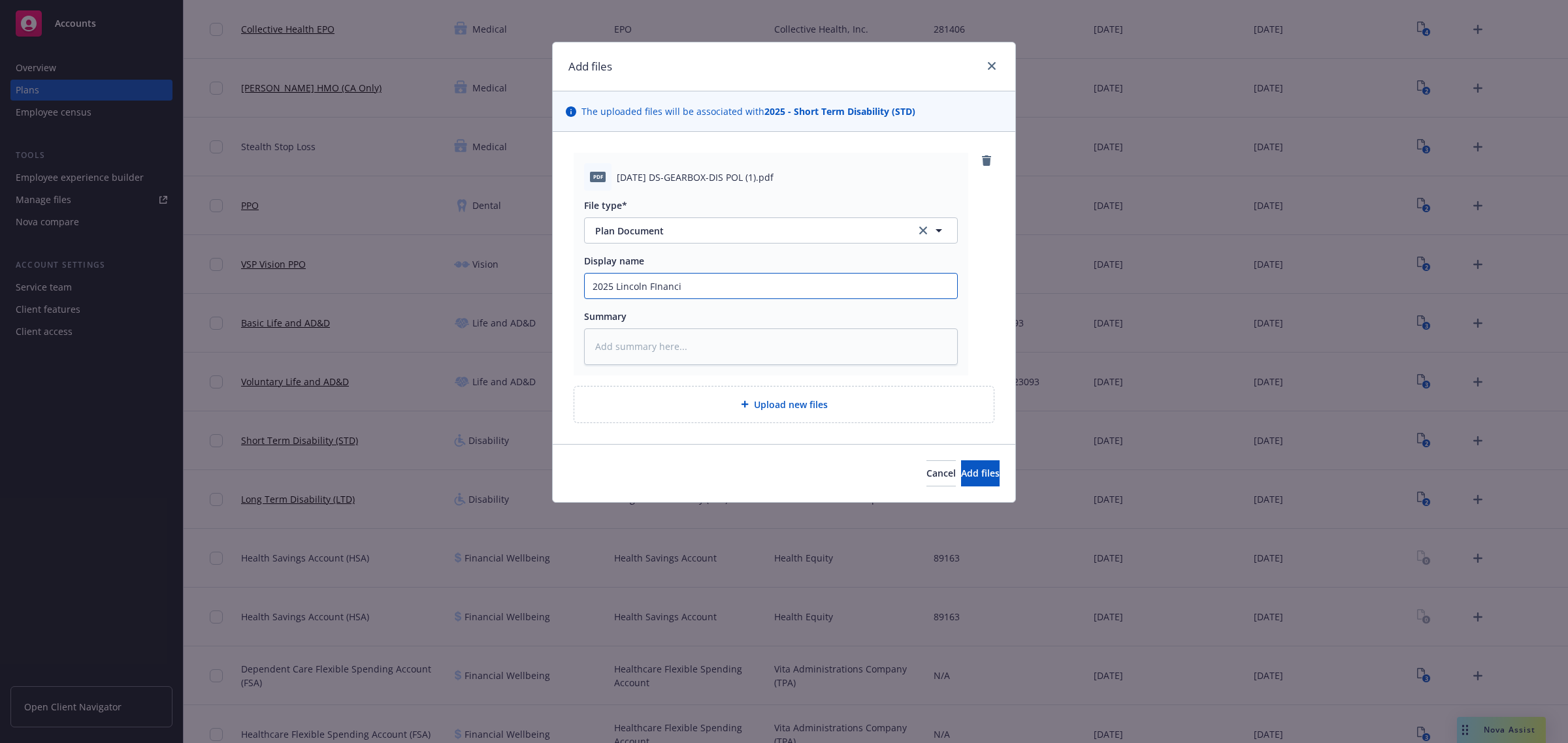
type textarea "x"
type input "2025 Lincoln FInanc"
type textarea "x"
type input "2025 Lincoln [PERSON_NAME]"
type textarea "x"
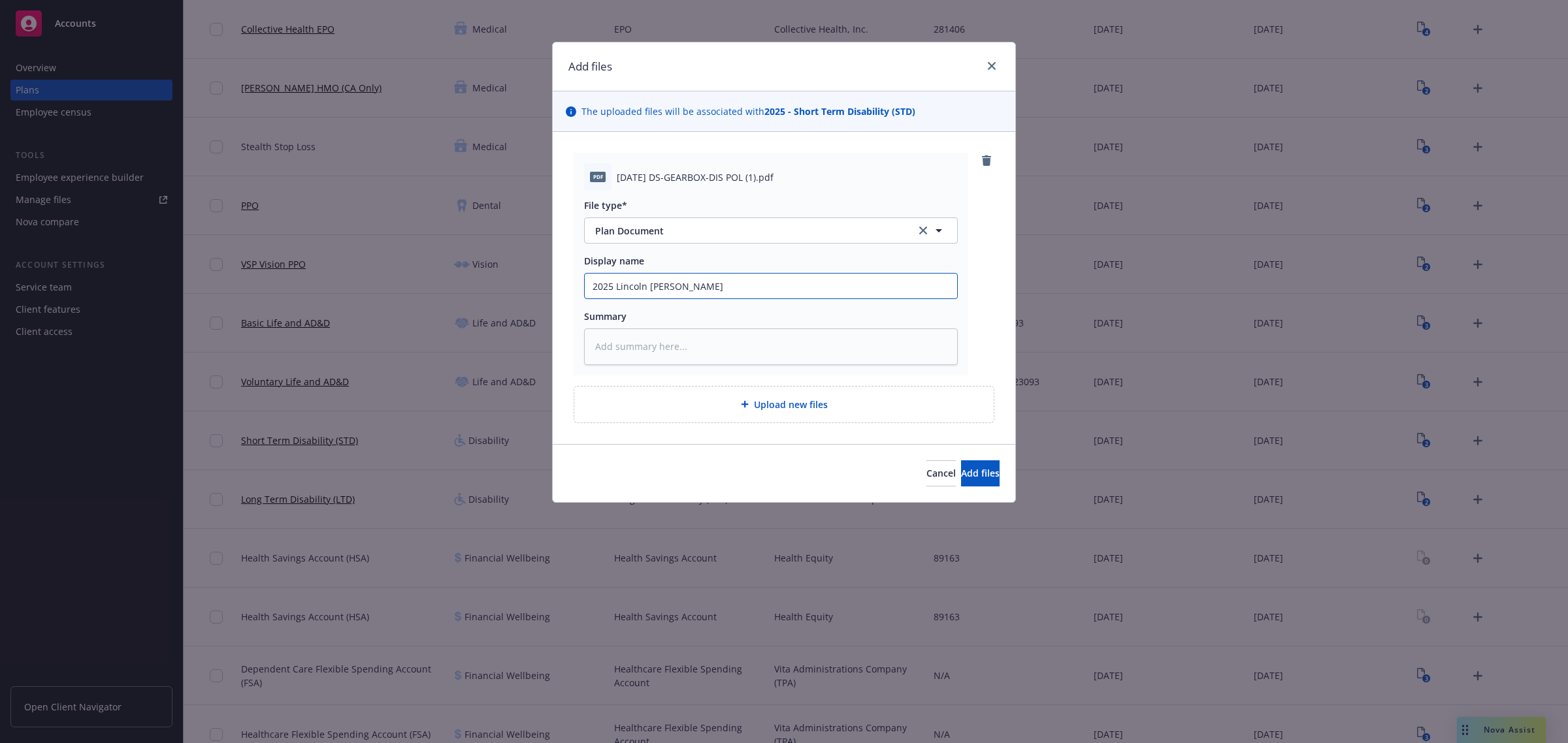
type input "2025 Lincoln FIna"
type textarea "x"
type input "2025 Lincoln FI"
type textarea "x"
type input "2025 Lincoln F"
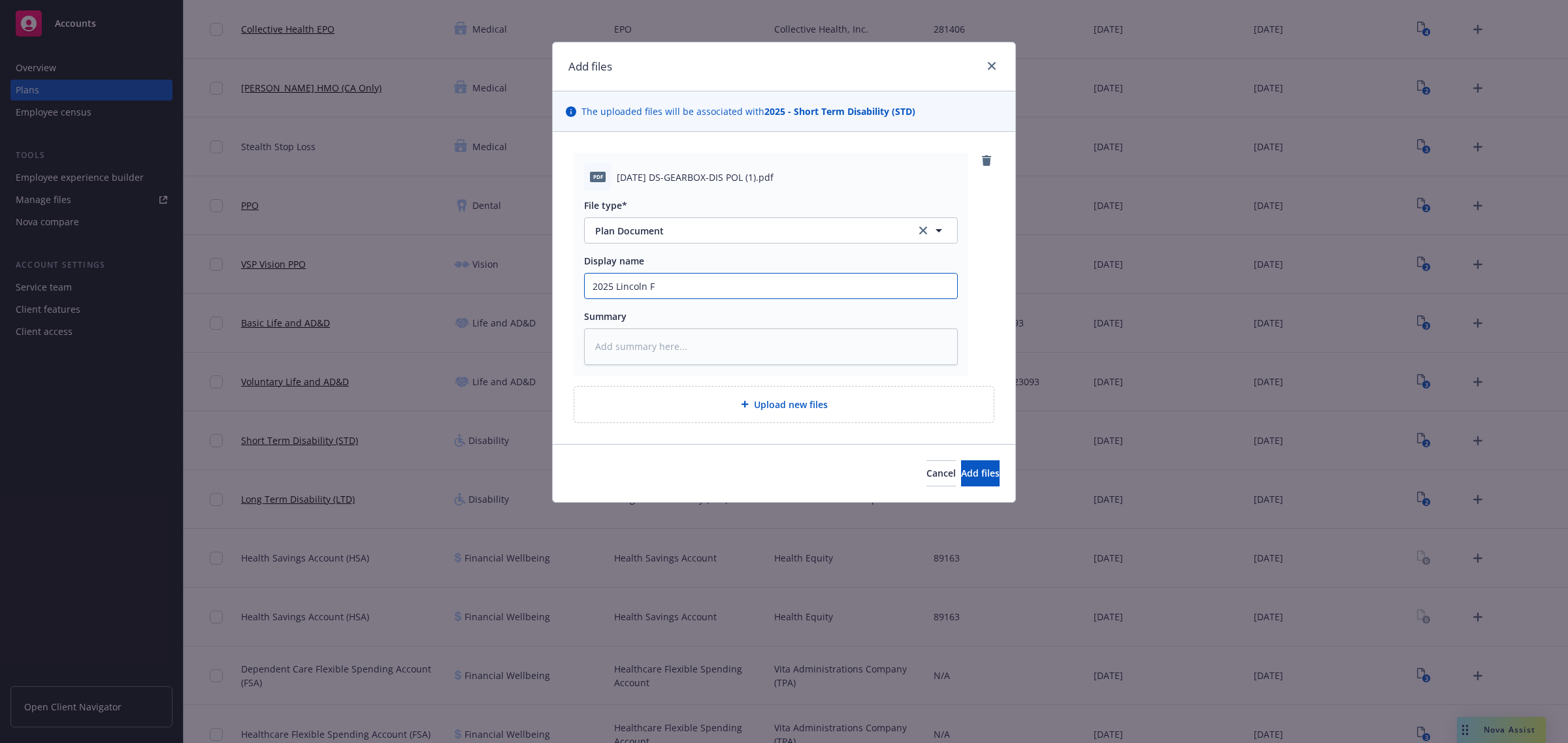
type textarea "x"
type input "2025 Lincoln Fi"
type textarea "x"
type input "2025 Lincoln Fin"
type textarea "x"
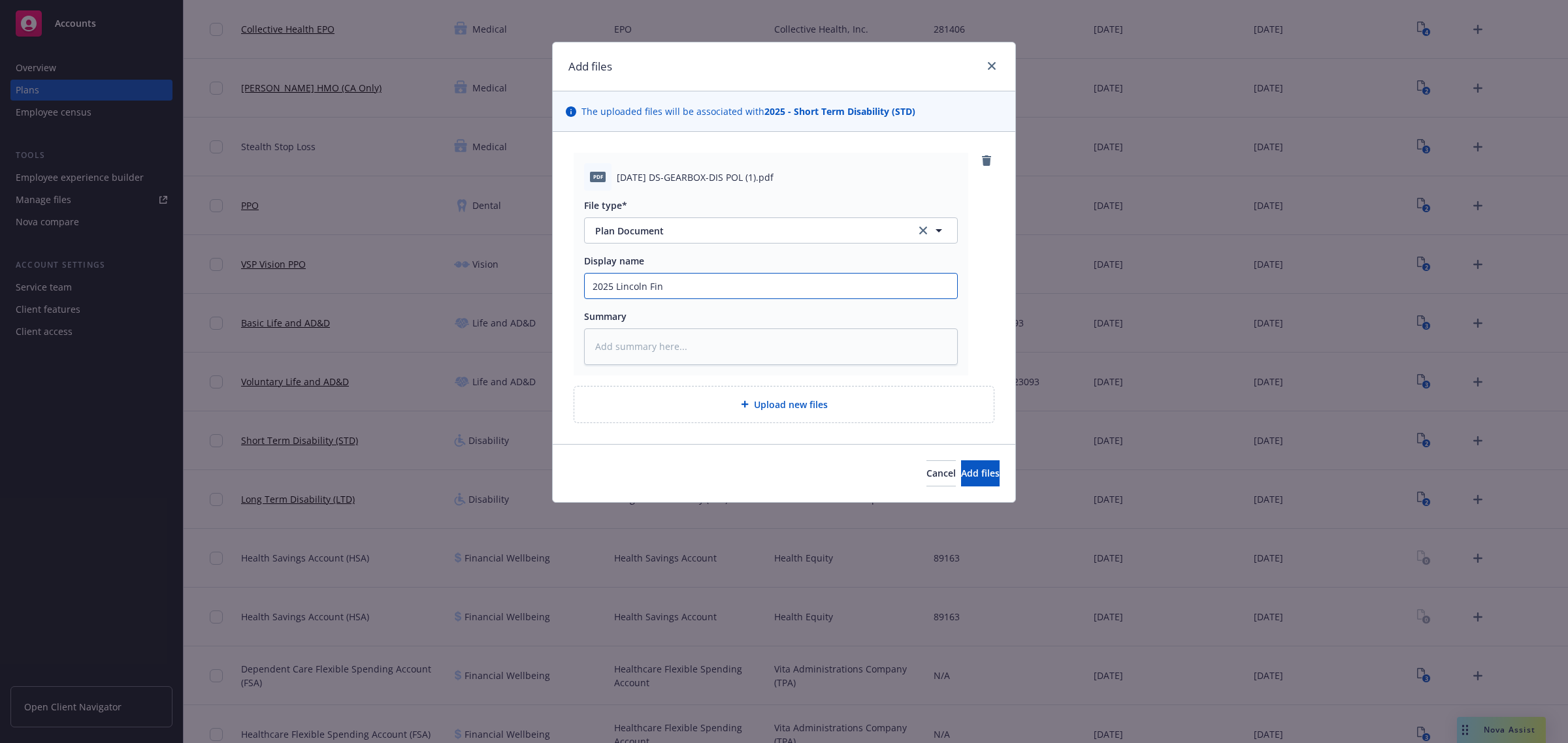
type input "2025 Lincoln Fina"
type textarea "x"
type input "2025 [PERSON_NAME]"
type textarea "x"
type input "2025 [PERSON_NAME]"
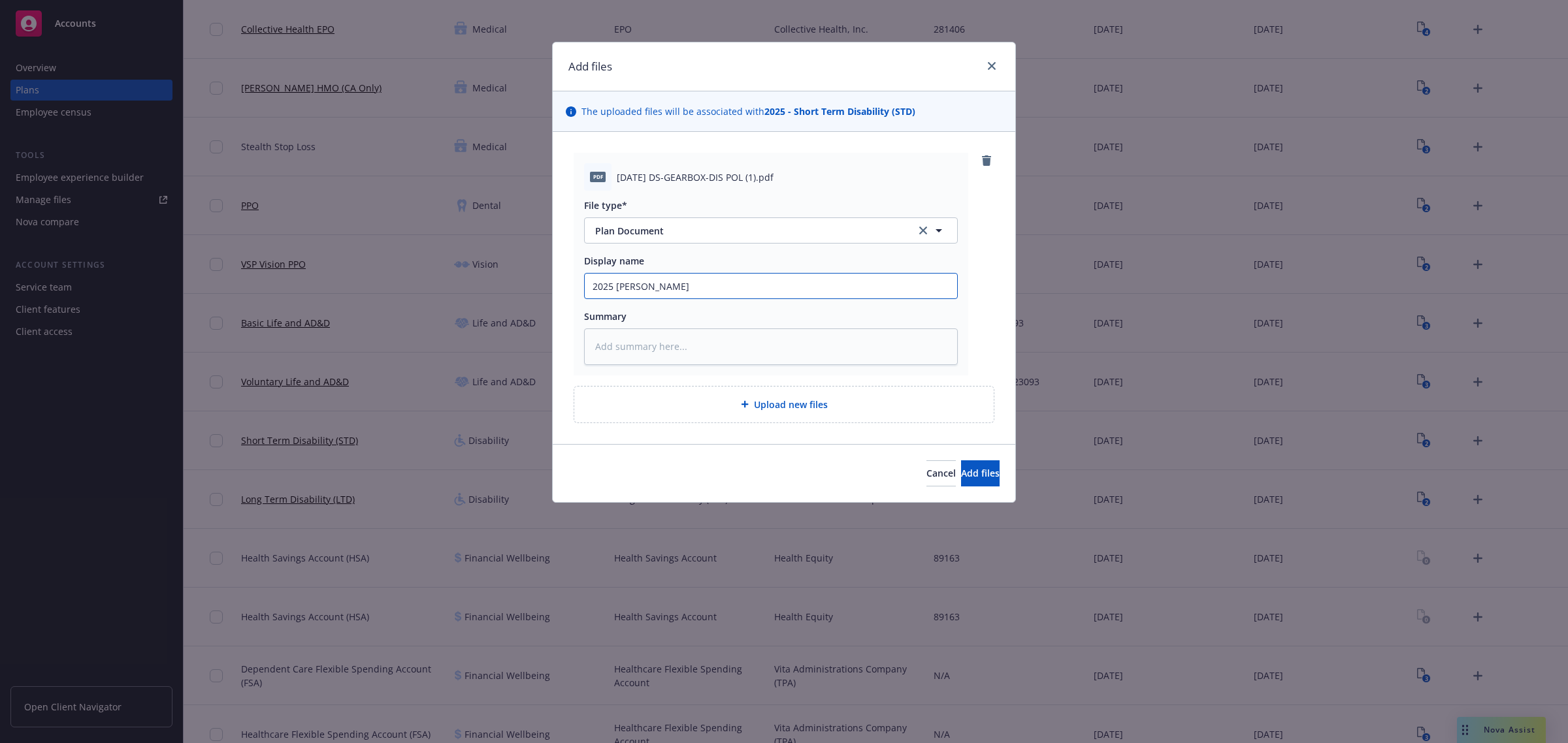
type textarea "x"
type input "2025 Lincoln Financi"
type textarea "x"
type input "2025 Lincoln Financia"
type textarea "x"
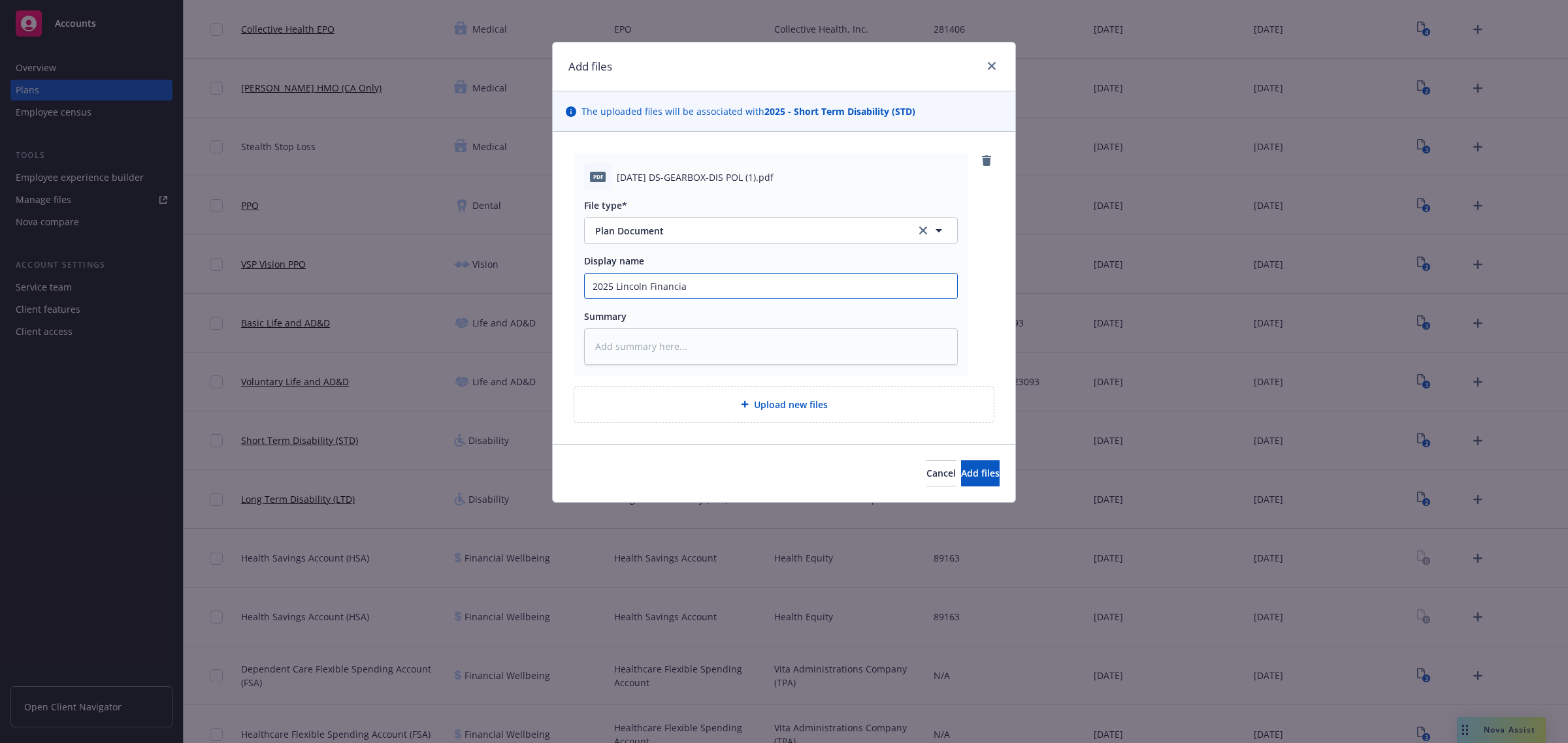
type input "2025 Lincoln Financial"
type textarea "x"
type input "2025 Lincoln Financial"
type textarea "x"
type input "2025 Lincoln Financial L"
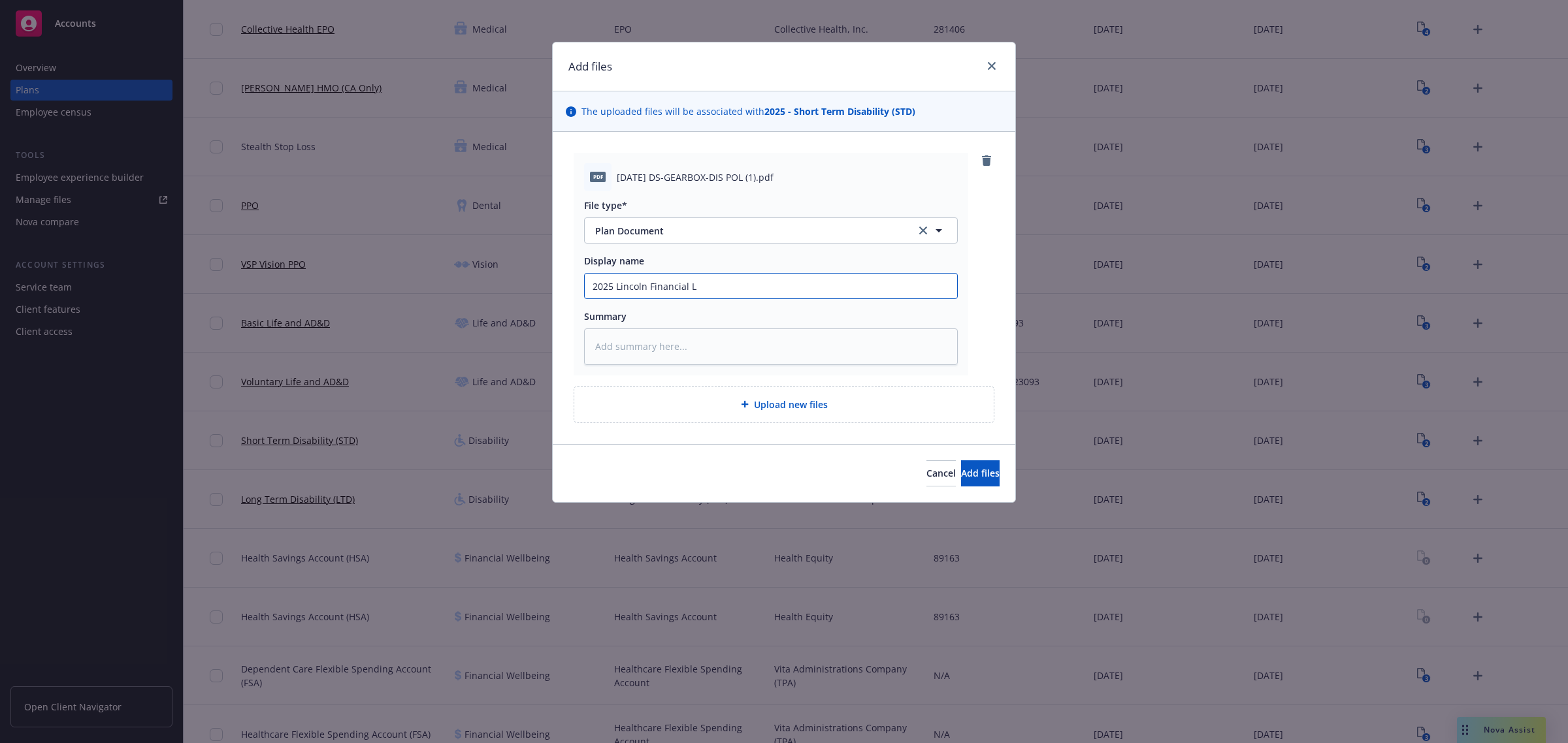
type textarea "x"
type input "2025 Lincoln Financial LD"
type textarea "x"
type input "2025 Lincoln Financial LD"
type textarea "x"
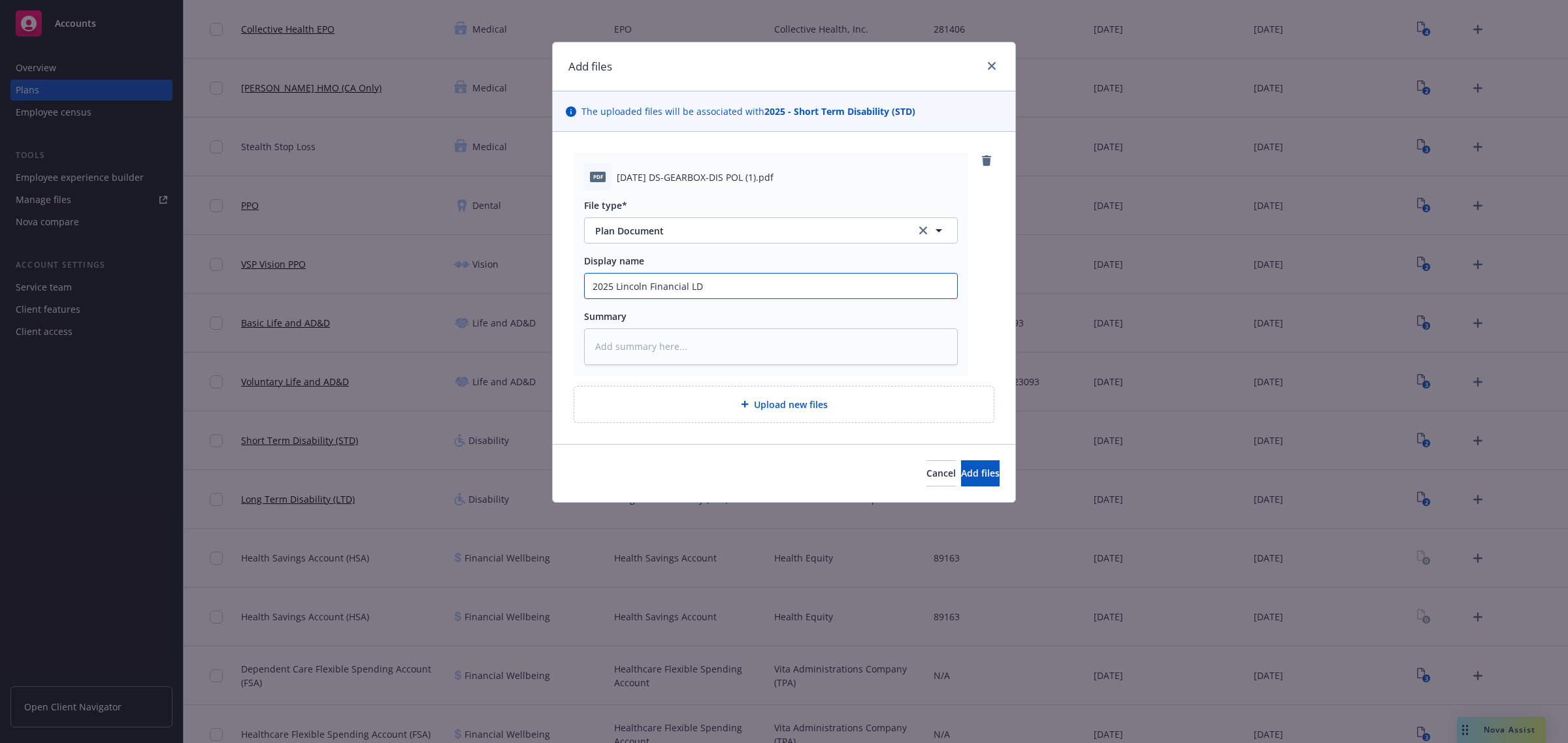
type input "2025 Lincoln Financial LD"
type textarea "x"
type input "2025 Lincoln Financial L"
type textarea "x"
type input "2025 Lincoln Financial LT"
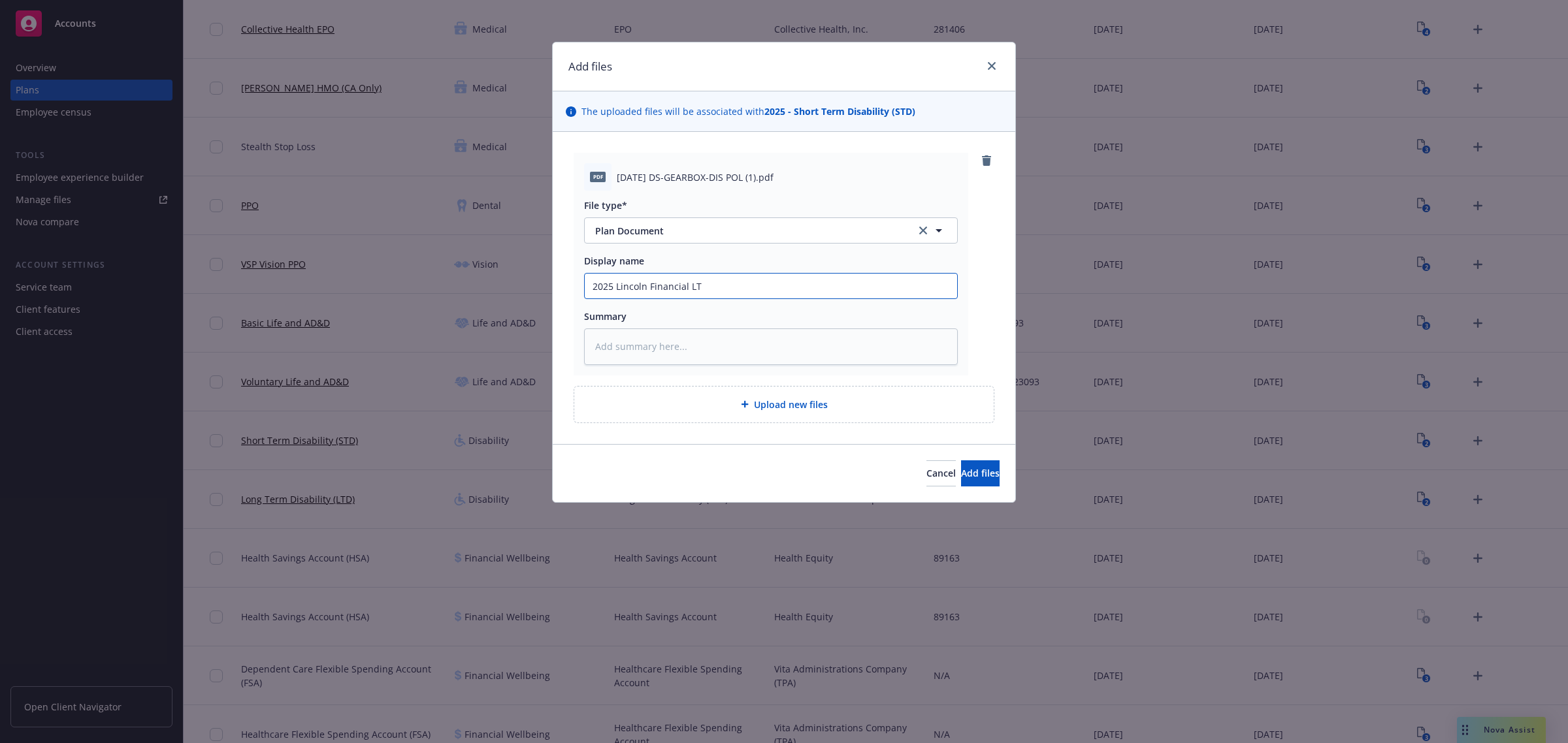
type textarea "x"
type input "2025 Lincoln Financial LT"
type textarea "x"
type input "2025 Lincoln Financial"
type textarea "x"
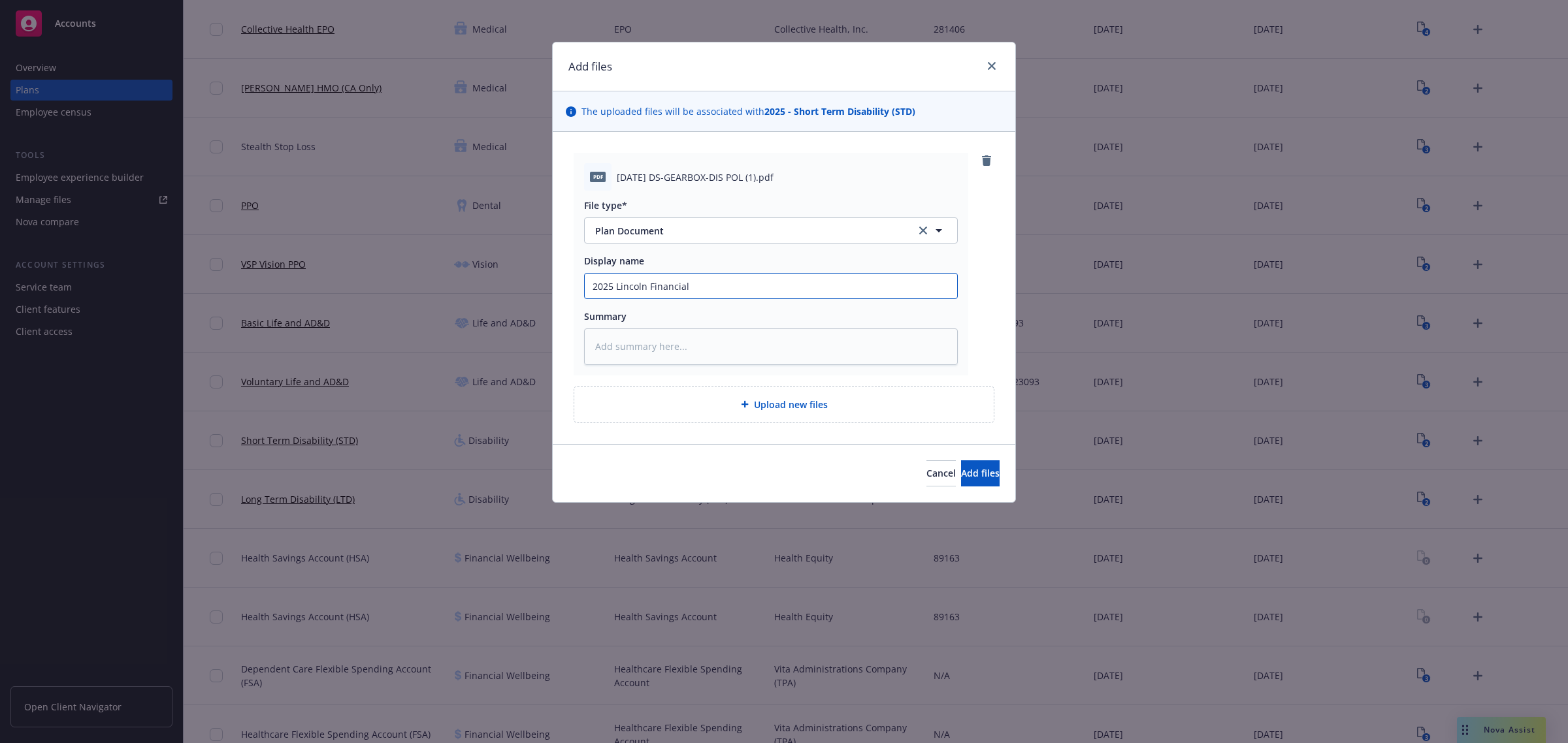
type input "2025 Lincoln Financial S"
type textarea "x"
type input "[STREET_ADDRESS]"
type textarea "x"
type input "2025 Lincoln Financial STD"
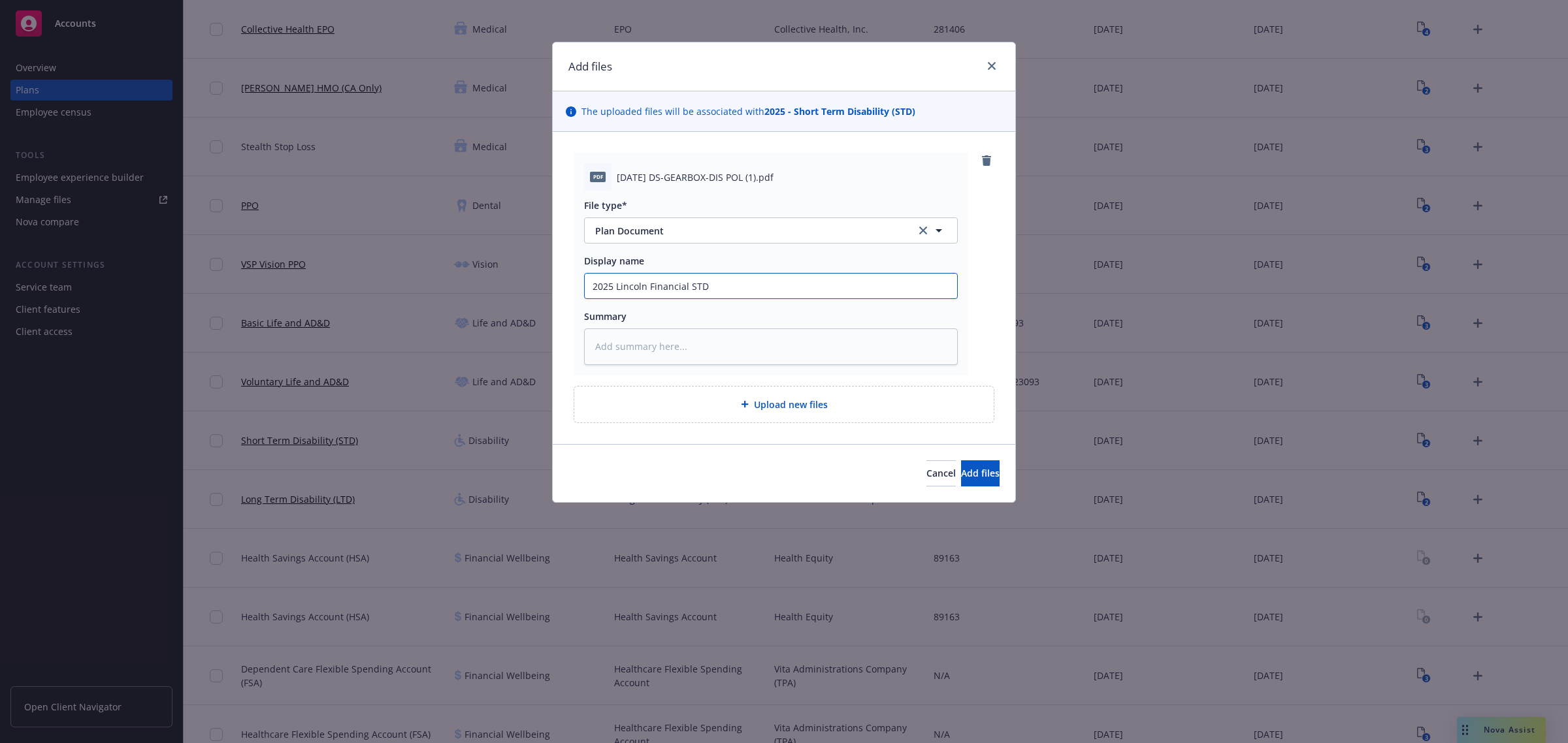
type textarea "x"
type input "2025 Lincoln Financial STD"
type textarea "x"
type input "2025 Lincoln Financial STD a"
type textarea "x"
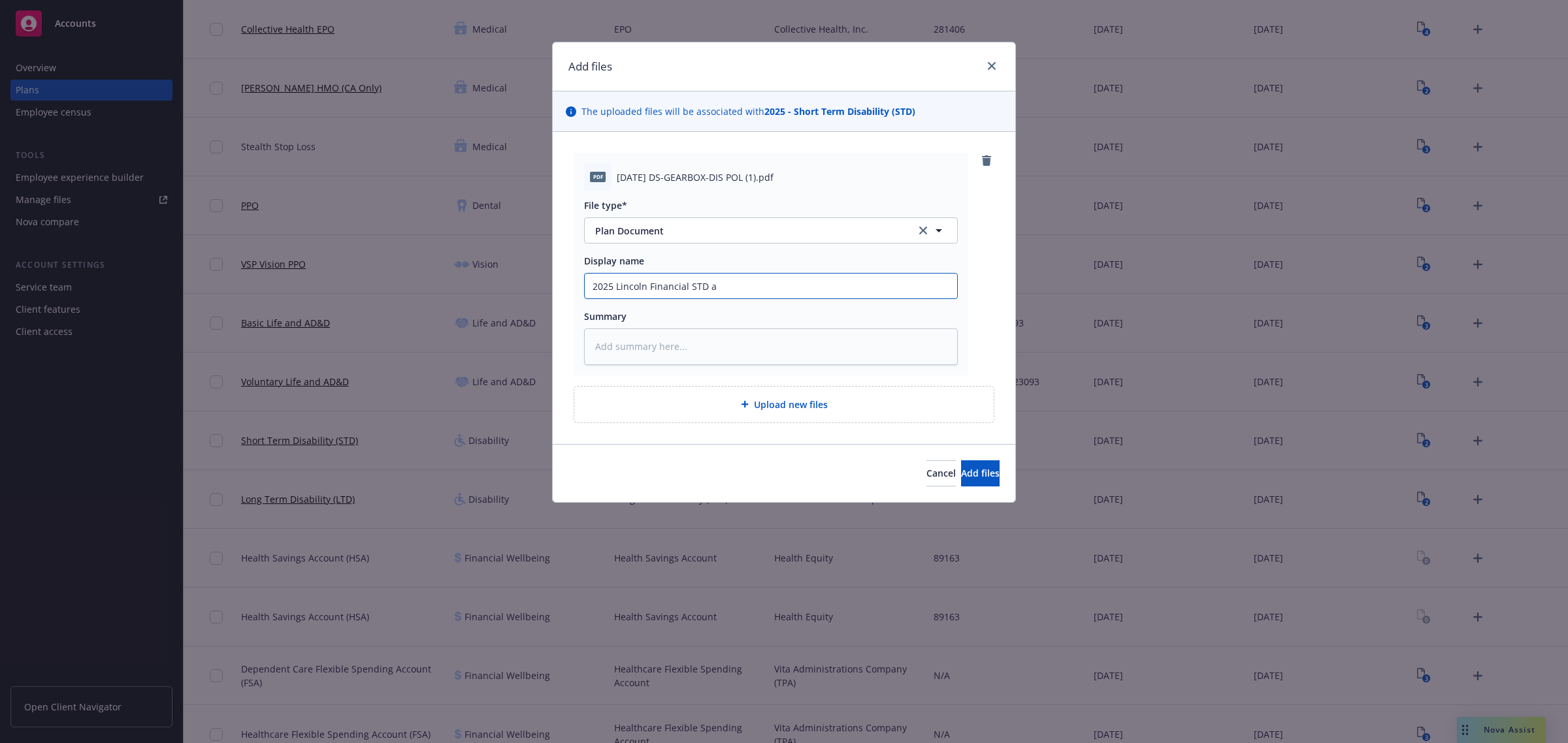
type input "2025 Lincoln Financial STD an"
type textarea "x"
type input "2025 Lincoln Financial STD and"
type textarea "x"
type input "2025 Lincoln Financial STD and"
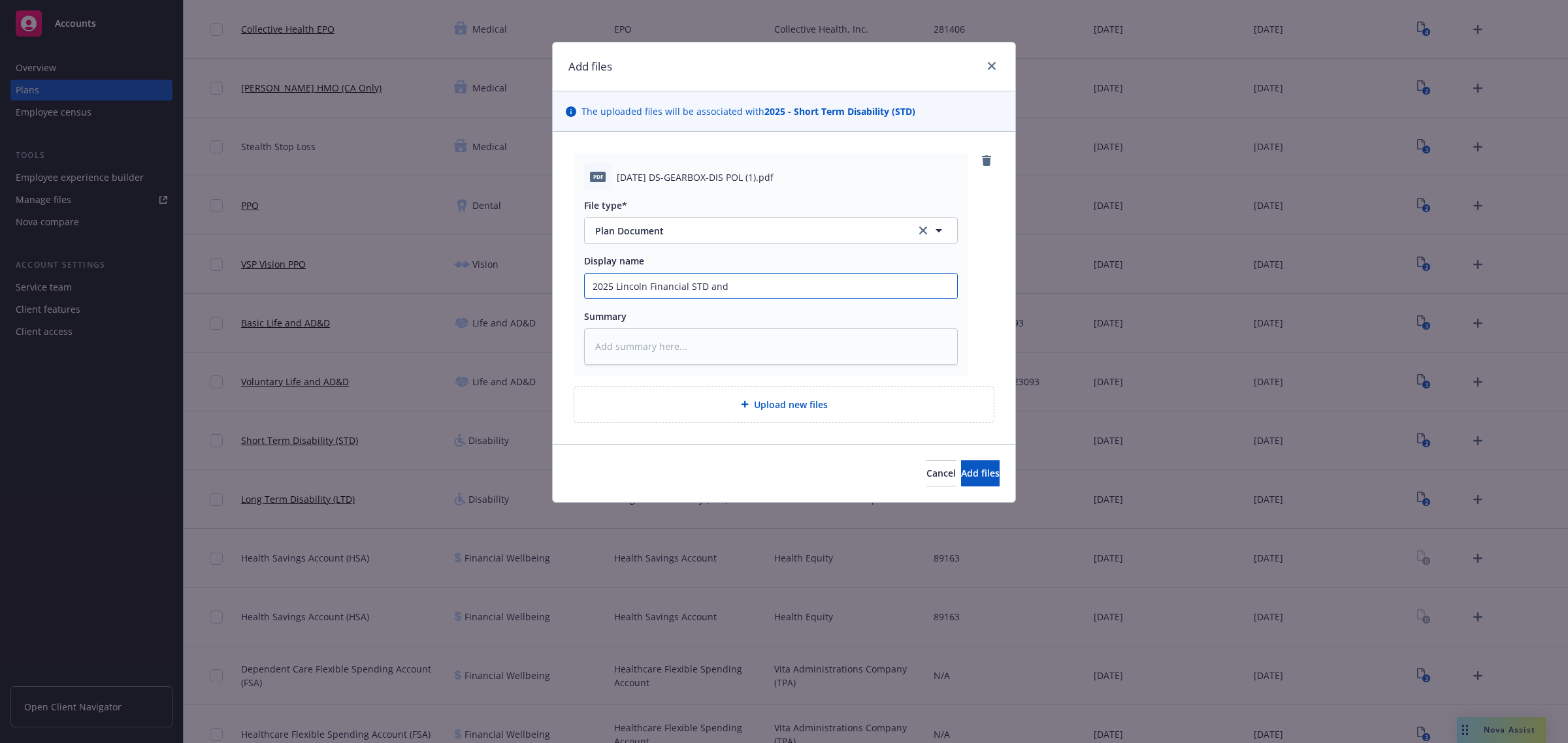
type textarea "x"
type input "2025 Lincoln Financial STD and L"
type textarea "x"
type input "2025 Lincoln Financial STD and LT"
type textarea "x"
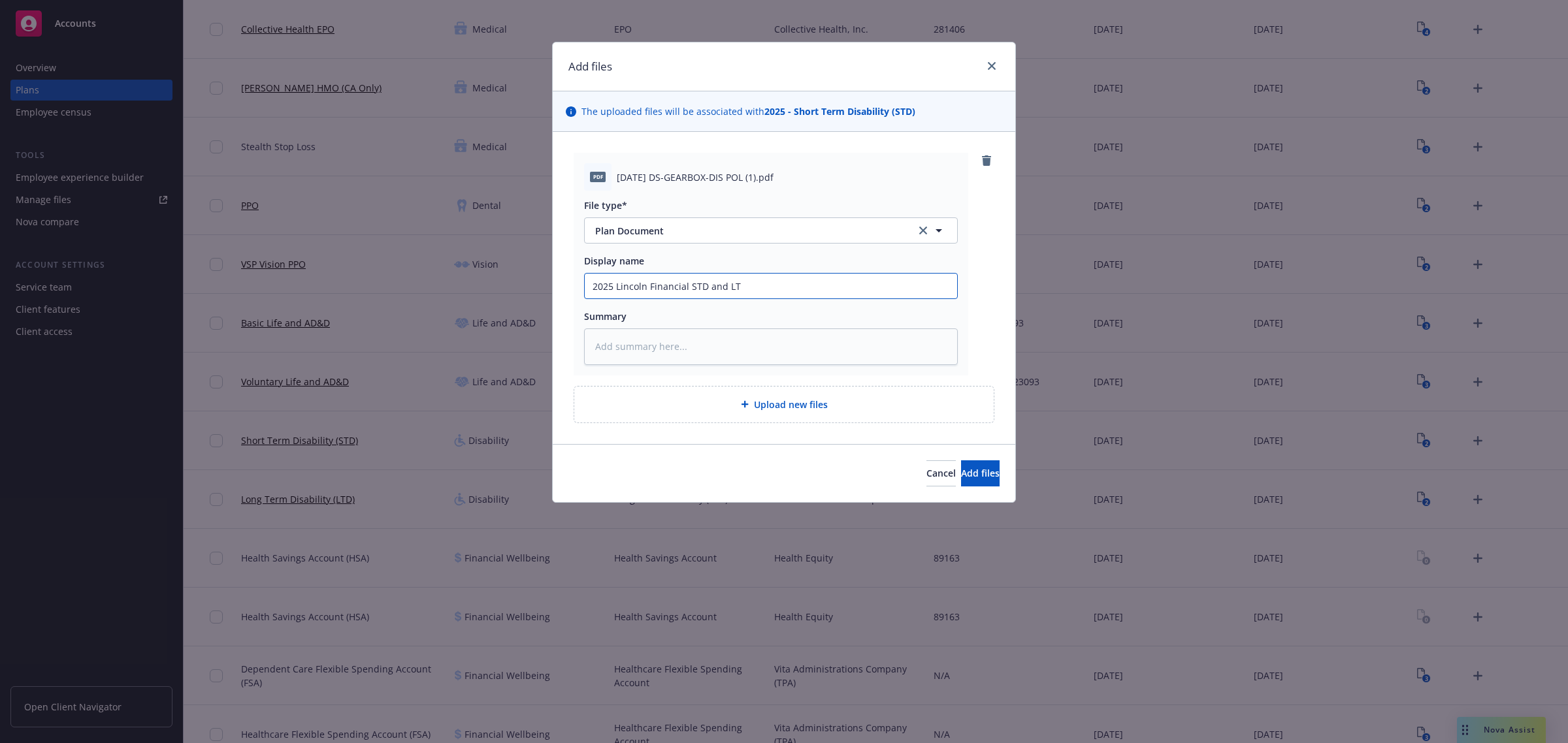
type input "2025 Lincoln Financial STD and LTD"
type textarea "x"
type input "2025 Lincoln Financial STD and LTD"
type textarea "x"
type input "2025 Lincoln Financial STD and LTD P"
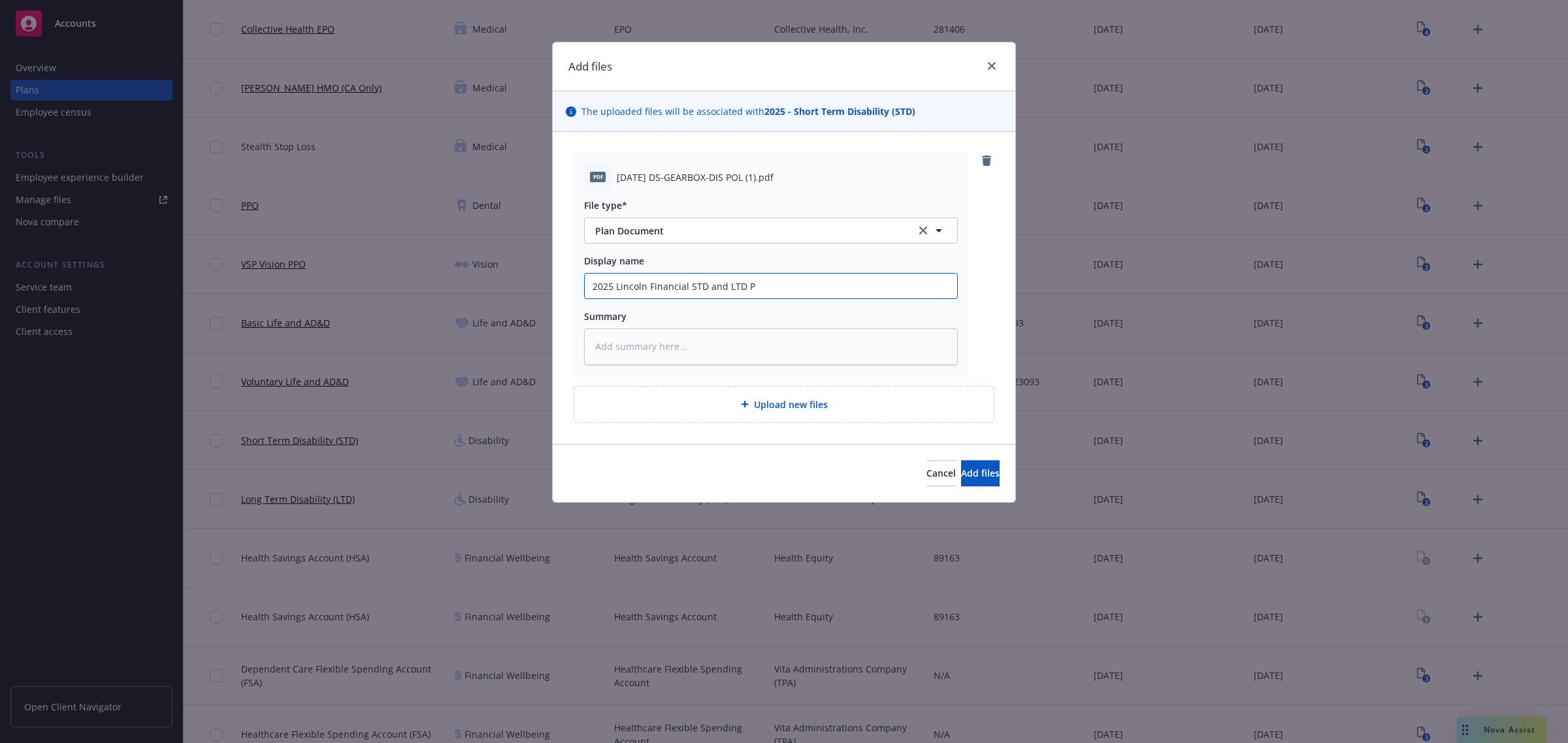
type textarea "x"
type input "2025 Lincoln Financial STD and LTD Po"
type textarea "x"
type input "2025 Lincoln Financial STD and LTD Pol"
type textarea "x"
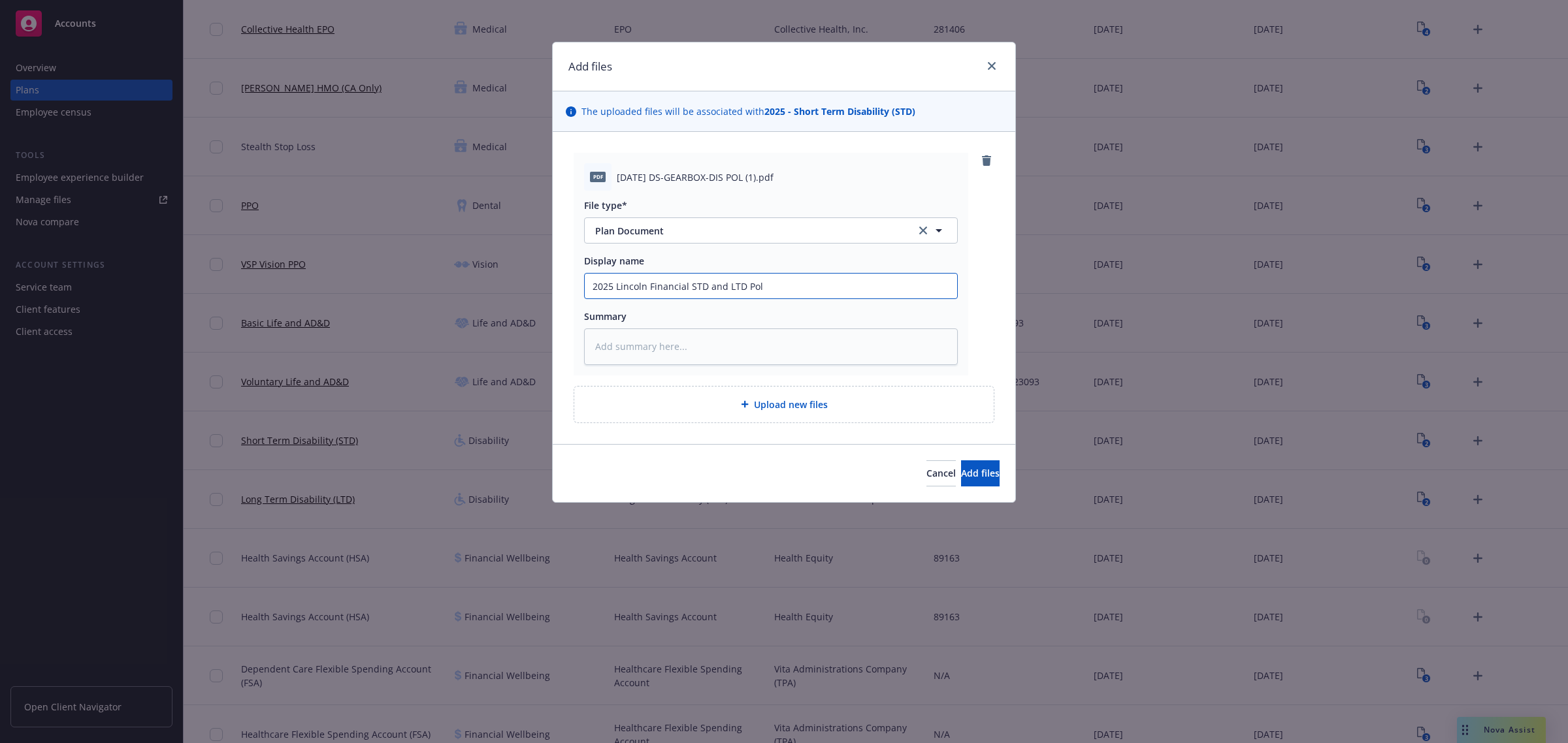
type input "2025 Lincoln Financial STD and LTD Poli"
type textarea "x"
type input "2025 Lincoln Financial STD and LTD Polic"
type textarea "x"
type input "2025 Lincoln Financial STD and LTD Policy"
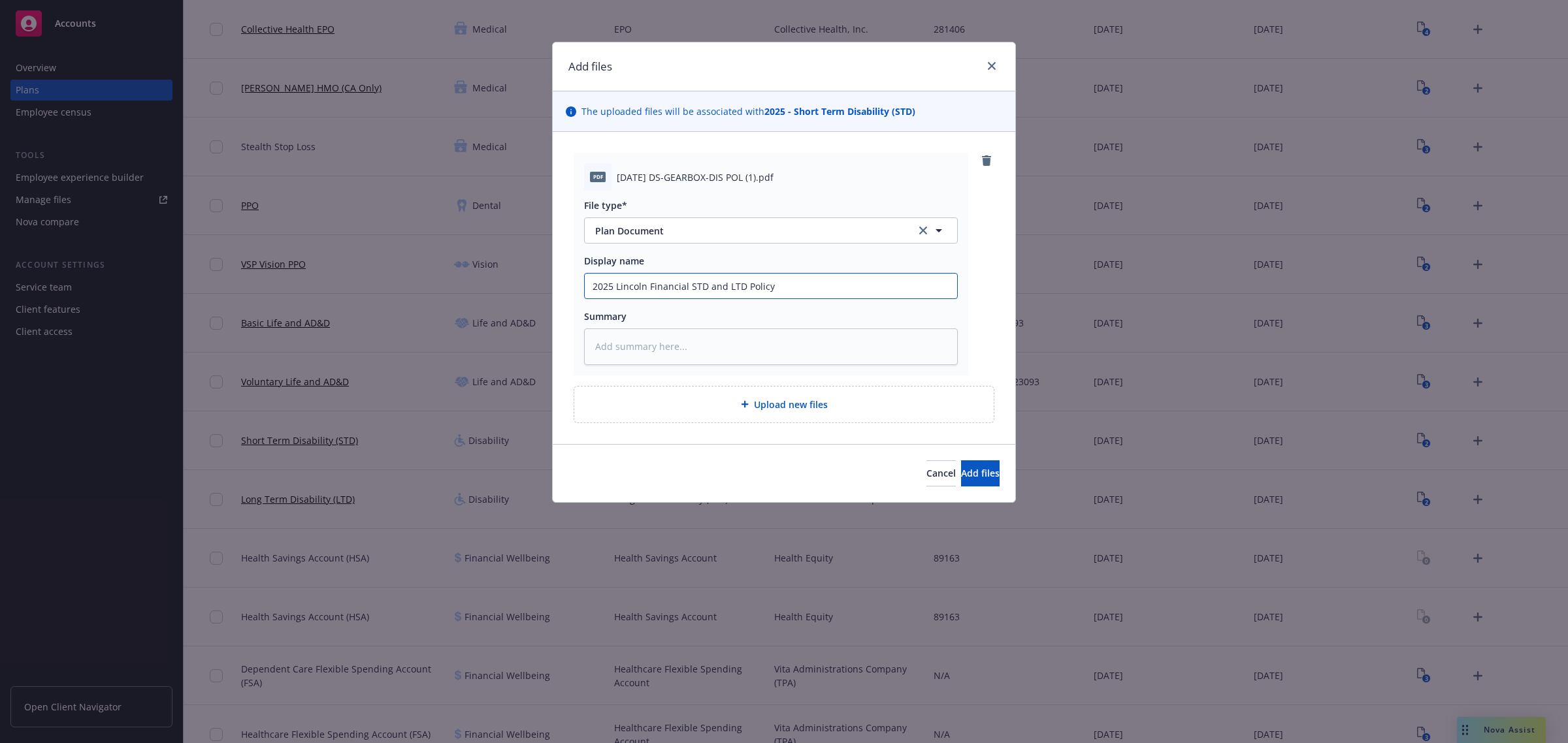
type textarea "x"
type input "2025 Lincoln Financial STD and LTD Policy"
type textarea "x"
type input "2025 Lincoln Financial STD and LTD Policy -"
type textarea "x"
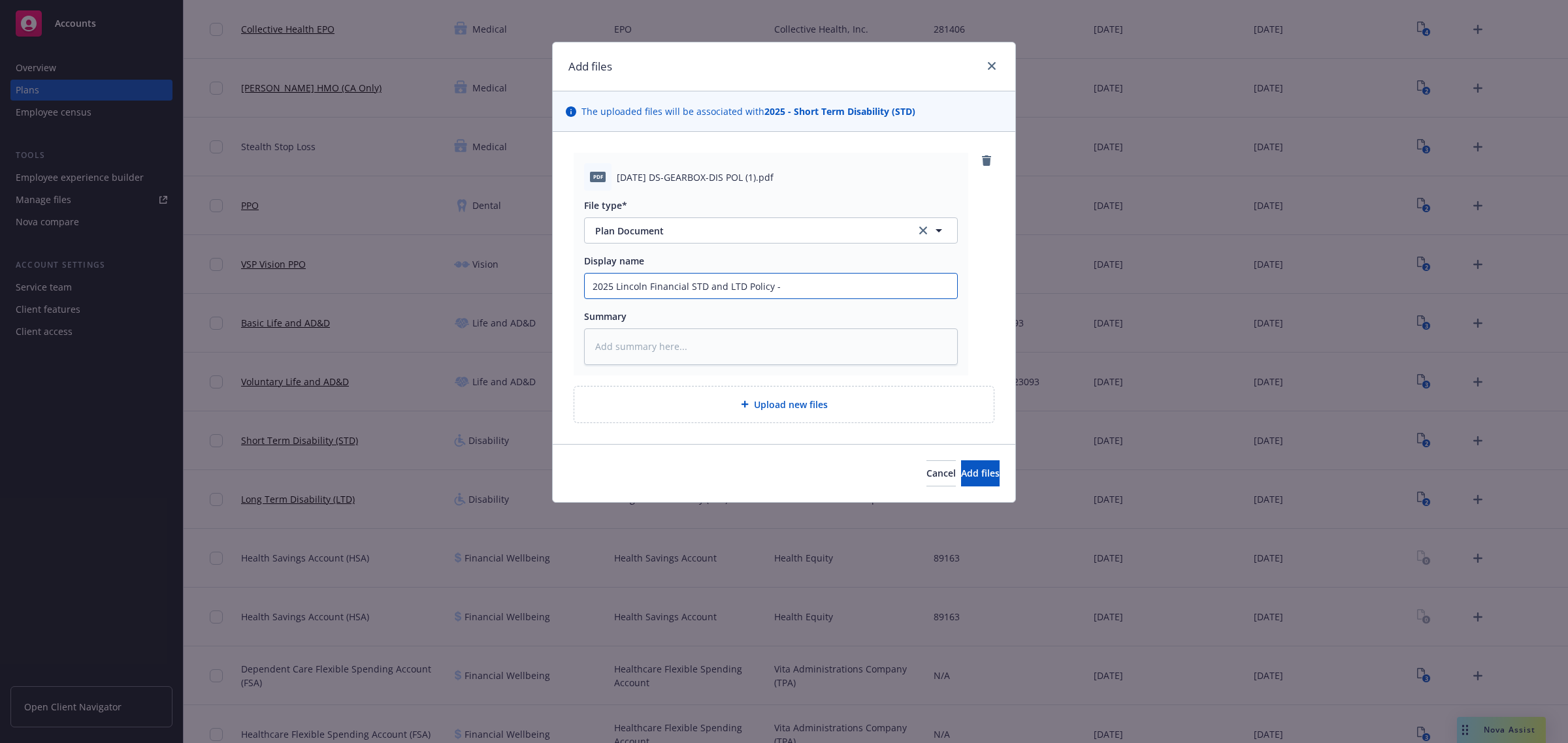
type input "2025 Lincoln Financial STD and LTD Policy -"
type textarea "x"
type input "2025 Lincoln Financial STD and LTD Policy - G"
type textarea "x"
type input "2025 Lincoln Financial STD and LTD Policy - GH"
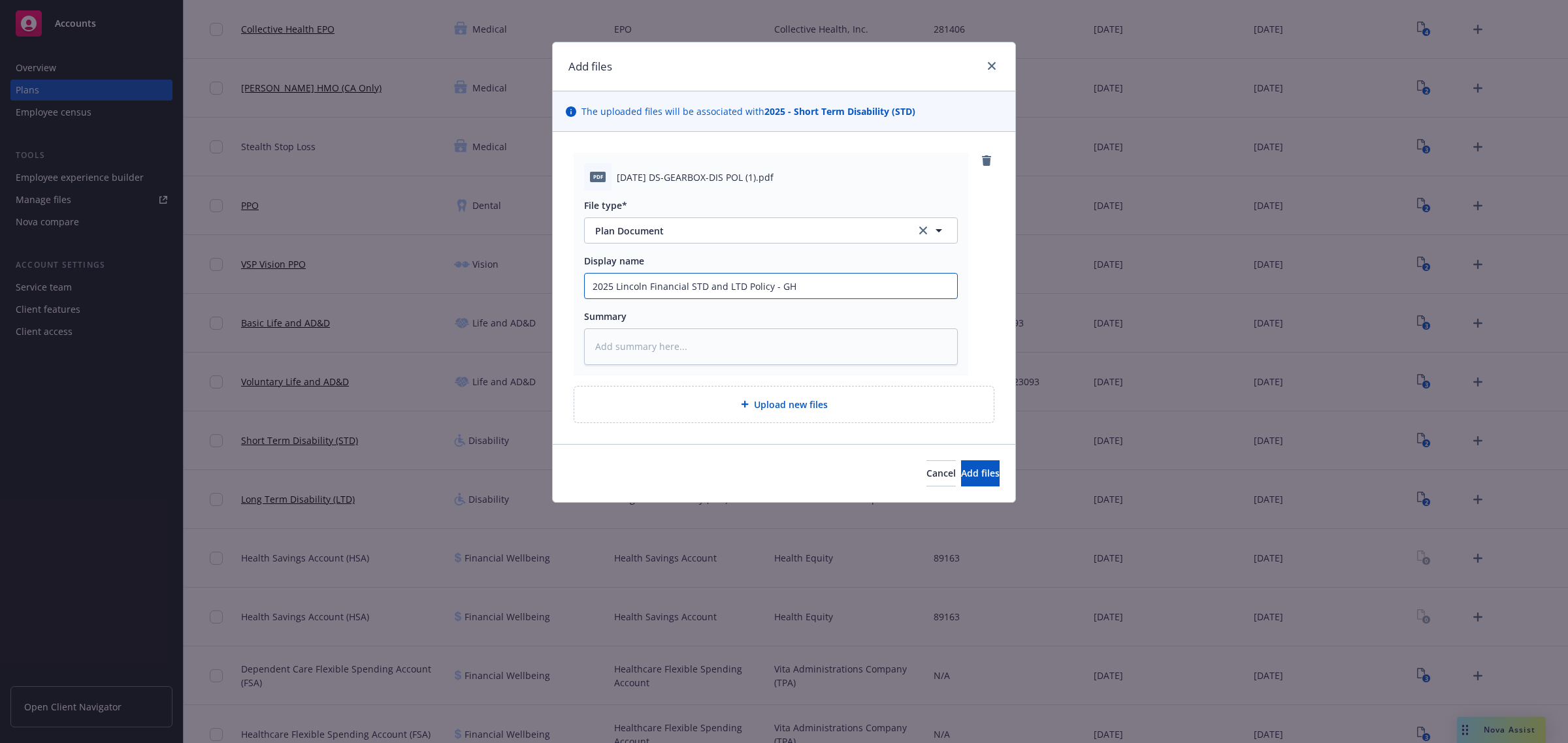
type textarea "x"
type input "2025 Lincoln Financial STD and LTD Policy - G"
type textarea "x"
type input "2025 Lincoln Financial STD and LTD Policy -"
type textarea "x"
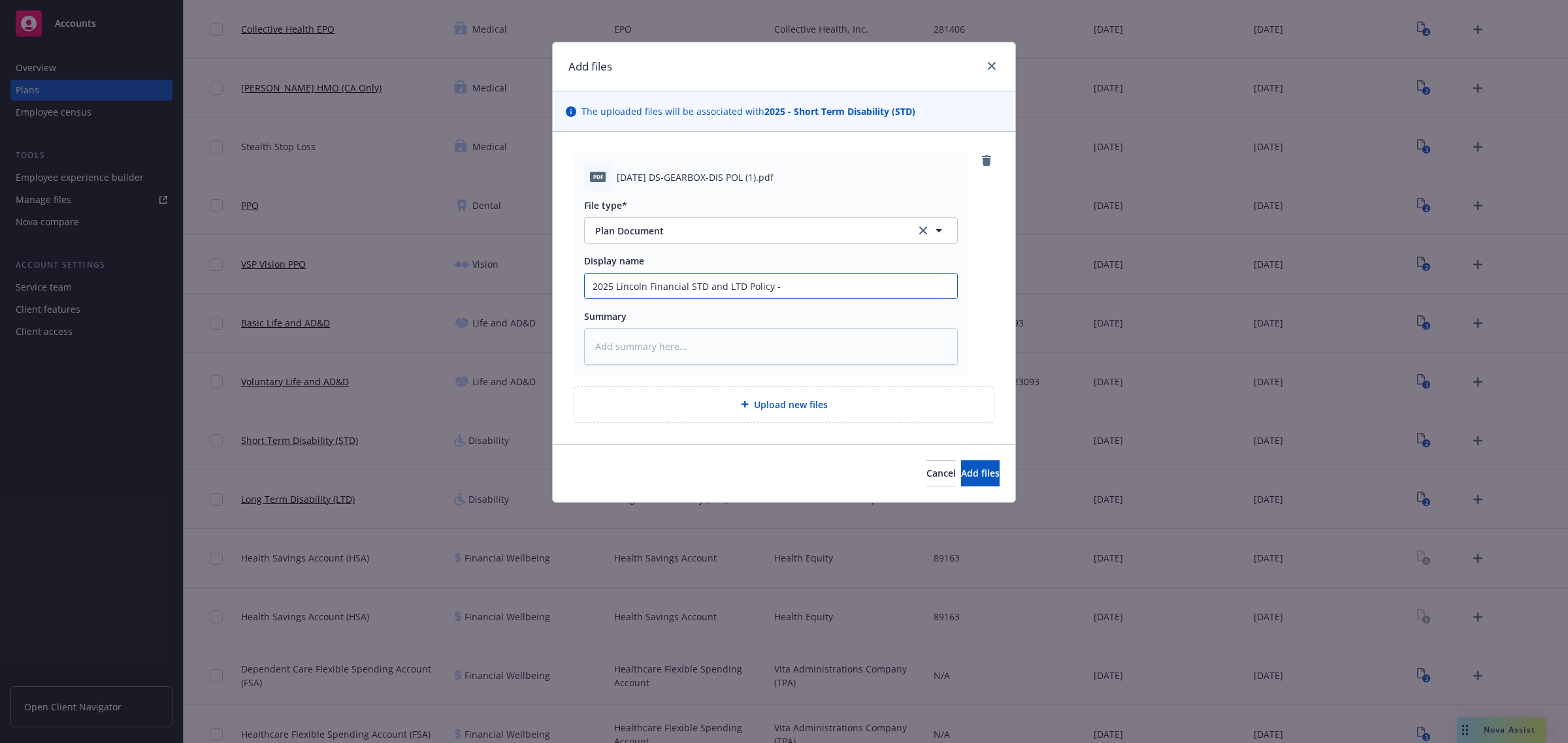
type input "2025 Lincoln Financial STD and LTD Policy - A"
type textarea "x"
type input "2025 Lincoln Financial STD and LTD Policy - AG"
type textarea "x"
type input "2025 Lincoln Financial STD and LTD Policy - AGH"
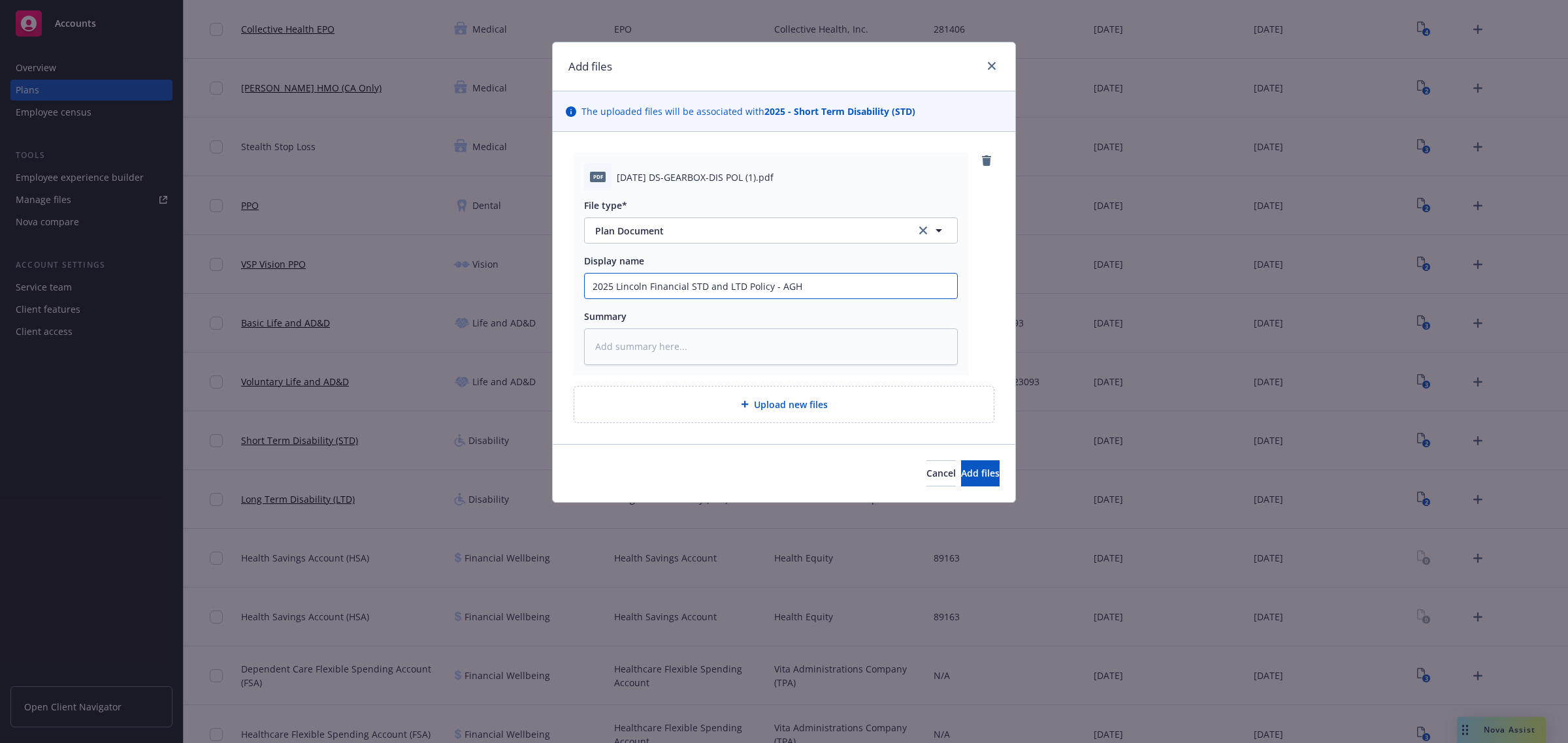
type textarea "x"
drag, startPoint x: 921, startPoint y: 286, endPoint x: 465, endPoint y: 289, distance: 456.0
click at [465, 289] on div "Add files The uploaded files will be associated with 2025 - Short Term Disabili…" at bounding box center [784, 371] width 1568 height 743
type input "2025 Lincoln Financial STD and LTD Policy - AGHC"
click at [961, 474] on span "Add files" at bounding box center [980, 473] width 38 height 13
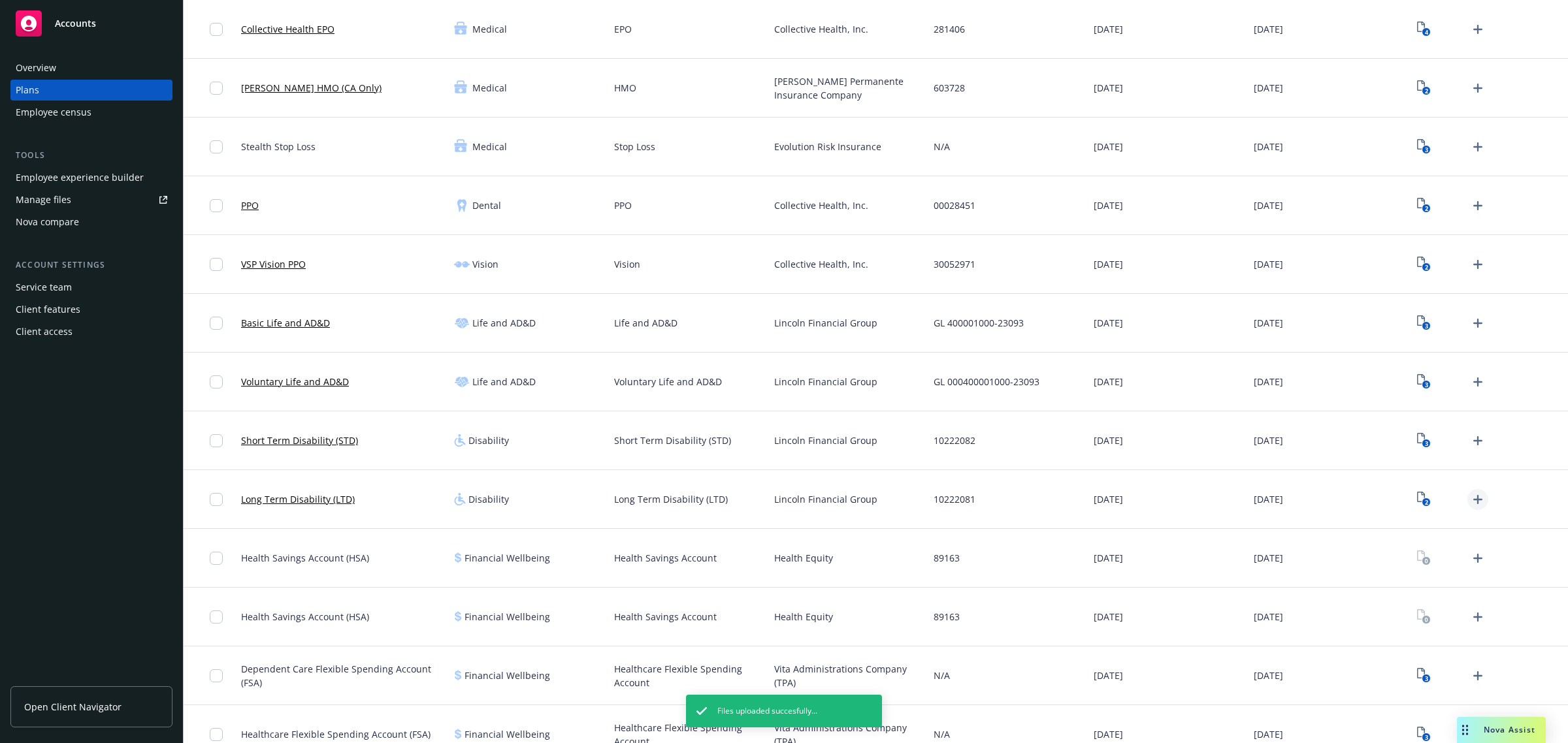
click at [1467, 501] on link "Upload Plan Documents" at bounding box center [1477, 499] width 21 height 21
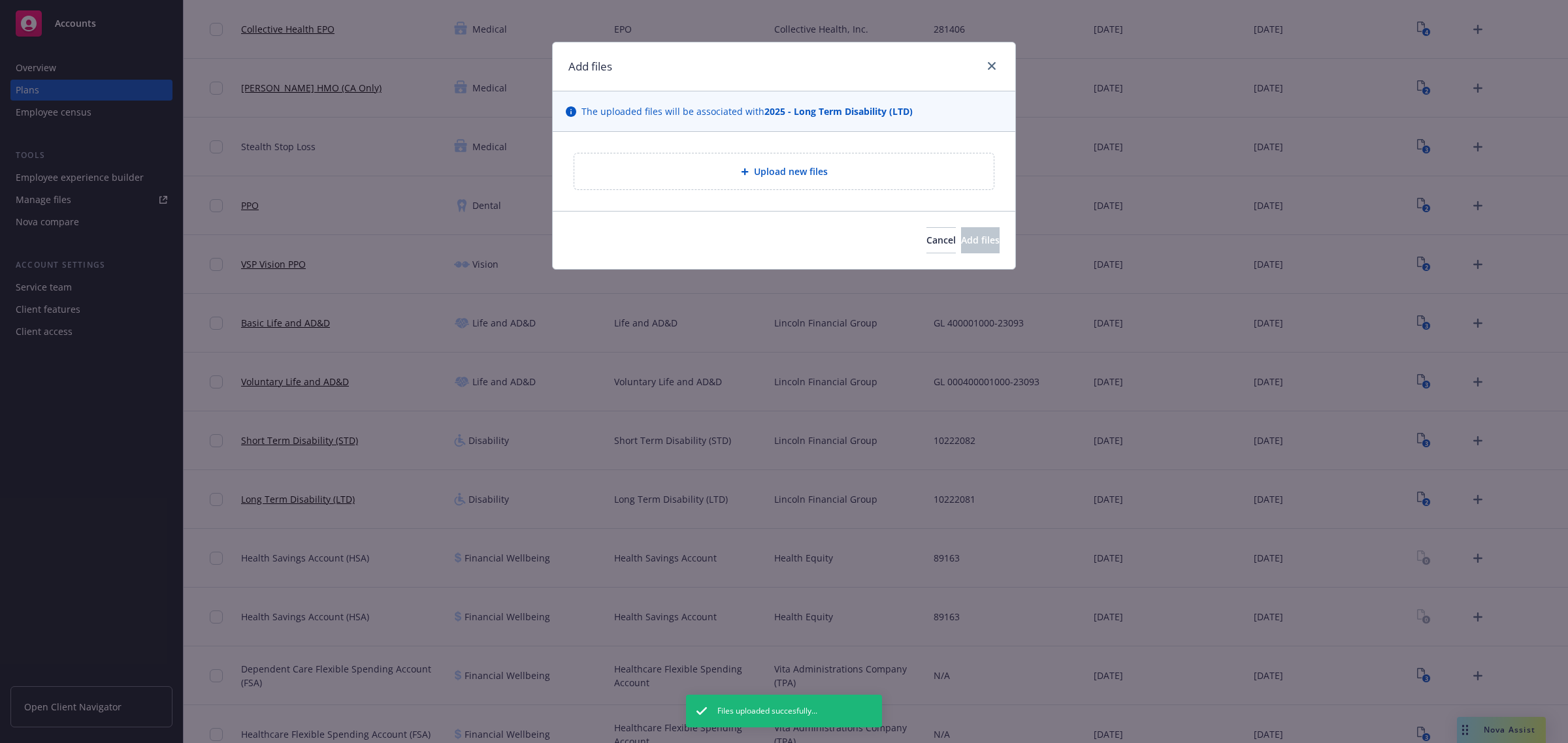
click at [921, 183] on div "Upload new files" at bounding box center [784, 171] width 419 height 36
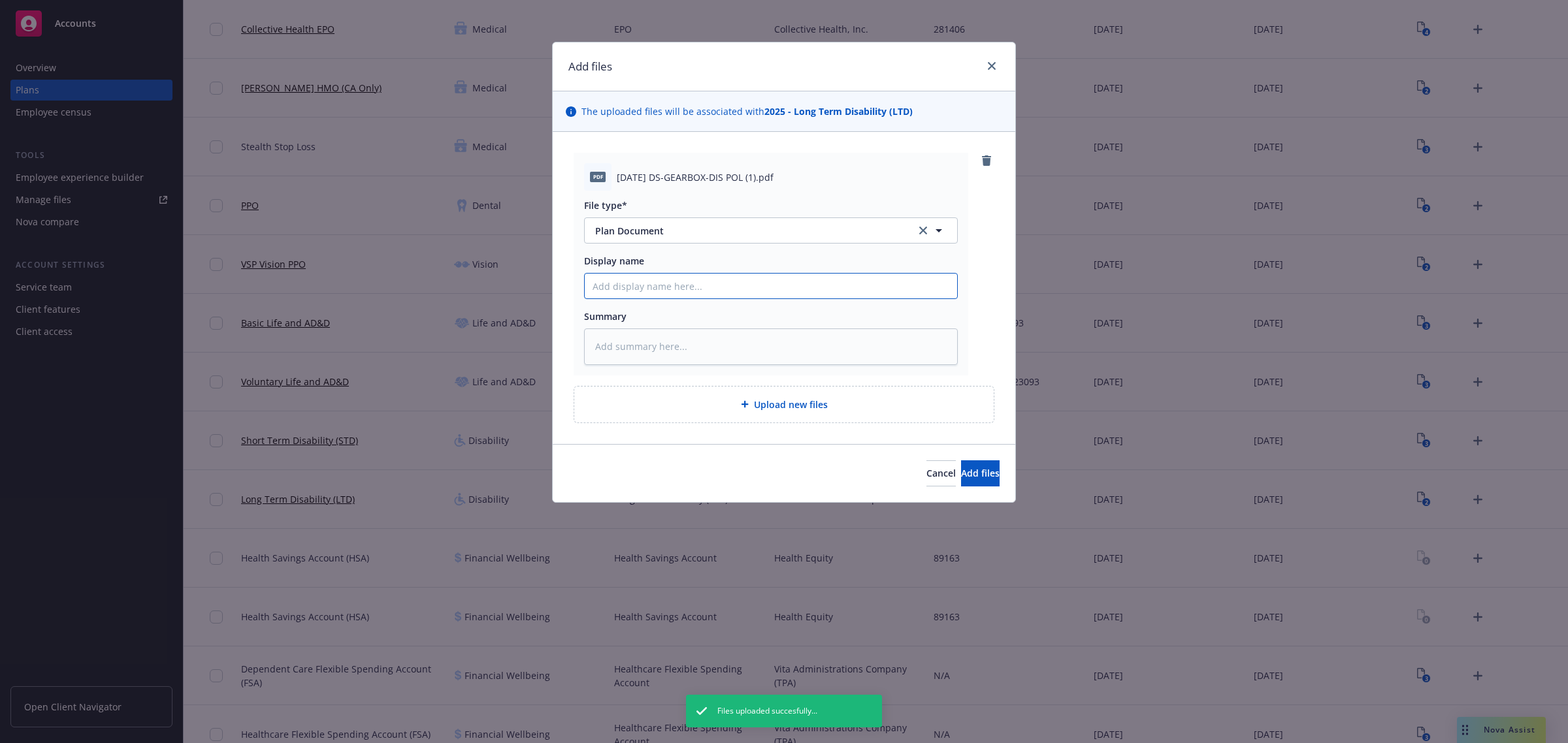
click at [687, 292] on input "Display name" at bounding box center [771, 286] width 373 height 25
paste input "2025 Lincoln Financial STD and LTD Policy - AGHC"
type textarea "x"
type input "2025 Lincoln Financial STD and LTD Policy - AGHC"
click at [961, 476] on span "Add files" at bounding box center [980, 473] width 38 height 13
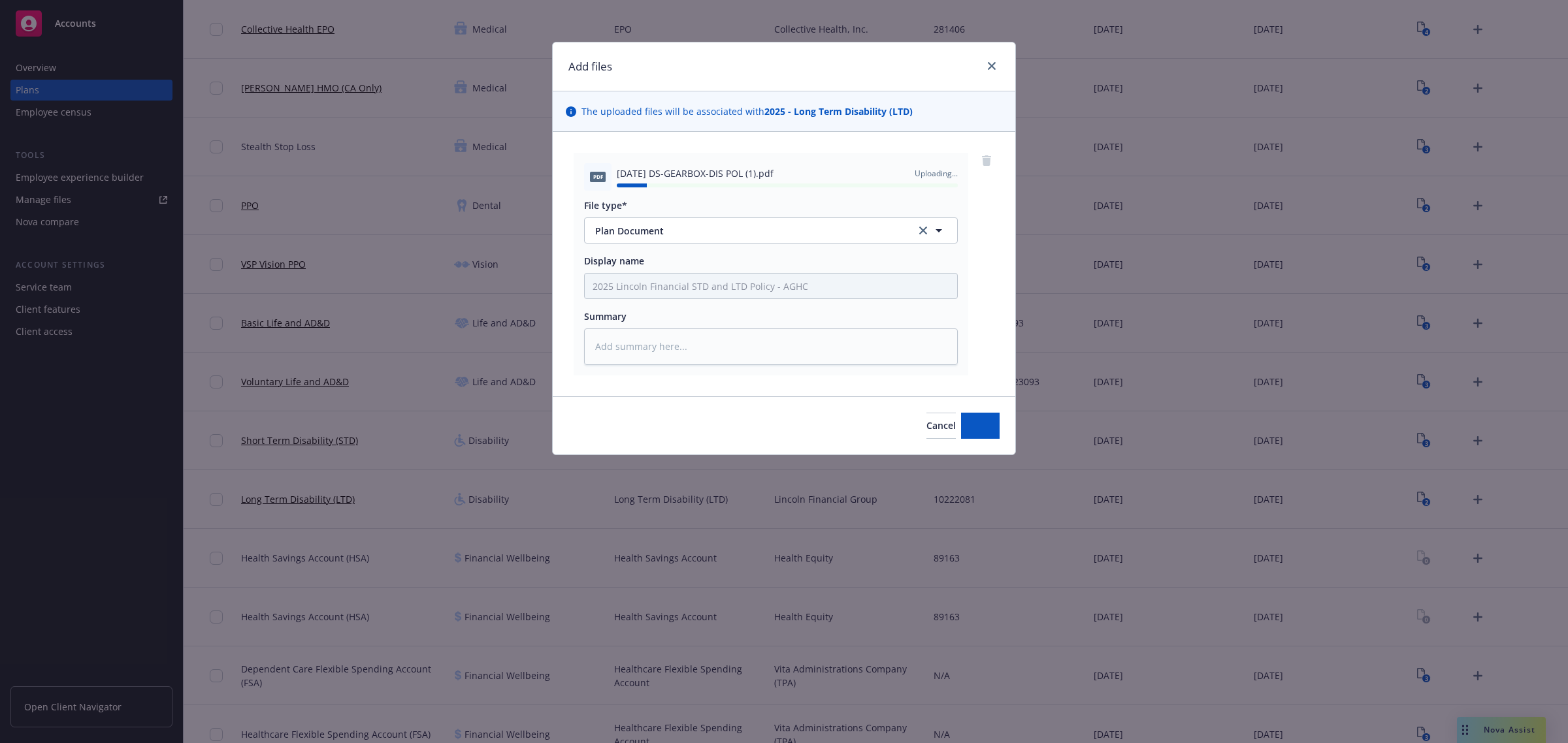
type textarea "x"
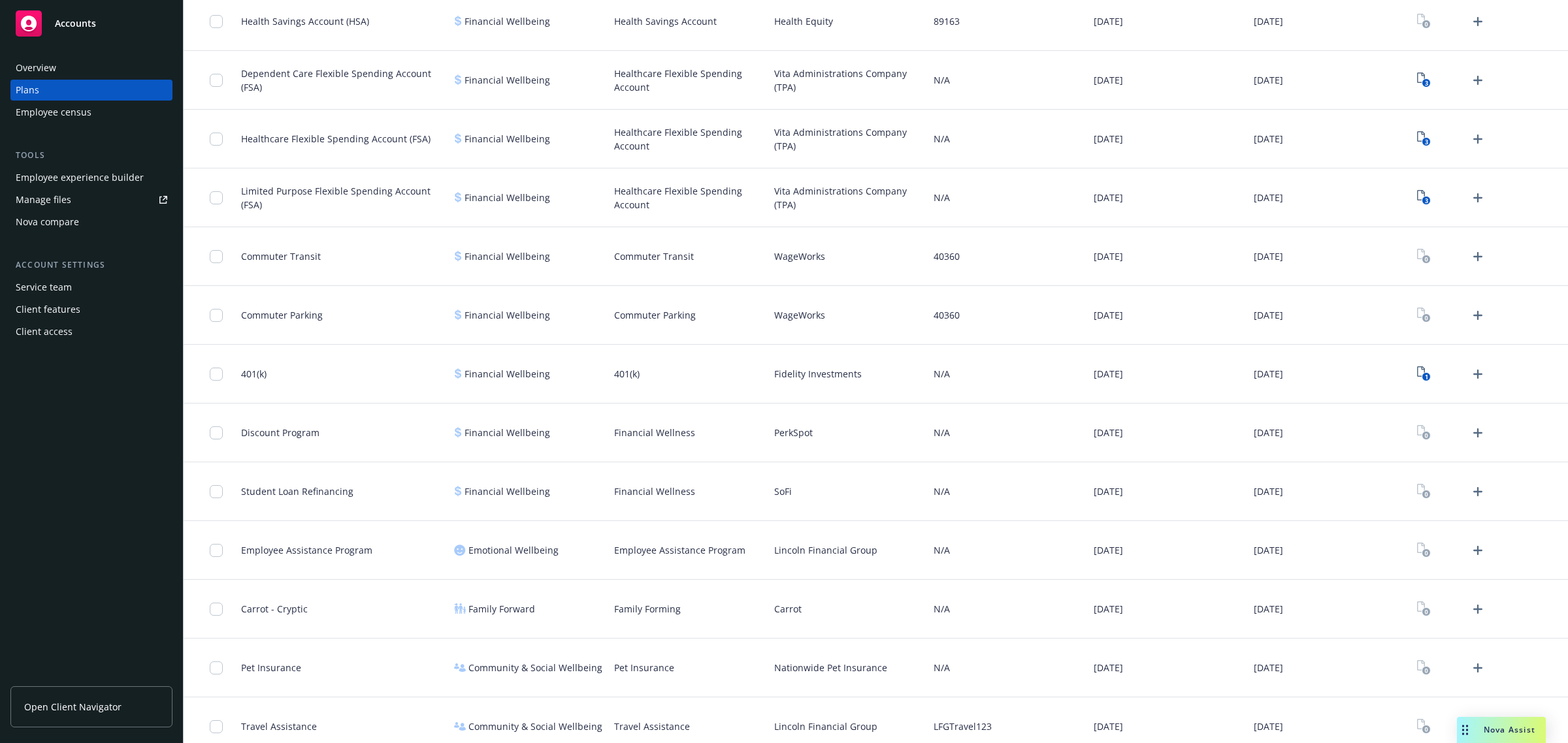
scroll to position [853, 0]
